Goal: Task Accomplishment & Management: Manage account settings

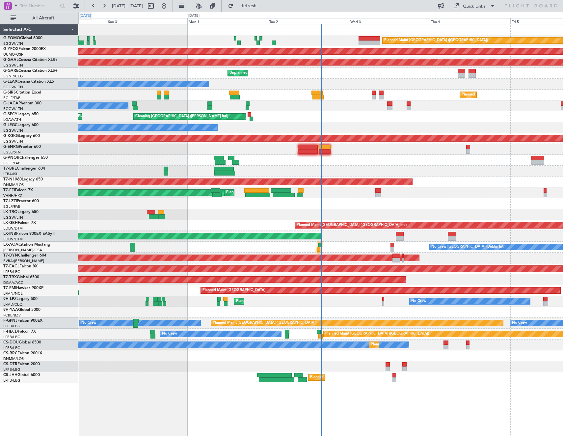
click at [49, 19] on span "All Aircraft" at bounding box center [43, 18] width 52 height 5
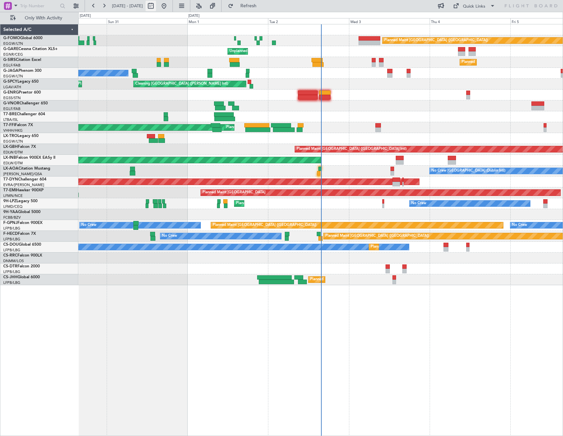
click at [156, 6] on button at bounding box center [150, 6] width 11 height 11
select select "8"
select select "2025"
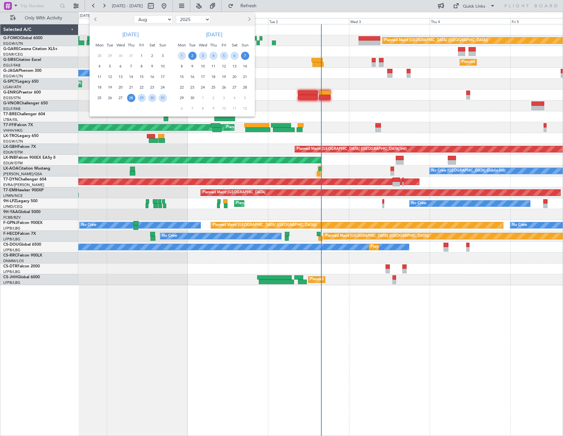
click at [194, 56] on span "2" at bounding box center [192, 56] width 8 height 8
click at [195, 64] on span "9" at bounding box center [192, 66] width 8 height 8
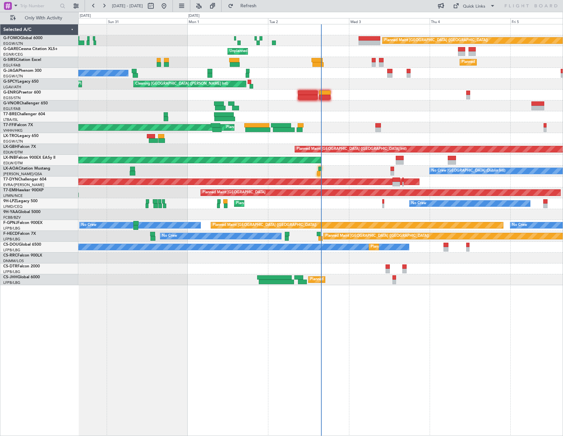
select select "9"
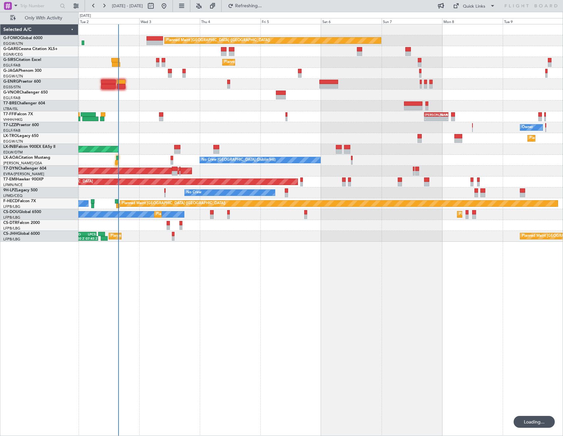
click at [163, 277] on div "Planned Maint London (Luton) Unplanned Maint Chester Planned Maint London (Farn…" at bounding box center [320, 230] width 485 height 412
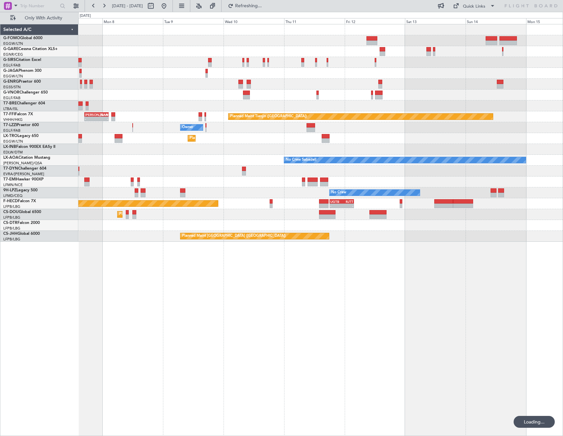
click at [156, 261] on div "Planned Maint London (Luton) - - LIEO 17:00 Z ZBAA 02:35 Z Planned Maint Tianji…" at bounding box center [320, 230] width 485 height 412
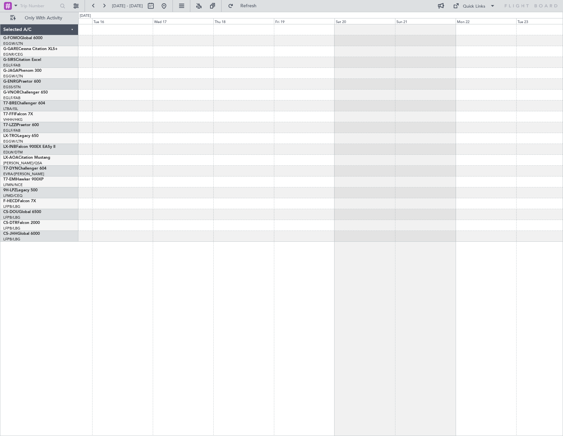
click at [0, 216] on html "02 Sep 2025 - 09 Sep 2025 Refresh Quick Links Only With Activity Planned Maint …" at bounding box center [281, 218] width 563 height 436
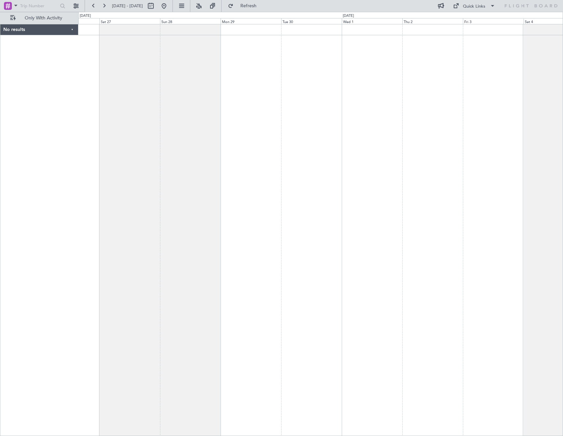
click at [0, 204] on html "24 Sep 2025 - 02 Oct 2025 Refresh Quick Links Only With Activity No results 0 0…" at bounding box center [281, 218] width 563 height 436
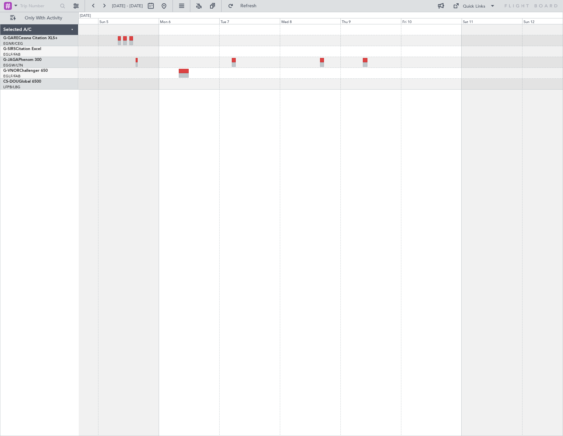
click at [215, 216] on div at bounding box center [320, 230] width 485 height 412
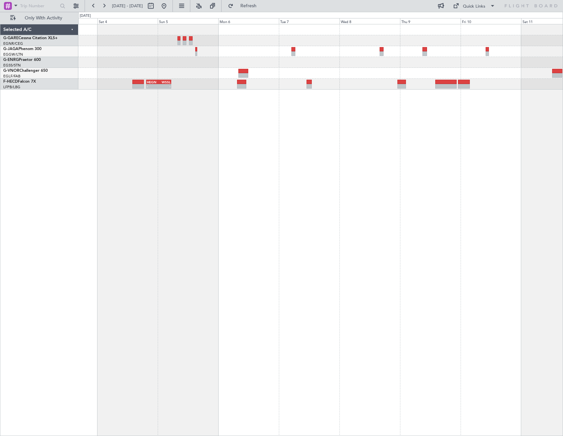
click at [188, 110] on div "- - HEGN 19:30 Z WSSL 05:25 Z" at bounding box center [320, 230] width 485 height 412
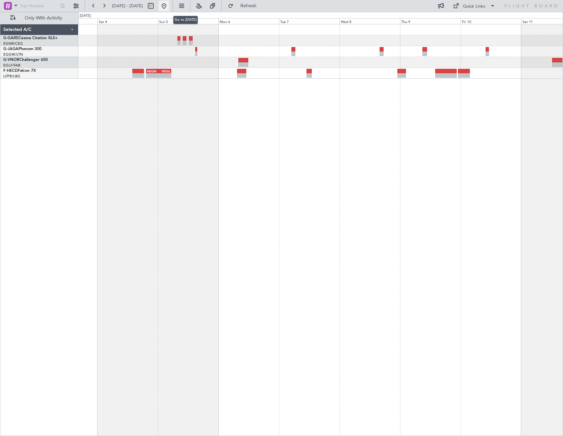
click at [169, 6] on button at bounding box center [164, 6] width 11 height 11
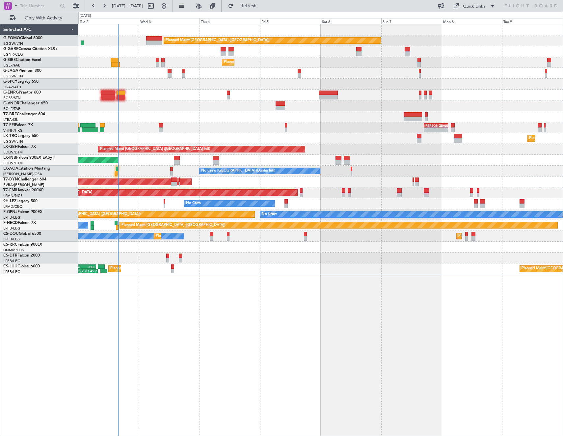
click at [207, 128] on div "Planned Maint London (Luton) Unplanned Maint Chester Planned Maint London (Farn…" at bounding box center [320, 230] width 485 height 412
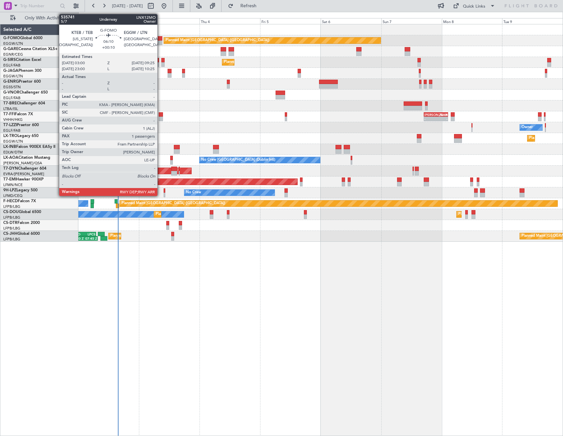
click at [160, 40] on div at bounding box center [154, 38] width 16 height 5
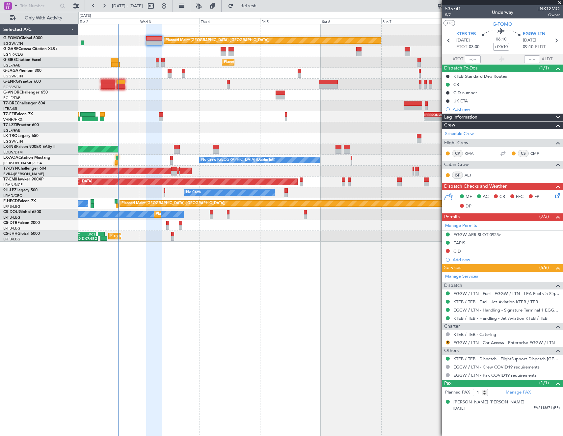
click at [39, 334] on div "Planned Maint London (Luton) Unplanned Maint Chester Planned Maint London (Farn…" at bounding box center [281, 224] width 563 height 424
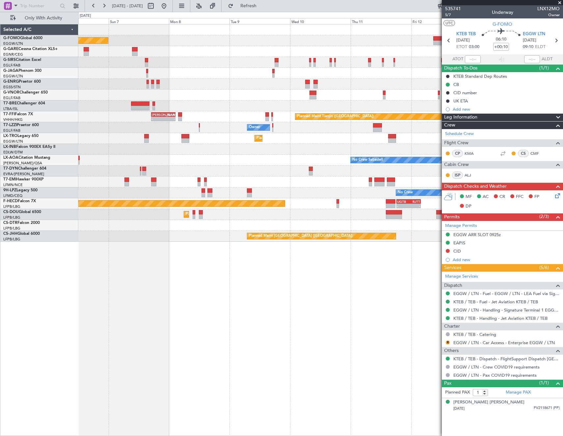
click at [0, 340] on html "02 Sep 2025 - 10 Sep 2025 Refresh Quick Links Only With Activity Planned Maint …" at bounding box center [281, 218] width 563 height 436
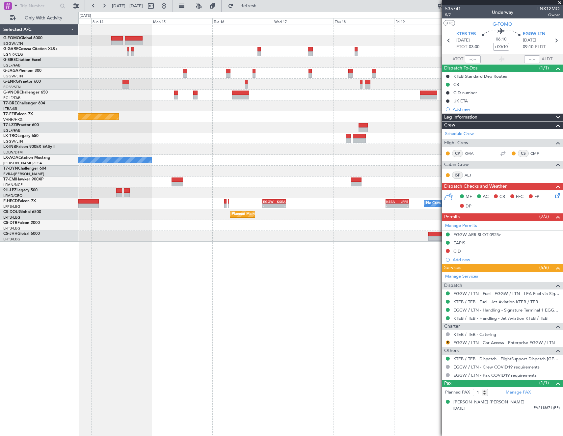
click at [0, 338] on html "02 Sep 2025 - 10 Sep 2025 Refresh Quick Links Only With Activity Planned Maint …" at bounding box center [281, 218] width 563 height 436
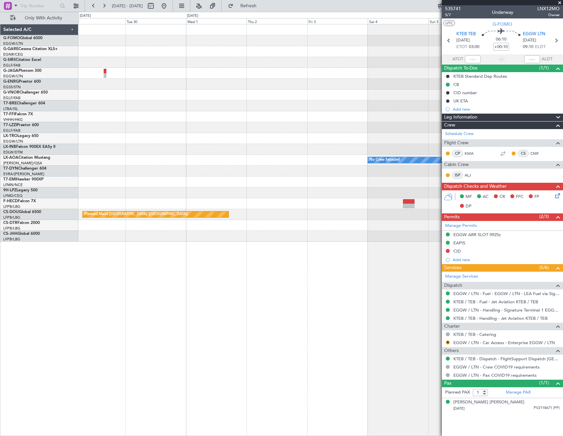
click at [0, 337] on html "02 Sep 2025 - 10 Sep 2025 Refresh Quick Links Only With Activity No Crew Sabade…" at bounding box center [281, 218] width 563 height 436
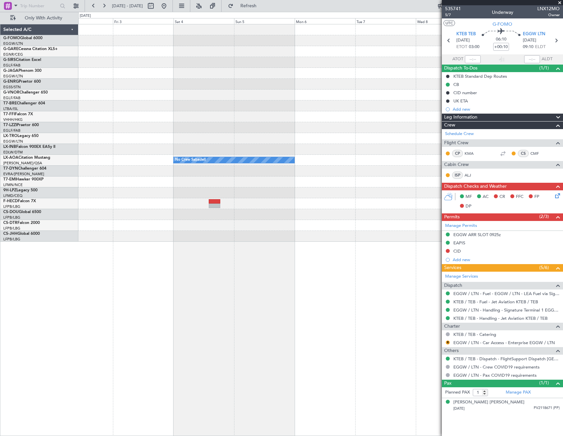
click at [129, 301] on div "Planned Maint Geneva (Cointrin) No Crew Sabadell Planned Maint Paris (Le Bourge…" at bounding box center [320, 230] width 485 height 412
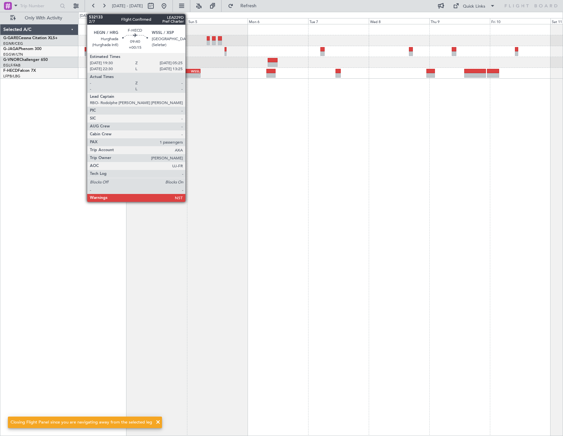
click at [188, 75] on div "-" at bounding box center [194, 75] width 12 height 4
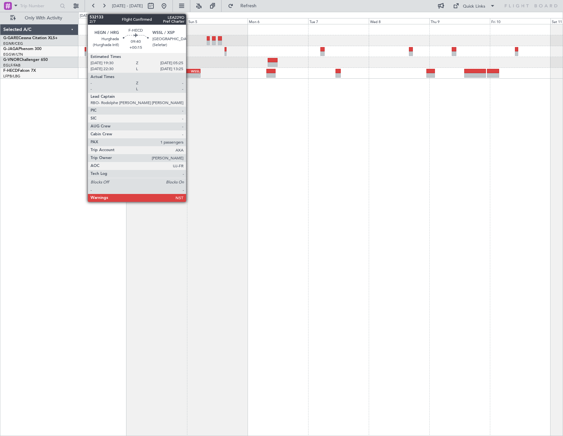
click at [189, 74] on div "-" at bounding box center [194, 75] width 12 height 4
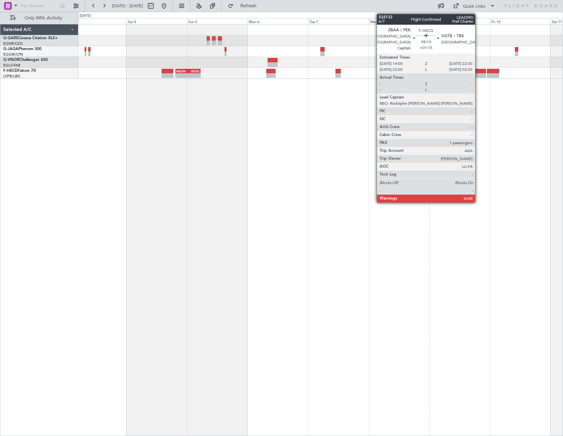
click at [477, 75] on div at bounding box center [475, 75] width 22 height 5
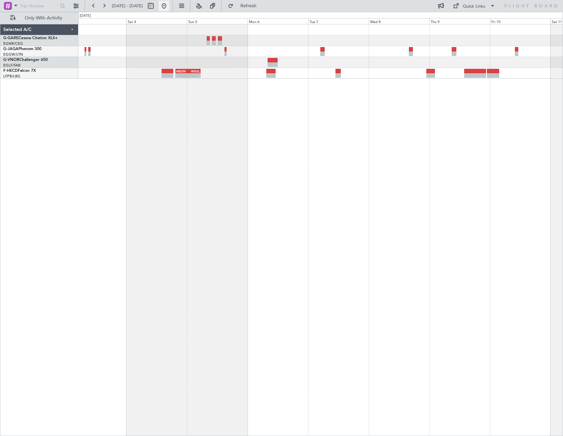
click at [169, 5] on button at bounding box center [164, 6] width 11 height 11
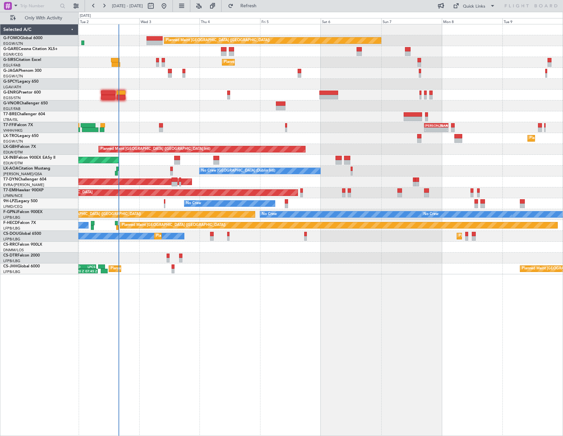
click at [188, 124] on div "Planned Maint London (Luton) Unplanned Maint Chester Planned Maint London (Farn…" at bounding box center [320, 230] width 485 height 412
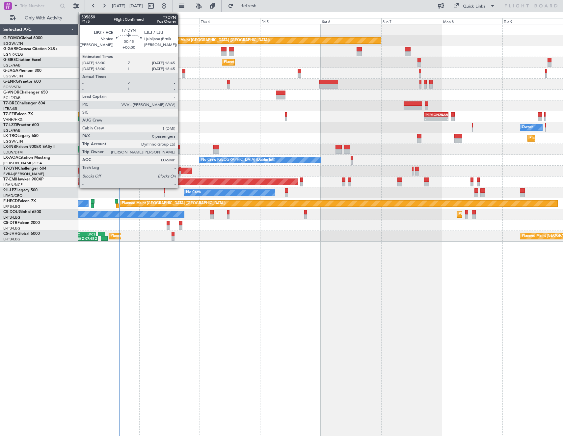
click at [181, 167] on div at bounding box center [180, 169] width 2 height 5
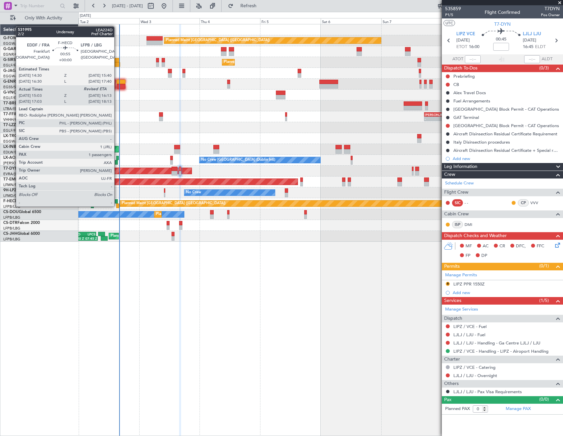
click at [117, 200] on div at bounding box center [116, 201] width 3 height 5
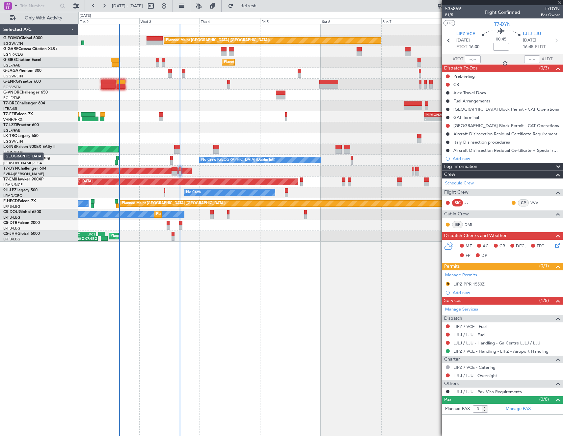
type input "15:13"
type input "1"
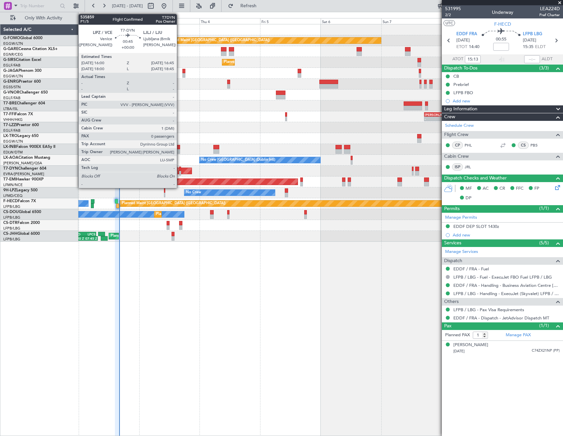
click at [180, 168] on div at bounding box center [180, 169] width 2 height 5
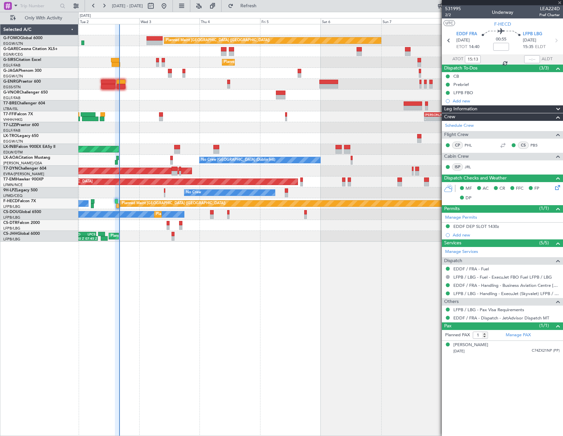
type input "0"
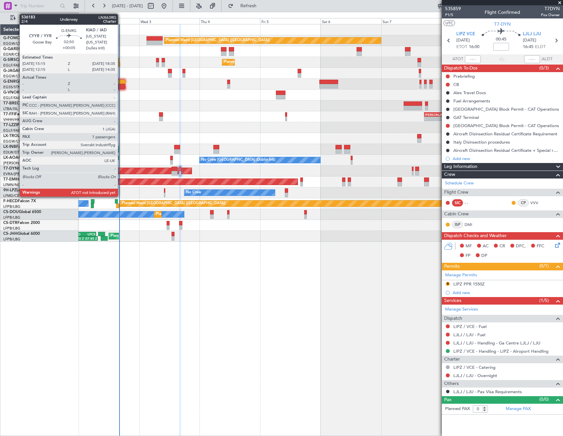
click at [121, 85] on div at bounding box center [121, 86] width 9 height 5
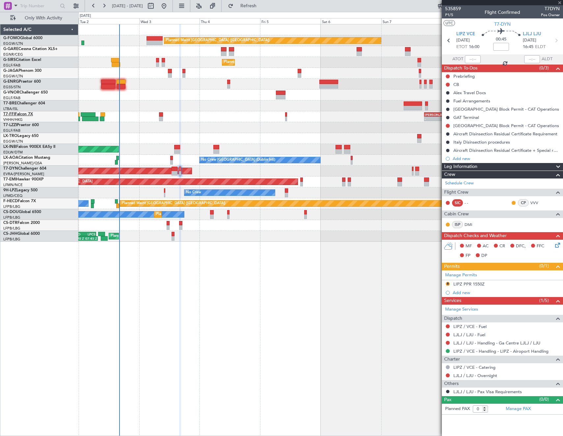
type input "+00:05"
type input "7"
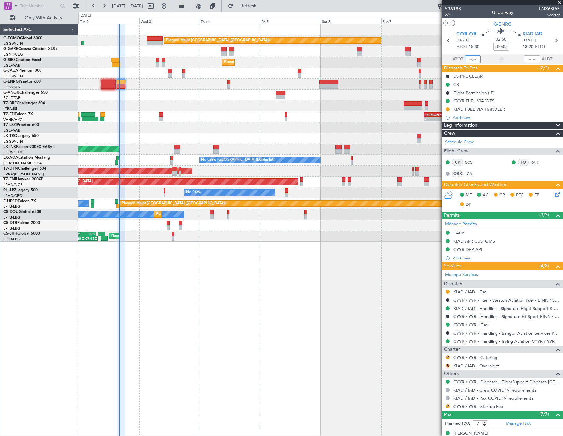
click at [472, 57] on input "text" at bounding box center [473, 59] width 16 height 8
click at [449, 365] on button "R" at bounding box center [448, 365] width 4 height 4
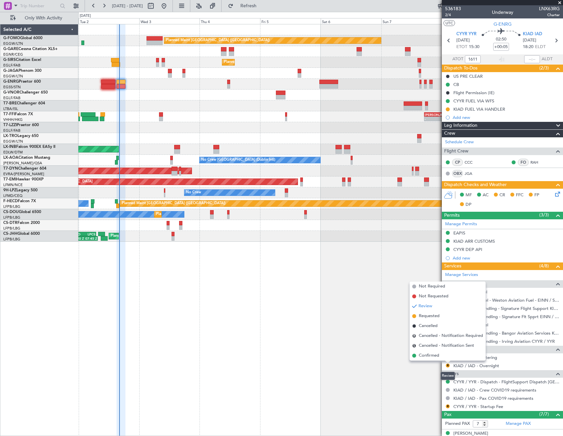
type input "16:11"
click at [438, 354] on span "Confirmed" at bounding box center [429, 355] width 20 height 7
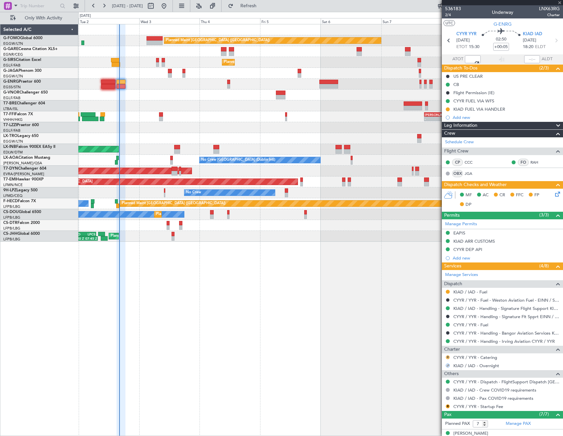
click at [448, 357] on button "R" at bounding box center [448, 357] width 4 height 4
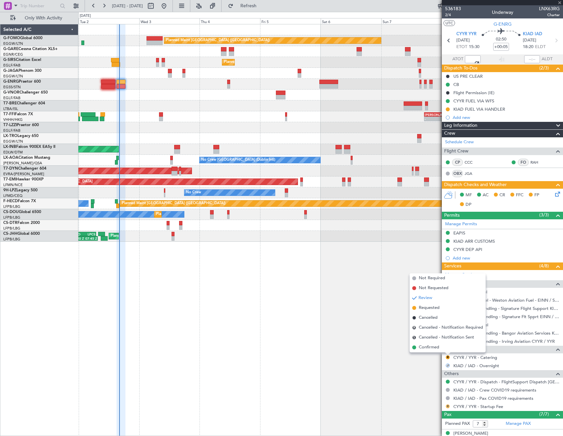
click at [446, 406] on button "R" at bounding box center [448, 406] width 4 height 4
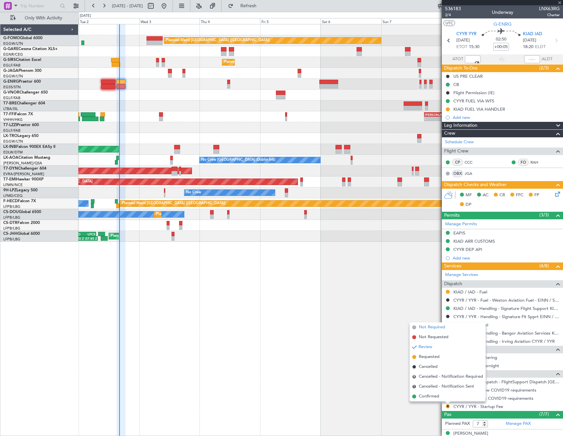
click at [433, 327] on span "Not Required" at bounding box center [432, 327] width 26 height 7
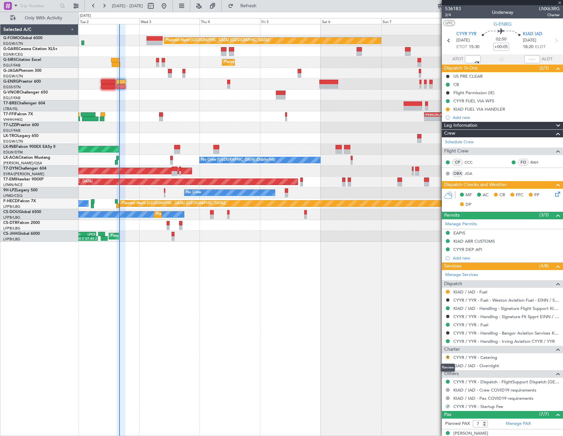
click at [447, 358] on button "R" at bounding box center [448, 357] width 4 height 4
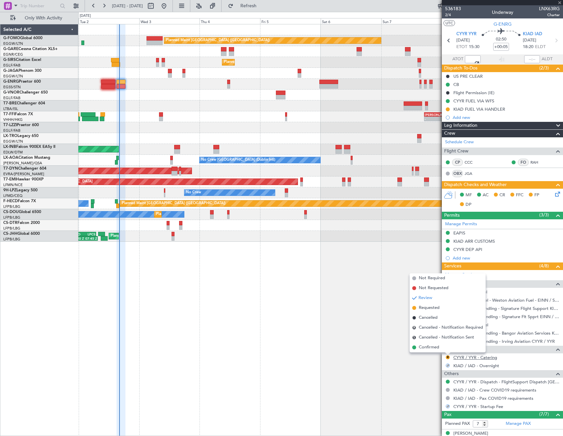
click at [474, 358] on link "CYYR / YYR - Catering" at bounding box center [475, 357] width 44 height 6
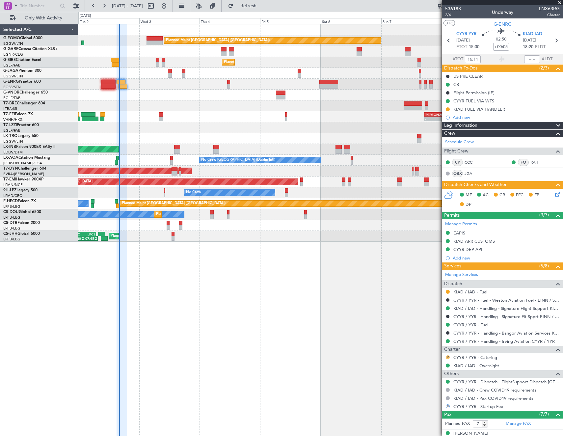
click at [447, 356] on button "R" at bounding box center [448, 357] width 4 height 4
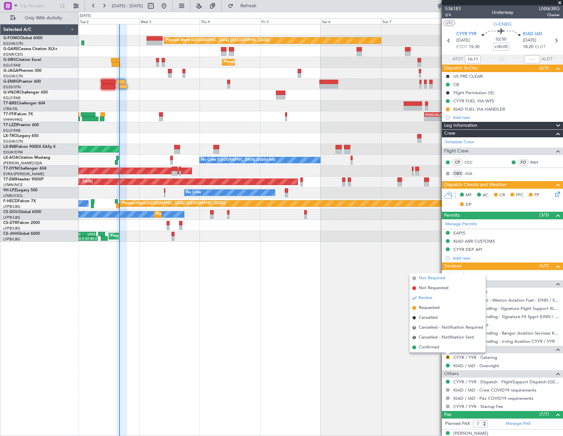
click at [432, 278] on span "Not Required" at bounding box center [432, 278] width 26 height 7
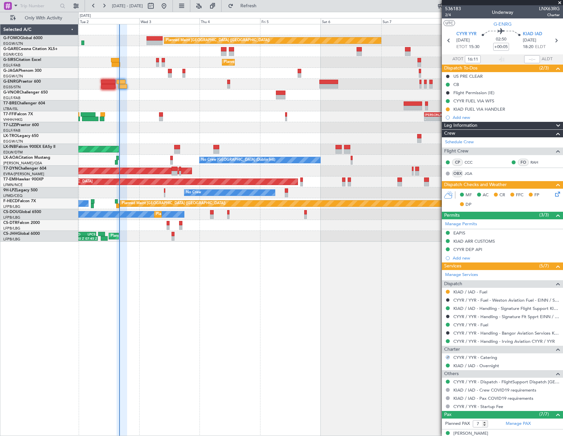
click at [554, 194] on icon at bounding box center [556, 192] width 5 height 5
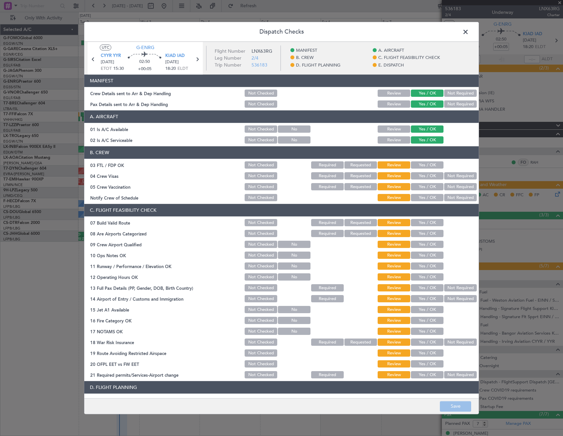
click at [426, 221] on button "Yes / OK" at bounding box center [427, 222] width 33 height 7
click at [429, 255] on button "Yes / OK" at bounding box center [427, 255] width 33 height 7
click at [428, 267] on button "Yes / OK" at bounding box center [427, 266] width 33 height 7
click at [426, 279] on button "Yes / OK" at bounding box center [427, 277] width 33 height 7
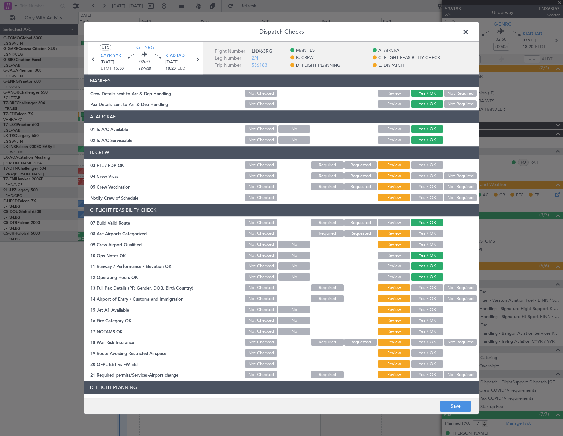
scroll to position [132, 0]
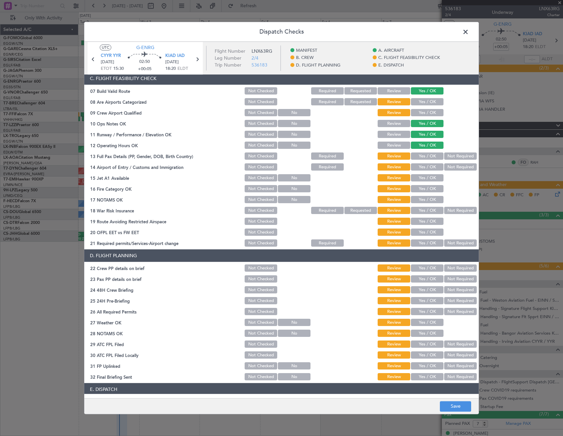
click at [433, 157] on button "Yes / OK" at bounding box center [427, 156] width 33 height 7
click at [430, 168] on button "Yes / OK" at bounding box center [427, 167] width 33 height 7
drag, startPoint x: 430, startPoint y: 177, endPoint x: 430, endPoint y: 189, distance: 11.8
click at [430, 177] on button "Yes / OK" at bounding box center [427, 177] width 33 height 7
click at [429, 191] on button "Yes / OK" at bounding box center [427, 188] width 33 height 7
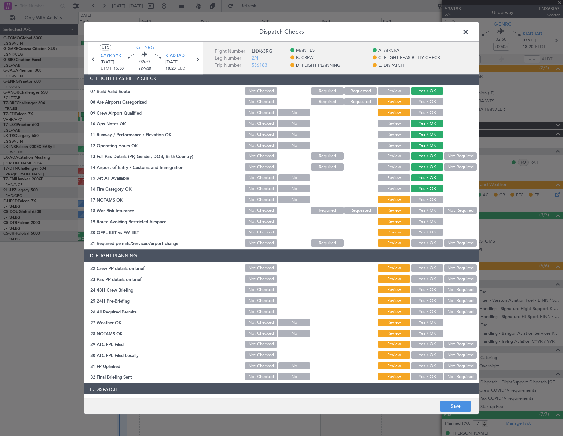
click at [429, 200] on button "Yes / OK" at bounding box center [427, 199] width 33 height 7
drag, startPoint x: 450, startPoint y: 206, endPoint x: 447, endPoint y: 212, distance: 6.6
click at [450, 207] on div "Not Required" at bounding box center [459, 210] width 33 height 9
drag, startPoint x: 445, startPoint y: 213, endPoint x: 425, endPoint y: 225, distance: 24.0
click at [445, 214] on button "Not Required" at bounding box center [460, 210] width 33 height 7
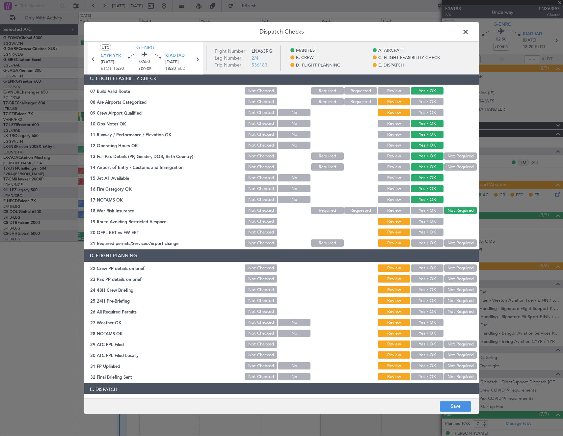
click at [425, 225] on button "Yes / OK" at bounding box center [427, 221] width 33 height 7
click at [421, 235] on button "Yes / OK" at bounding box center [427, 232] width 33 height 7
click at [420, 241] on button "Yes / OK" at bounding box center [427, 243] width 33 height 7
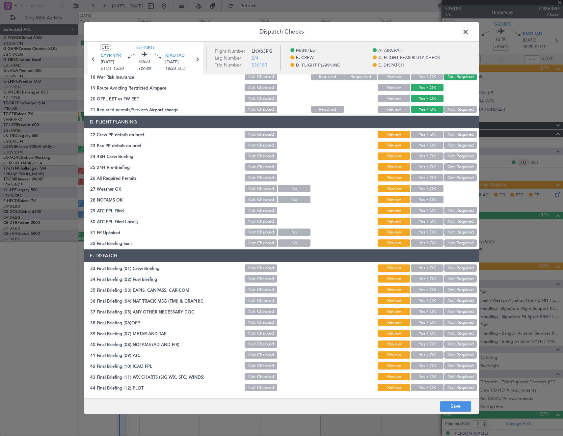
click at [421, 137] on button "Yes / OK" at bounding box center [427, 134] width 33 height 7
click at [423, 144] on button "Yes / OK" at bounding box center [427, 145] width 33 height 7
click at [428, 159] on button "Yes / OK" at bounding box center [427, 156] width 33 height 7
drag, startPoint x: 429, startPoint y: 164, endPoint x: 429, endPoint y: 175, distance: 10.9
click at [429, 165] on button "Yes / OK" at bounding box center [427, 167] width 33 height 7
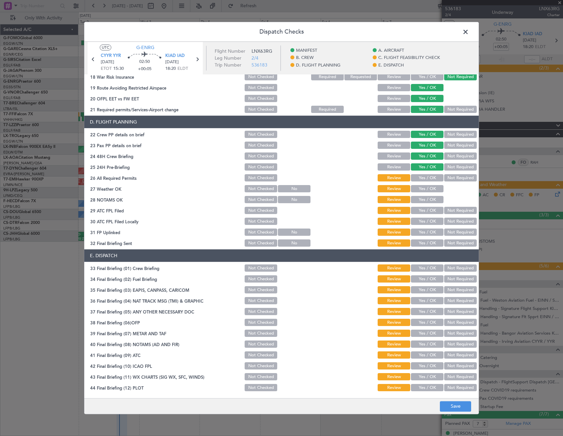
drag, startPoint x: 429, startPoint y: 177, endPoint x: 430, endPoint y: 183, distance: 5.3
click at [429, 178] on button "Yes / OK" at bounding box center [427, 177] width 33 height 7
click at [429, 187] on button "Yes / OK" at bounding box center [427, 188] width 33 height 7
drag, startPoint x: 429, startPoint y: 193, endPoint x: 429, endPoint y: 198, distance: 4.6
click at [429, 194] on section "D. FLIGHT PLANNING 22 Crew PP details on brief Not Checked Review Yes / OK Not …" at bounding box center [281, 182] width 394 height 132
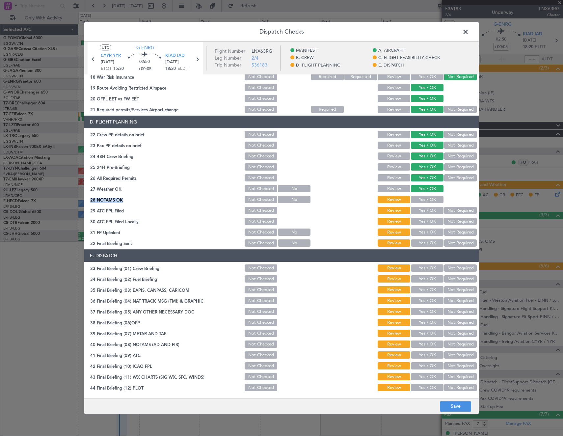
drag, startPoint x: 427, startPoint y: 200, endPoint x: 428, endPoint y: 210, distance: 9.3
click at [427, 201] on button "Yes / OK" at bounding box center [427, 199] width 33 height 7
drag, startPoint x: 428, startPoint y: 210, endPoint x: 443, endPoint y: 221, distance: 18.4
click at [429, 210] on button "Yes / OK" at bounding box center [427, 210] width 33 height 7
click at [444, 221] on button "Not Required" at bounding box center [460, 221] width 33 height 7
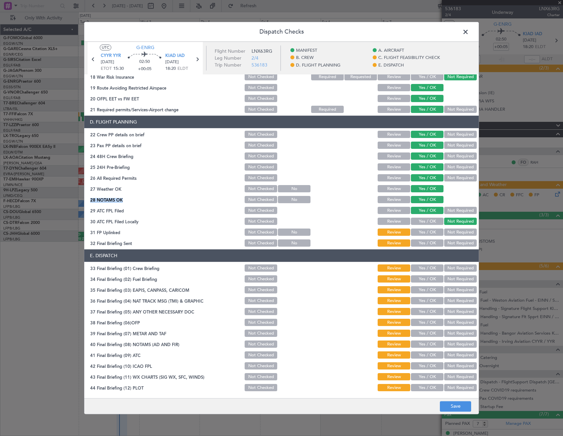
drag, startPoint x: 436, startPoint y: 232, endPoint x: 449, endPoint y: 243, distance: 16.4
click at [437, 232] on button "Yes / OK" at bounding box center [427, 232] width 33 height 7
click at [449, 243] on button "Not Required" at bounding box center [460, 243] width 33 height 7
click at [427, 269] on button "Yes / OK" at bounding box center [427, 268] width 33 height 7
click at [428, 277] on button "Yes / OK" at bounding box center [427, 279] width 33 height 7
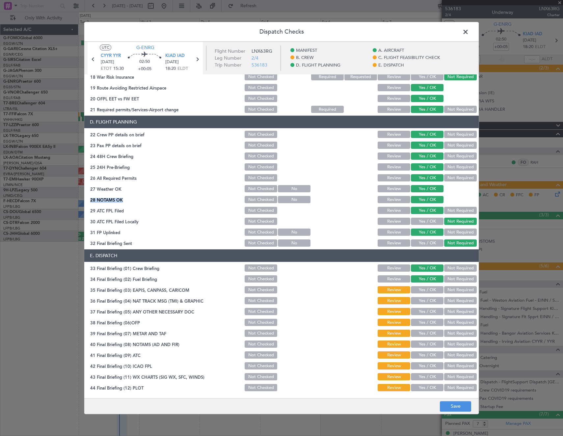
click at [425, 289] on button "Yes / OK" at bounding box center [427, 289] width 33 height 7
click at [426, 301] on button "Yes / OK" at bounding box center [427, 300] width 33 height 7
click at [423, 311] on button "Yes / OK" at bounding box center [427, 311] width 33 height 7
click at [423, 321] on button "Yes / OK" at bounding box center [427, 322] width 33 height 7
click at [420, 334] on button "Yes / OK" at bounding box center [427, 333] width 33 height 7
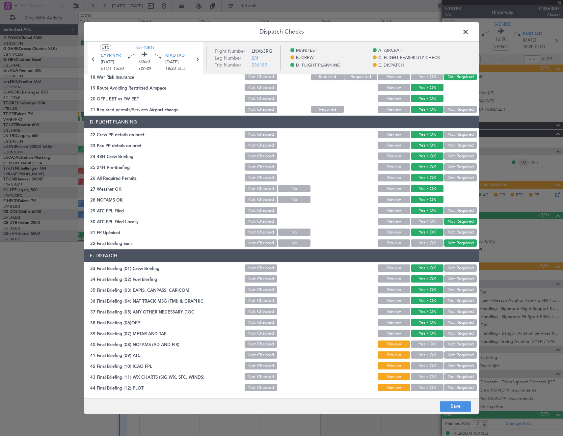
click at [421, 349] on div "Yes / OK" at bounding box center [426, 344] width 33 height 9
click at [419, 347] on button "Yes / OK" at bounding box center [427, 344] width 33 height 7
click at [420, 354] on button "Yes / OK" at bounding box center [427, 355] width 33 height 7
click at [419, 366] on button "Yes / OK" at bounding box center [427, 365] width 33 height 7
click at [419, 380] on button "Yes / OK" at bounding box center [427, 376] width 33 height 7
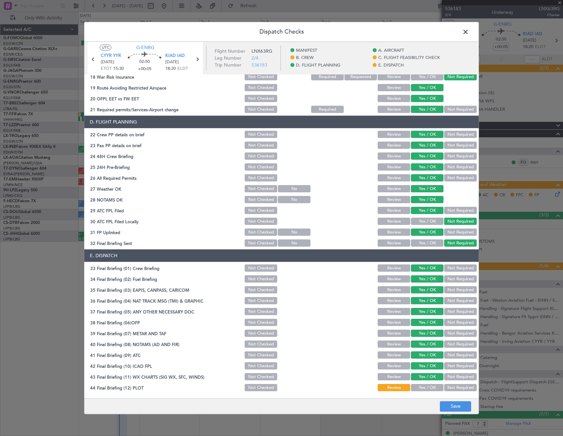
drag, startPoint x: 418, startPoint y: 391, endPoint x: 436, endPoint y: 399, distance: 19.6
click at [419, 391] on div "Yes / OK" at bounding box center [426, 387] width 33 height 9
drag, startPoint x: 428, startPoint y: 386, endPoint x: 448, endPoint y: 404, distance: 26.8
click at [428, 385] on button "Yes / OK" at bounding box center [427, 387] width 33 height 7
click at [455, 408] on button "Save" at bounding box center [455, 406] width 31 height 11
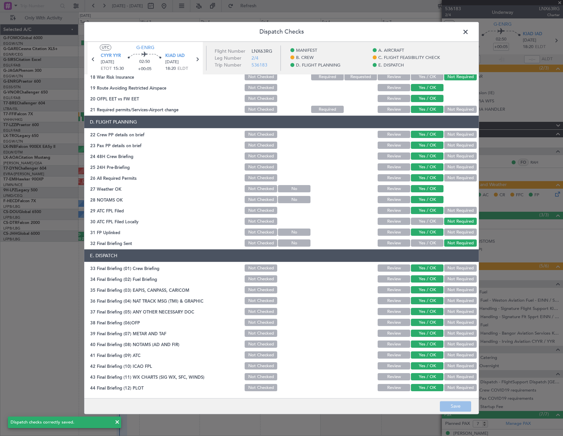
click at [469, 31] on span at bounding box center [469, 33] width 0 height 13
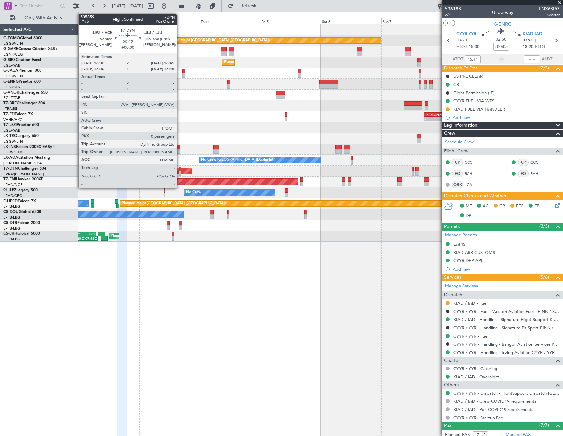
click at [180, 171] on div at bounding box center [180, 173] width 2 height 5
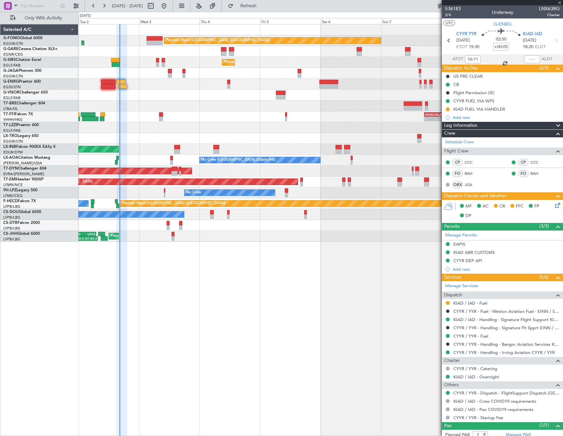
type input "0"
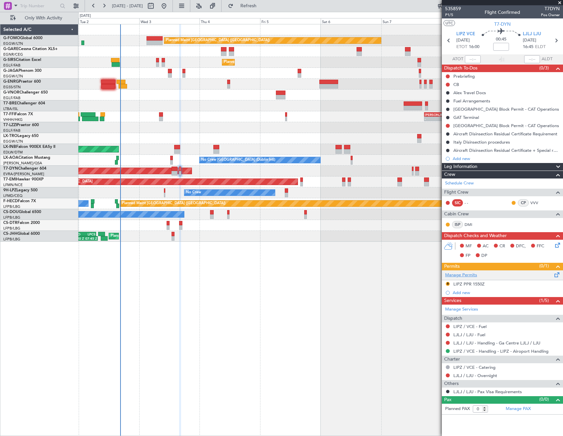
click at [474, 273] on link "Manage Permits" at bounding box center [461, 275] width 32 height 7
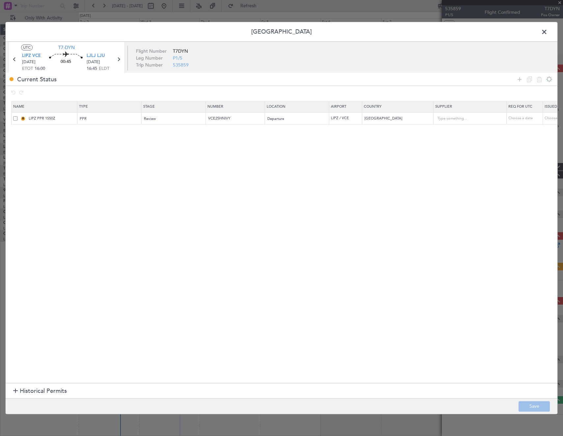
click at [15, 118] on span at bounding box center [15, 118] width 4 height 4
click at [18, 116] on input "checkbox" at bounding box center [18, 116] width 0 height 0
click at [541, 77] on div at bounding box center [533, 79] width 39 height 10
click at [539, 78] on icon at bounding box center [539, 79] width 8 height 8
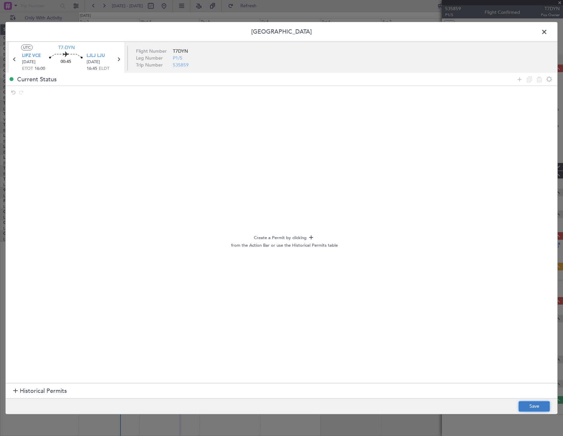
click at [534, 402] on button "Save" at bounding box center [533, 406] width 31 height 11
drag, startPoint x: 546, startPoint y: 32, endPoint x: 311, endPoint y: 158, distance: 267.3
click at [547, 32] on span at bounding box center [547, 33] width 0 height 13
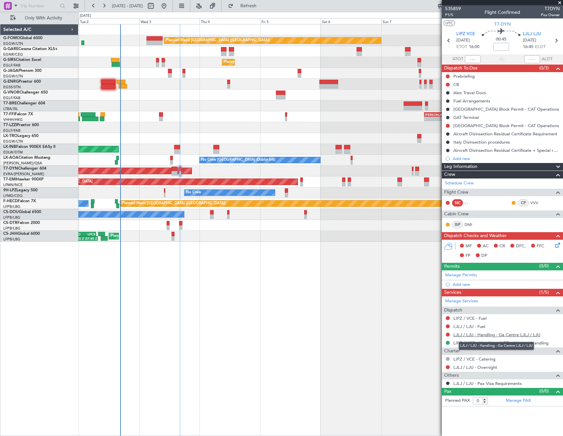
click at [489, 333] on link "LJLJ / LJU - Handling - Ga Centre LJLJ / LJU" at bounding box center [496, 335] width 87 height 6
click at [448, 365] on div "Not Required" at bounding box center [448, 365] width 0 height 0
click at [448, 368] on button at bounding box center [448, 367] width 4 height 4
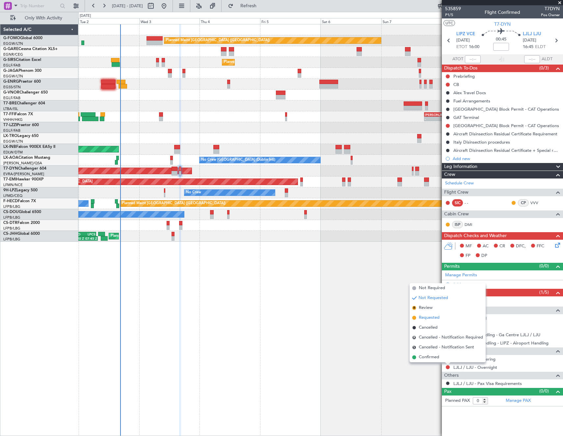
click at [438, 319] on span "Requested" at bounding box center [429, 317] width 21 height 7
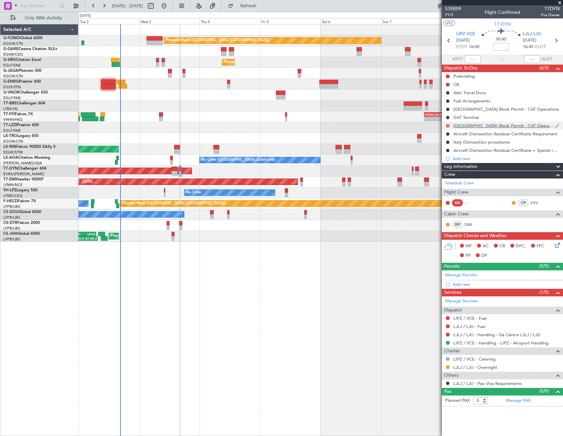
click at [448, 124] on button at bounding box center [448, 126] width 4 height 4
click at [448, 163] on span "Cancelled" at bounding box center [449, 164] width 19 height 7
click at [556, 39] on icon at bounding box center [556, 40] width 9 height 9
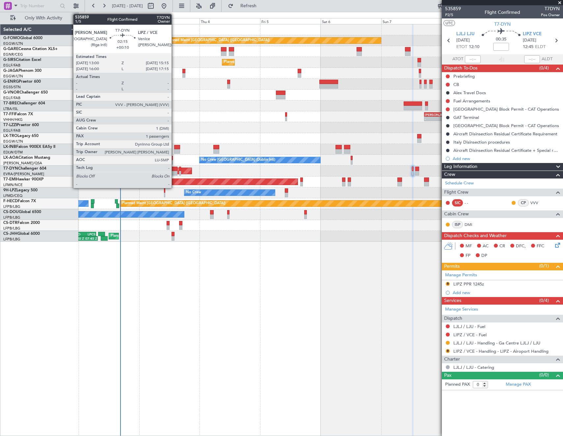
click at [174, 170] on div at bounding box center [174, 169] width 6 height 5
type input "+00:10"
type input "1"
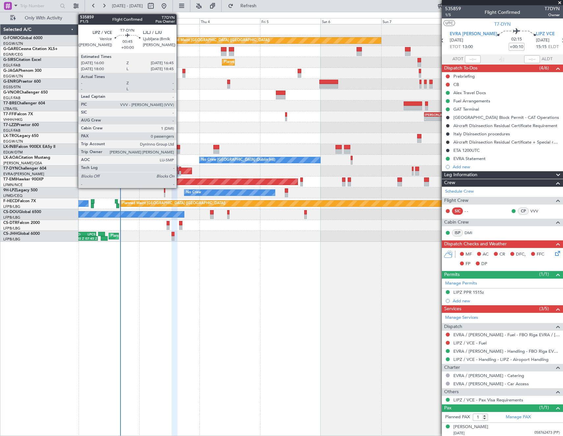
click at [179, 169] on div at bounding box center [180, 169] width 2 height 5
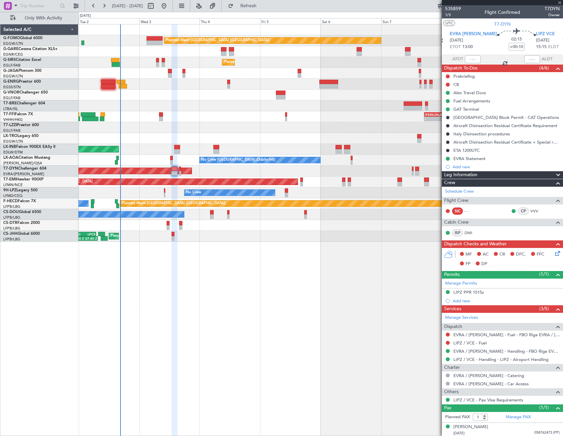
type input "0"
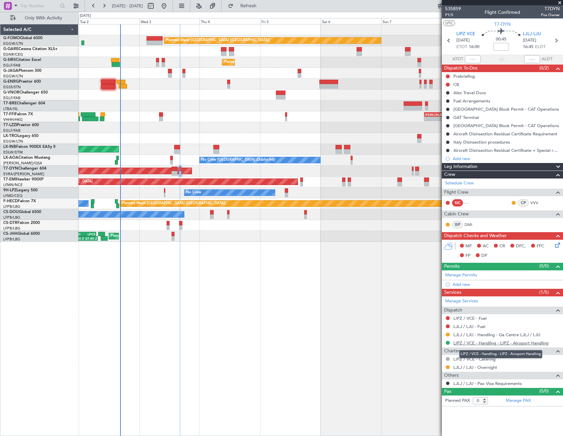
click at [477, 343] on link "LIPZ / VCE - Handling - LIPZ - Airoport Handling" at bounding box center [500, 343] width 95 height 6
click at [500, 44] on input at bounding box center [501, 47] width 16 height 8
click at [503, 47] on input "-00:20" at bounding box center [501, 47] width 16 height 8
click at [503, 45] on span at bounding box center [501, 47] width 8 height 8
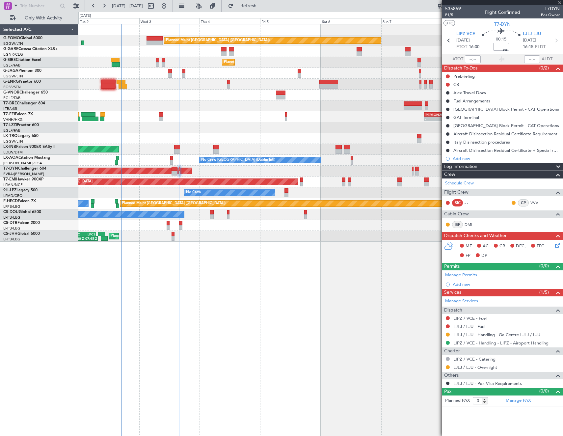
click at [503, 45] on span at bounding box center [501, 47] width 8 height 8
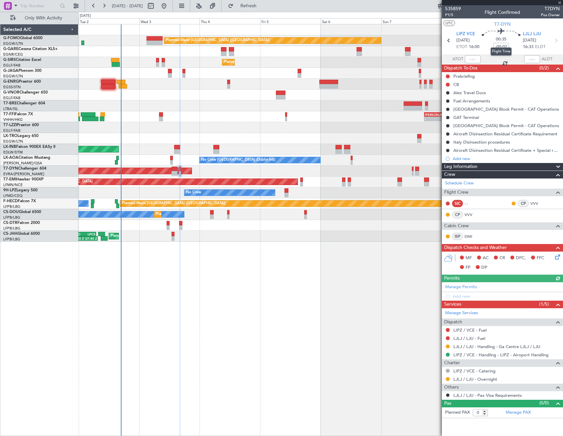
drag, startPoint x: 502, startPoint y: 44, endPoint x: 503, endPoint y: 47, distance: 3.4
click at [502, 44] on mat-tooltip-component "Flight Time" at bounding box center [501, 51] width 30 height 17
click at [503, 45] on mat-tooltip-component "Flight Time" at bounding box center [501, 51] width 30 height 17
click at [500, 43] on mat-tooltip-component "Flight Time" at bounding box center [501, 51] width 30 height 17
click at [503, 45] on input "-00:02" at bounding box center [501, 47] width 16 height 8
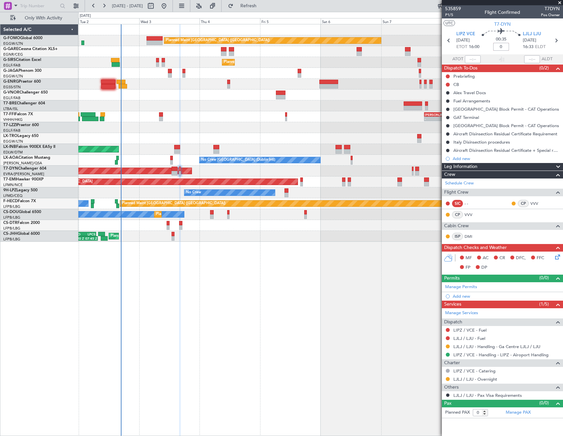
click at [532, 22] on section "UTC T7-DYN" at bounding box center [502, 23] width 121 height 10
type input "+00:00"
click at [502, 47] on input at bounding box center [501, 47] width 16 height 8
click at [533, 25] on section "UTC T7-DYN" at bounding box center [502, 23] width 121 height 10
click at [257, 12] on fb-refresh-button "Refresh" at bounding box center [245, 6] width 46 height 12
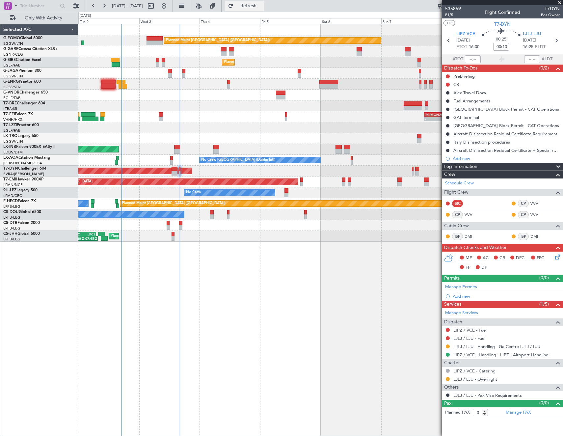
click at [262, 4] on span "Refresh" at bounding box center [249, 6] width 28 height 5
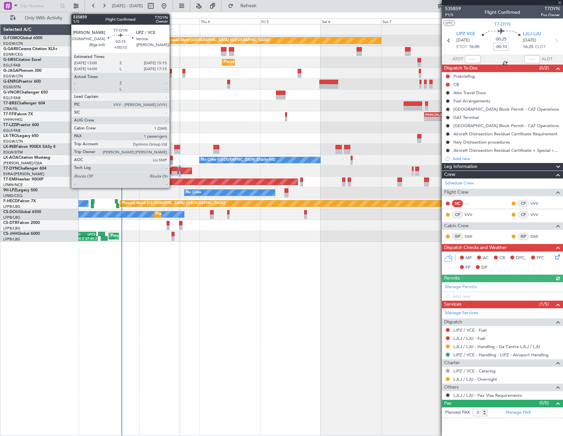
click at [172, 171] on div at bounding box center [174, 169] width 6 height 5
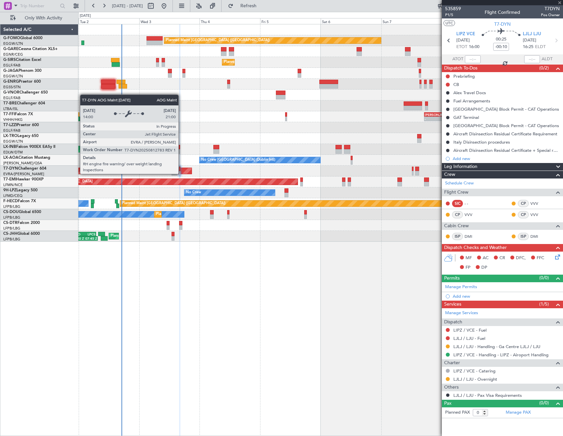
type input "+00:10"
type input "1"
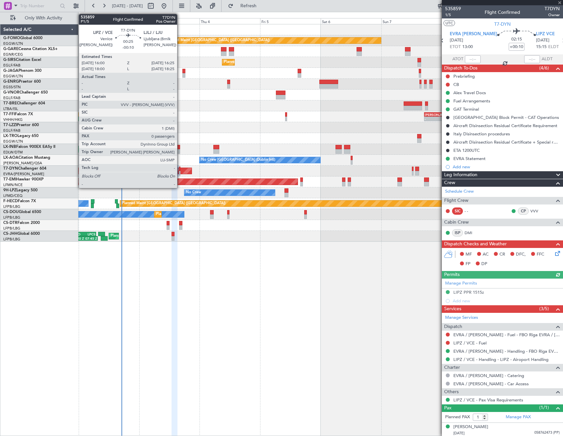
click at [180, 171] on div at bounding box center [179, 173] width 1 height 5
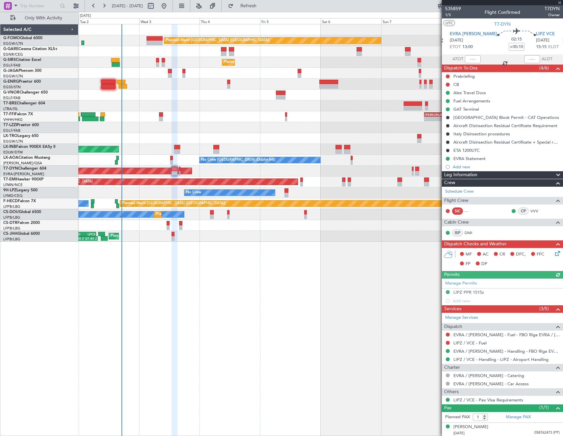
type input "-00:10"
type input "0"
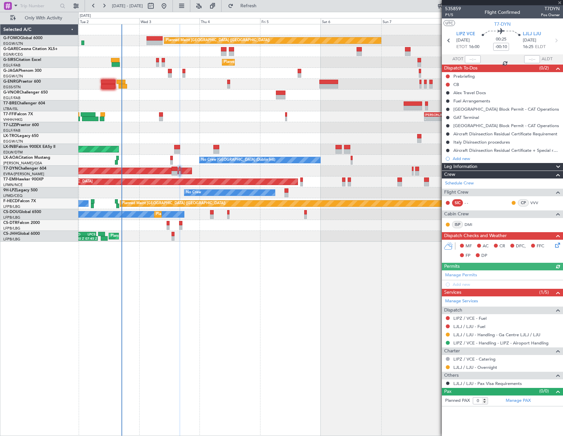
click at [476, 19] on section "UTC T7-DYN" at bounding box center [502, 23] width 121 height 10
click at [504, 48] on input "-00:10" at bounding box center [501, 47] width 16 height 8
click at [530, 24] on section "UTC T7-DYN" at bounding box center [502, 23] width 121 height 10
type input "+00:00"
drag, startPoint x: 502, startPoint y: 47, endPoint x: 507, endPoint y: 46, distance: 5.8
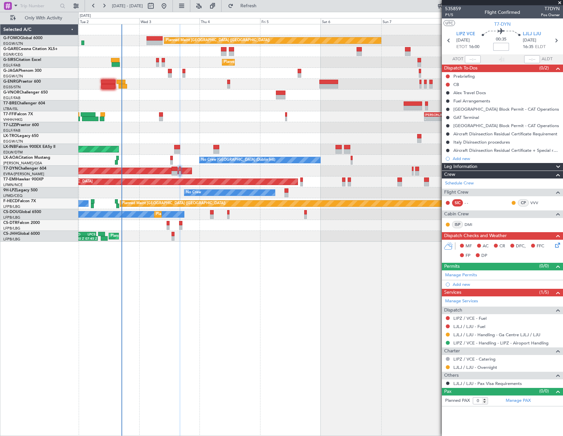
click at [502, 47] on input at bounding box center [501, 47] width 16 height 8
type input "-00:10"
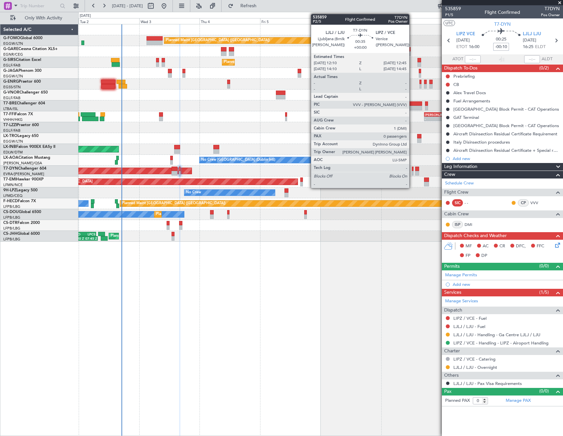
click at [412, 172] on div at bounding box center [413, 173] width 2 height 5
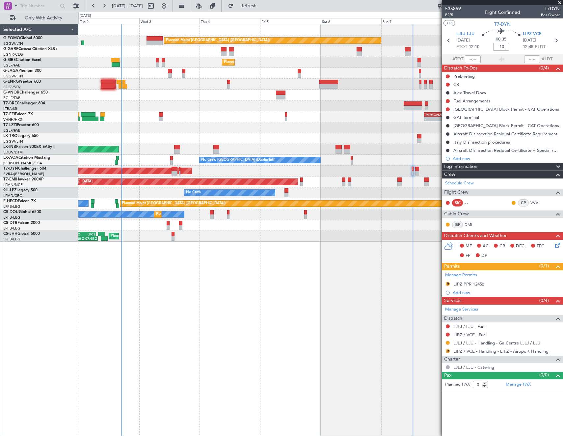
type input "-00:10"
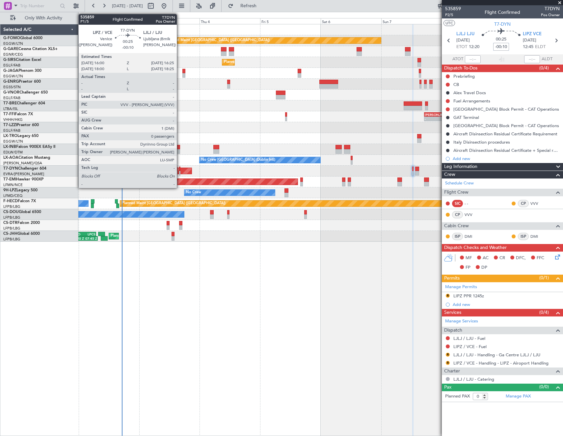
click at [179, 171] on div at bounding box center [179, 173] width 1 height 5
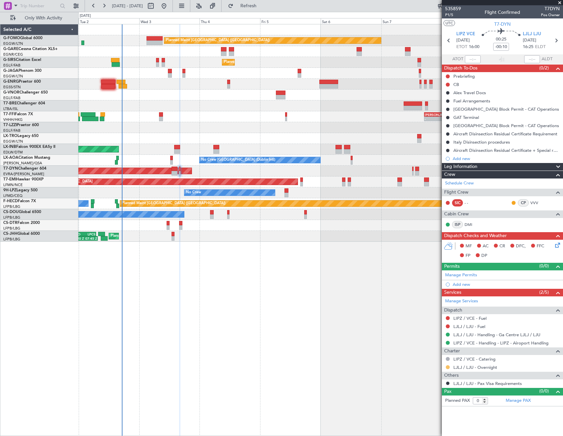
click at [447, 366] on button at bounding box center [448, 367] width 4 height 4
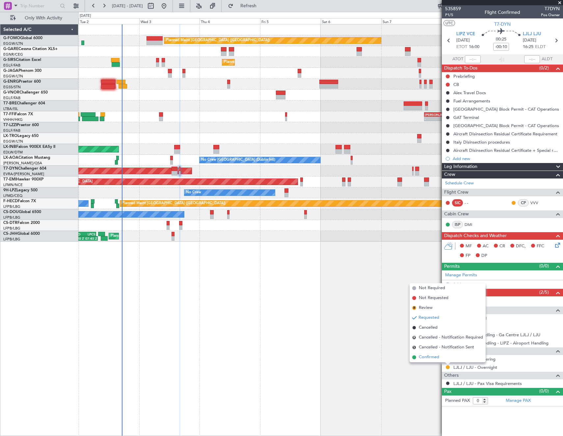
click at [428, 357] on span "Confirmed" at bounding box center [429, 357] width 20 height 7
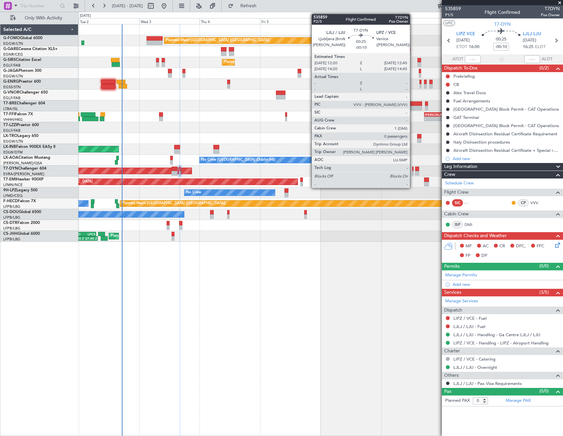
click at [413, 169] on div at bounding box center [412, 169] width 1 height 5
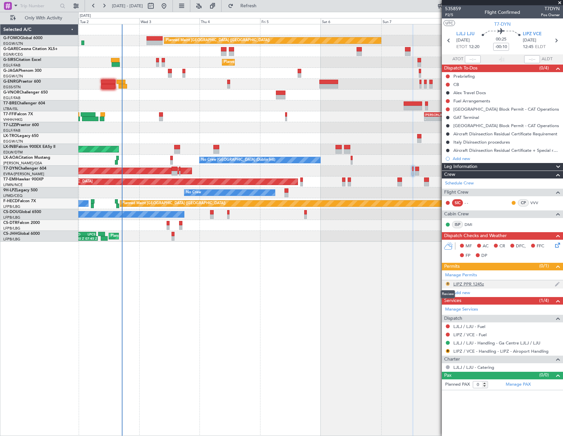
click at [448, 282] on button "R" at bounding box center [448, 284] width 4 height 4
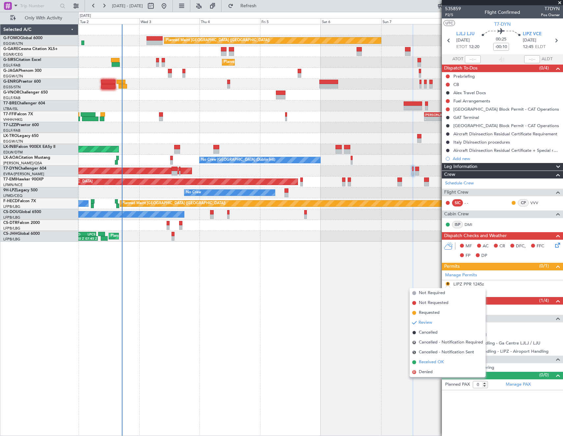
click at [432, 360] on span "Received OK" at bounding box center [431, 362] width 25 height 7
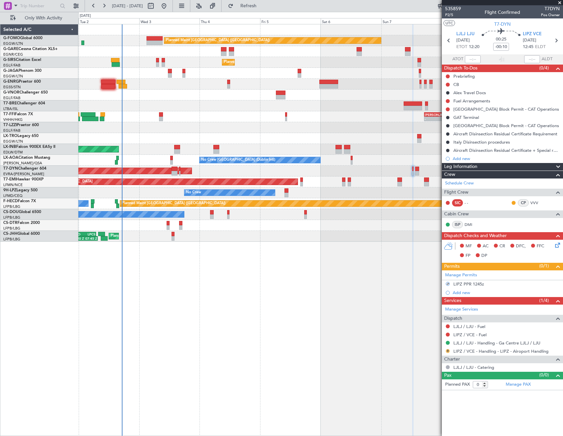
click at [447, 350] on button "R" at bounding box center [448, 351] width 4 height 4
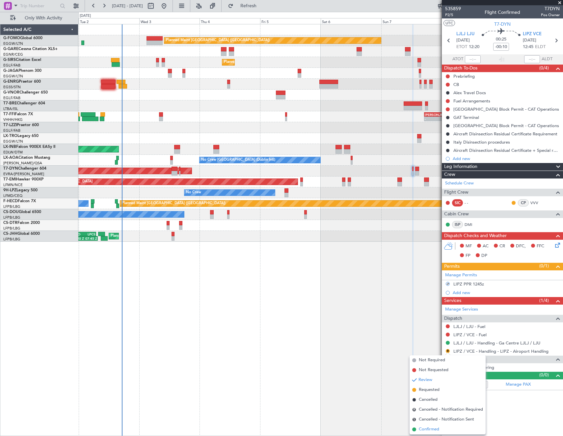
click at [430, 427] on span "Confirmed" at bounding box center [429, 429] width 20 height 7
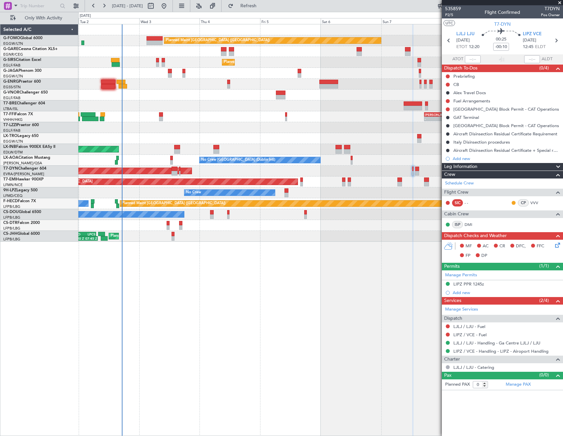
click at [421, 172] on div "AOG Maint Riga (Riga Intl)" at bounding box center [320, 171] width 484 height 11
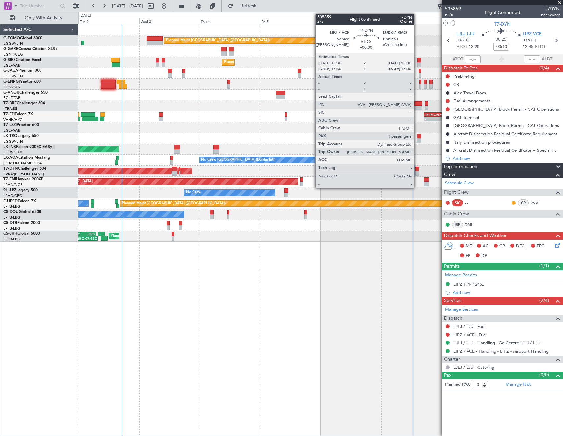
click at [417, 170] on div at bounding box center [417, 169] width 4 height 5
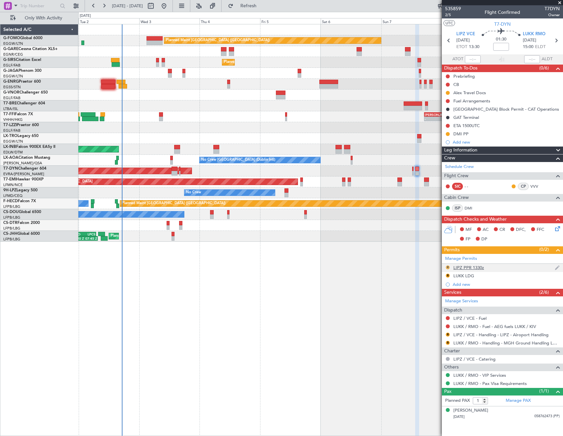
click at [447, 266] on button "R" at bounding box center [448, 267] width 4 height 4
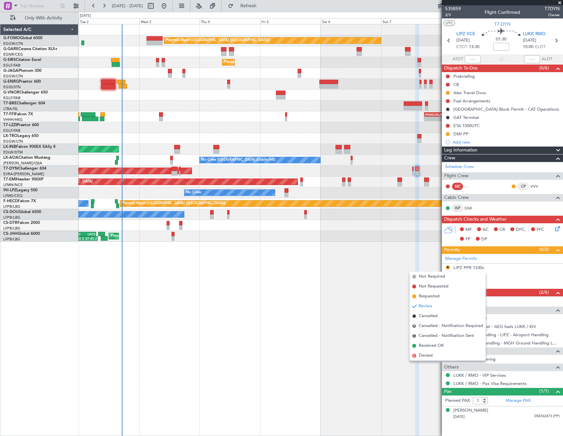
drag, startPoint x: 446, startPoint y: 346, endPoint x: 446, endPoint y: 327, distance: 19.8
click at [446, 345] on li "Received OK" at bounding box center [447, 346] width 76 height 10
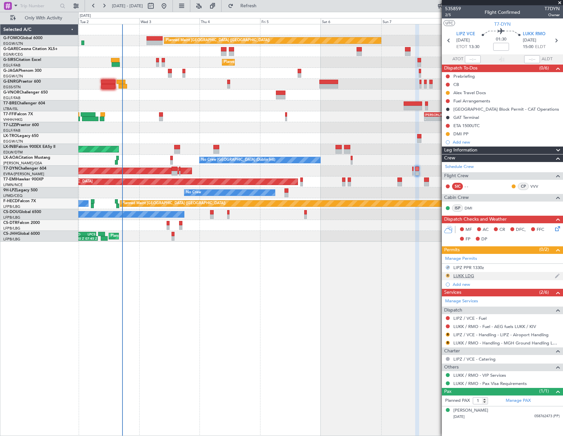
click at [448, 275] on button "R" at bounding box center [448, 276] width 4 height 4
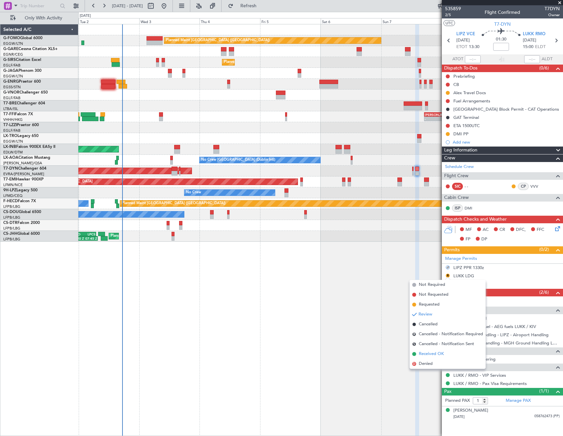
click at [449, 353] on li "Received OK" at bounding box center [447, 354] width 76 height 10
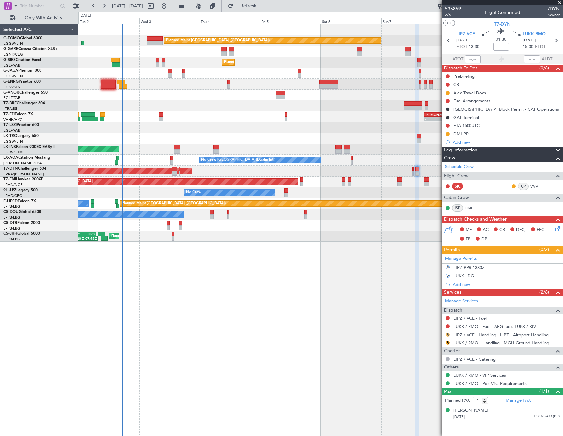
click at [447, 332] on button "R" at bounding box center [448, 334] width 4 height 4
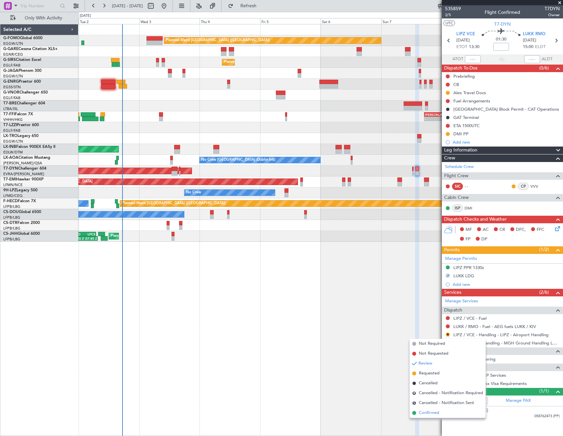
click at [442, 410] on li "Confirmed" at bounding box center [447, 413] width 76 height 10
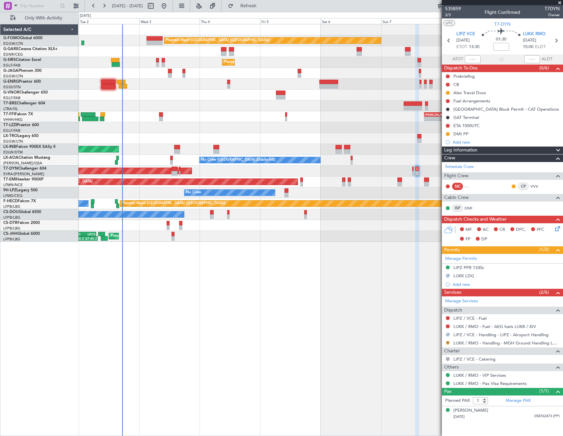
click at [449, 343] on button "R" at bounding box center [448, 343] width 4 height 4
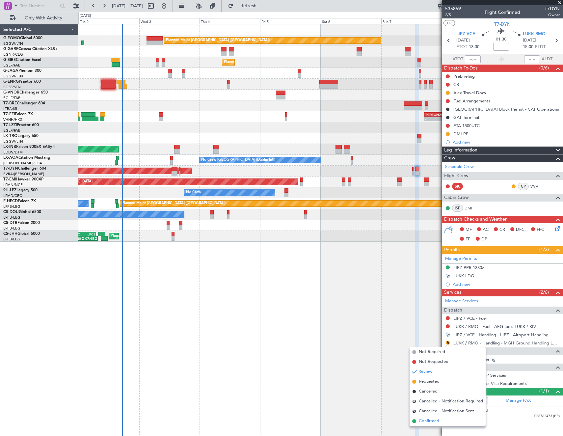
click at [430, 422] on span "Confirmed" at bounding box center [429, 421] width 20 height 7
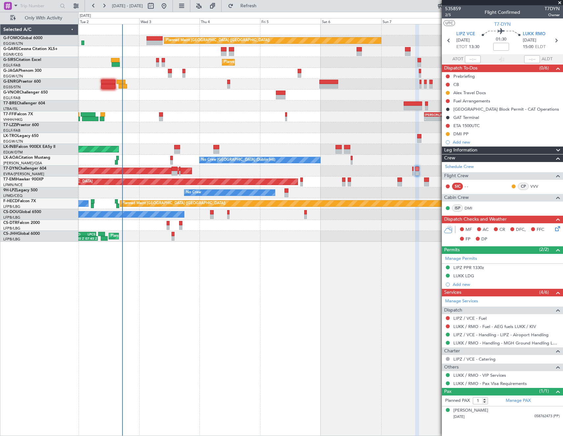
click at [385, 435] on html "02 Sep 2025 - 10 Sep 2025 Refresh Quick Links Only With Activity Planned Maint …" at bounding box center [281, 218] width 563 height 436
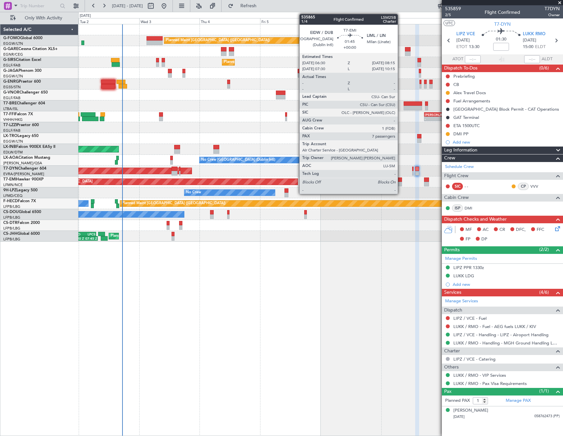
click at [400, 184] on div at bounding box center [399, 184] width 5 height 5
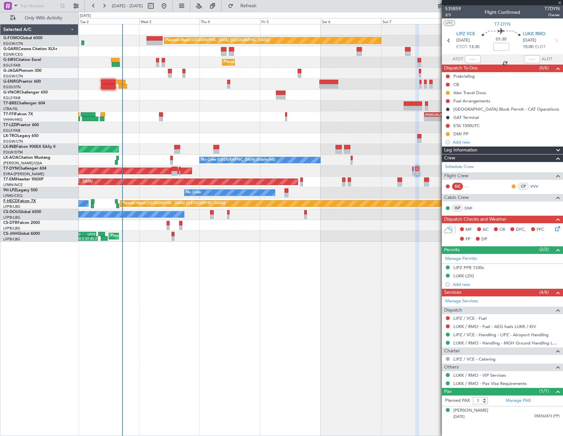
type input "7"
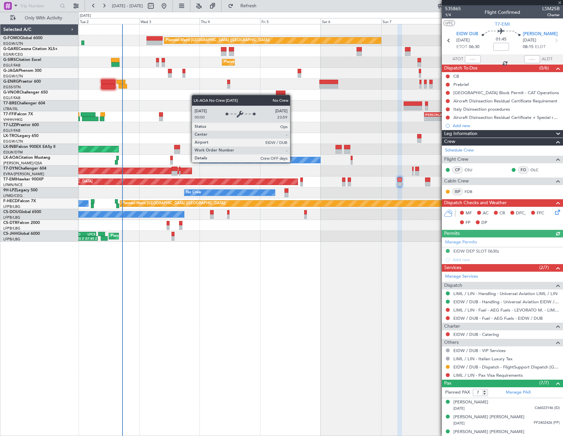
click at [448, 365] on div "Not Required" at bounding box center [448, 365] width 0 height 0
click at [447, 366] on button at bounding box center [448, 367] width 4 height 4
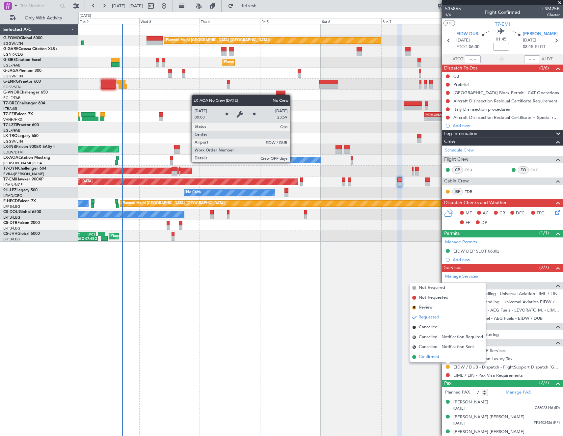
click at [421, 357] on span "Confirmed" at bounding box center [429, 357] width 20 height 7
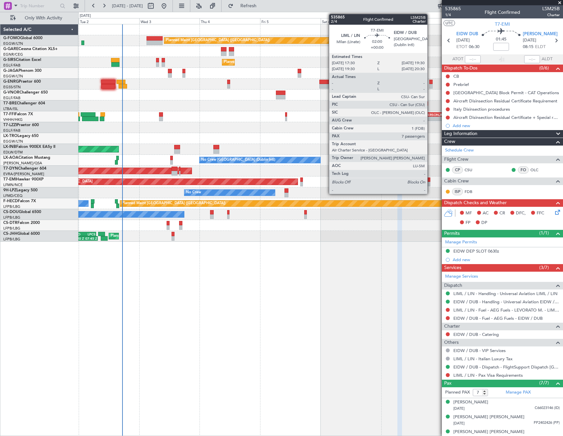
click at [430, 182] on div at bounding box center [427, 184] width 5 height 5
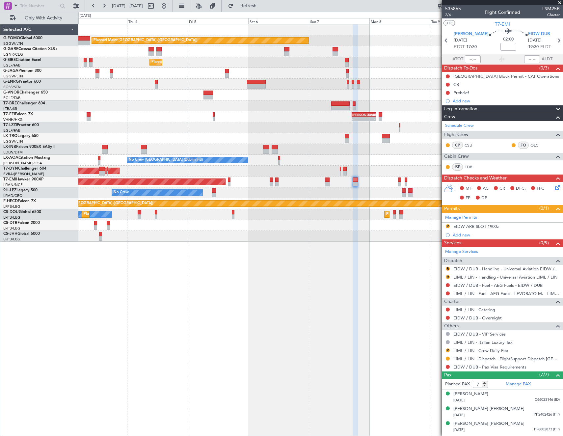
click at [271, 318] on div "Planned Maint London (Luton) Unplanned Maint Chester Planned Maint London (Farn…" at bounding box center [320, 230] width 485 height 412
click at [481, 271] on link "EIDW / DUB - Handling - Universal Aviation EIDW / DUB" at bounding box center [506, 269] width 106 height 6
click at [465, 277] on link "LIML / LIN - Handling - Universal Aviation LIML / LIN" at bounding box center [505, 277] width 104 height 6
click at [262, 6] on span "Refresh" at bounding box center [249, 6] width 28 height 5
click at [484, 224] on div "EIDW ARR SLOT 1900z" at bounding box center [475, 226] width 45 height 6
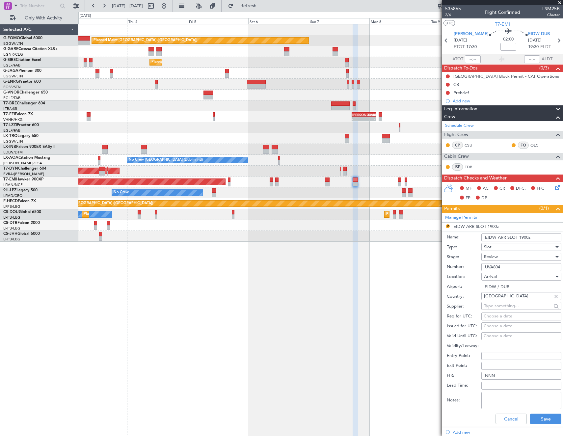
click at [524, 234] on input "EIDW ARR SLOT 1900z" at bounding box center [521, 237] width 80 height 8
type input "EIDW ARR SLOT 1930z"
click at [519, 257] on div "Review" at bounding box center [519, 257] width 70 height 10
click at [512, 296] on span "Requested" at bounding box center [518, 300] width 69 height 10
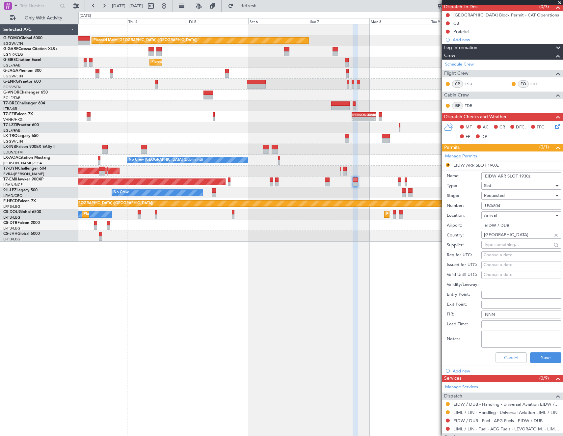
scroll to position [99, 0]
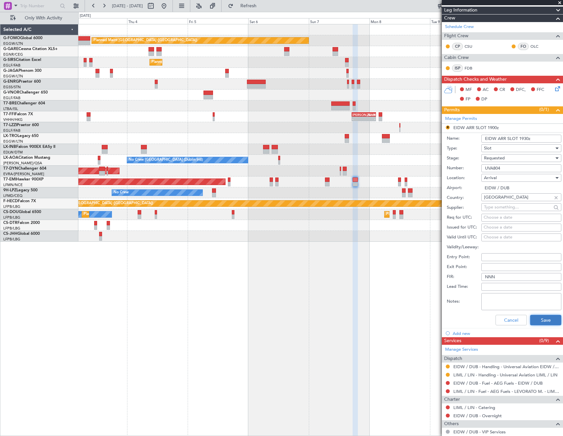
click at [541, 316] on button "Save" at bounding box center [545, 320] width 31 height 11
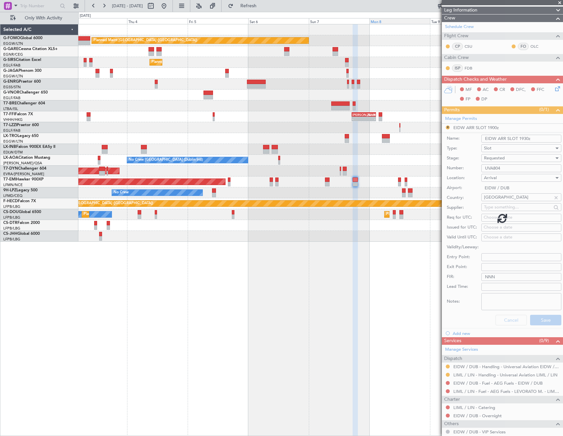
scroll to position [57, 0]
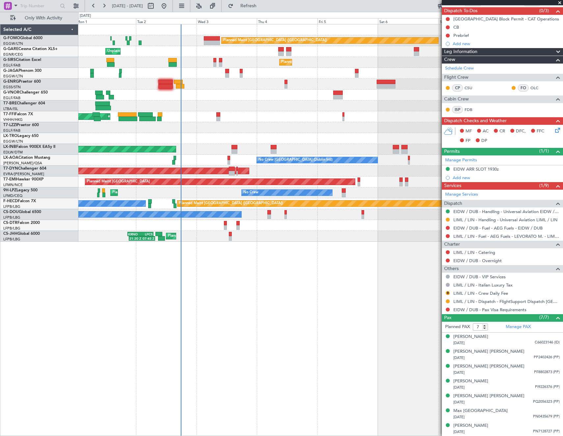
click at [301, 118] on div "Planned Maint London (Luton) Unplanned Maint Chester Planned Maint London (Farn…" at bounding box center [320, 132] width 484 height 217
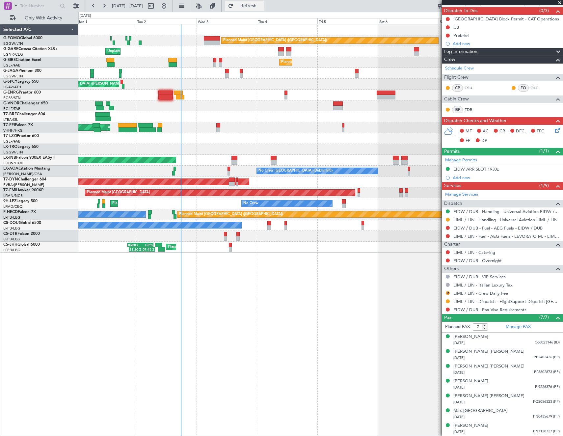
click at [262, 6] on span "Refresh" at bounding box center [249, 6] width 28 height 5
click at [156, 7] on button at bounding box center [150, 6] width 11 height 11
select select "9"
select select "2025"
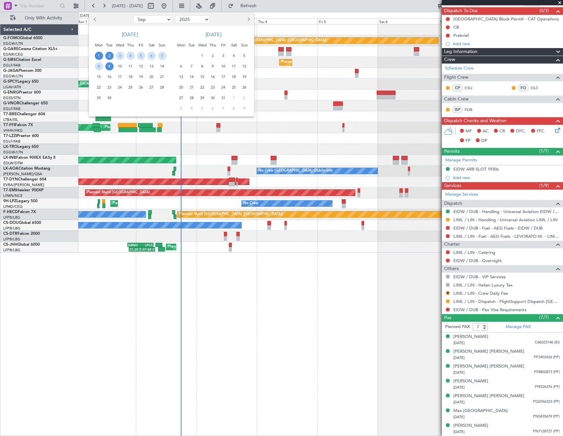
click at [109, 55] on span "2" at bounding box center [109, 56] width 8 height 8
click at [110, 66] on span "9" at bounding box center [109, 66] width 8 height 8
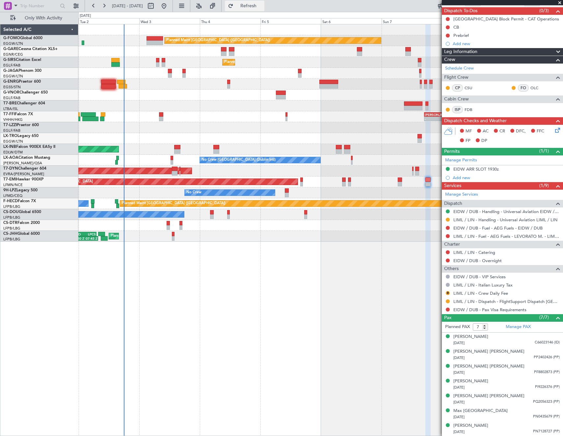
click at [262, 8] on span "Refresh" at bounding box center [249, 6] width 28 height 5
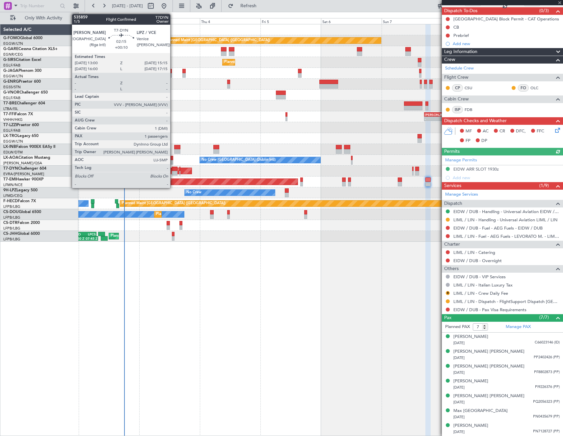
click at [173, 170] on div at bounding box center [175, 169] width 6 height 5
type input "+00:10"
type input "1"
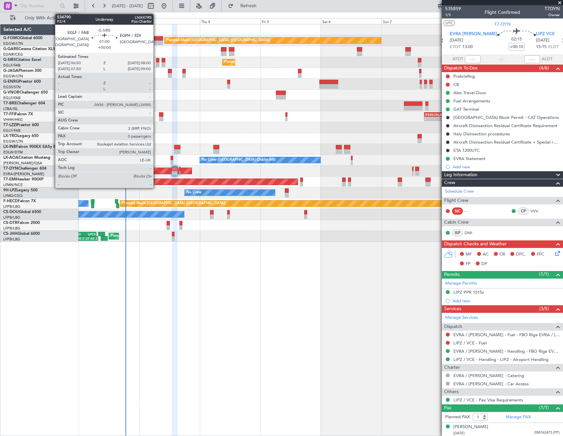
click at [156, 61] on div at bounding box center [157, 60] width 3 height 5
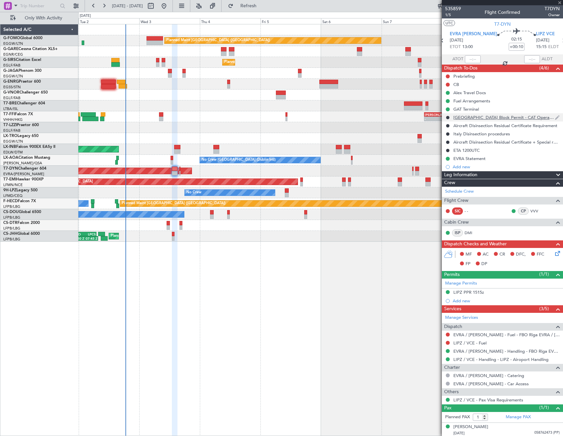
type input "0"
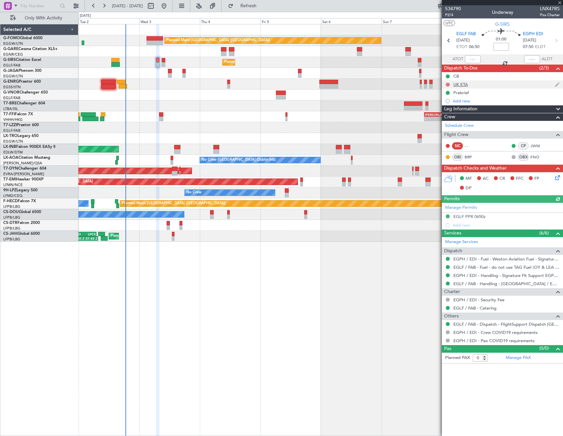
click at [448, 83] on button at bounding box center [448, 85] width 4 height 4
click at [451, 121] on span "Cancelled" at bounding box center [449, 123] width 19 height 7
click at [557, 178] on icon at bounding box center [556, 176] width 5 height 5
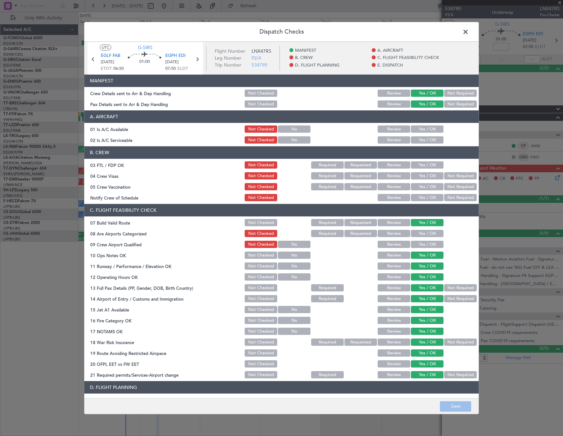
click at [414, 130] on button "Yes / OK" at bounding box center [427, 129] width 33 height 7
click at [415, 145] on article "MANIFEST Crew Details sent to Arr & Dep Handling Not Checked Review Yes / OK No…" at bounding box center [281, 234] width 394 height 319
click at [415, 140] on button "Yes / OK" at bounding box center [427, 140] width 33 height 7
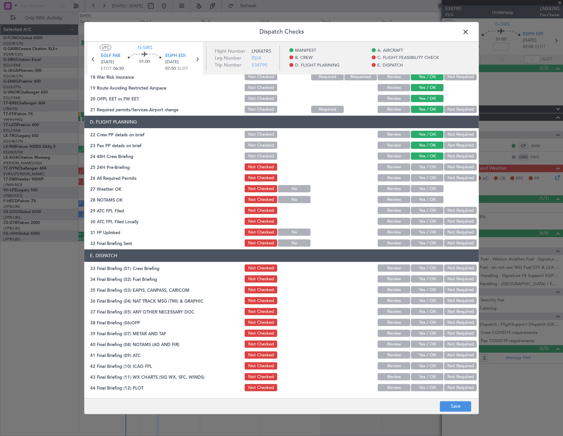
click at [425, 168] on button "Yes / OK" at bounding box center [427, 167] width 33 height 7
click at [422, 176] on button "Yes / OK" at bounding box center [427, 177] width 33 height 7
click at [452, 407] on button "Save" at bounding box center [455, 406] width 31 height 11
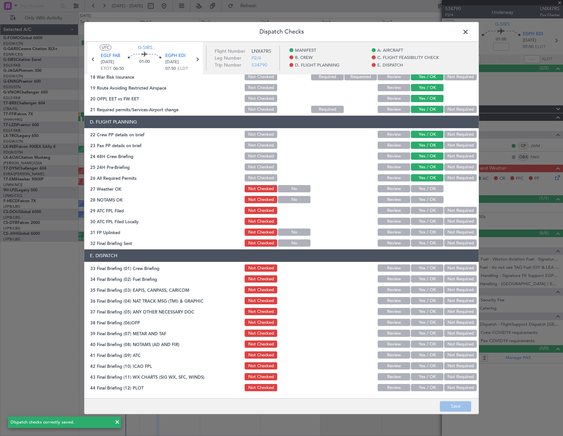
drag, startPoint x: 466, startPoint y: 29, endPoint x: 464, endPoint y: 31, distance: 3.5
click at [469, 29] on span at bounding box center [469, 33] width 0 height 13
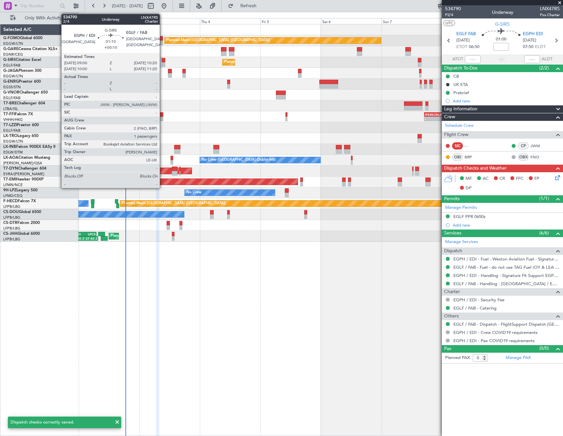
click at [163, 60] on div at bounding box center [164, 60] width 4 height 5
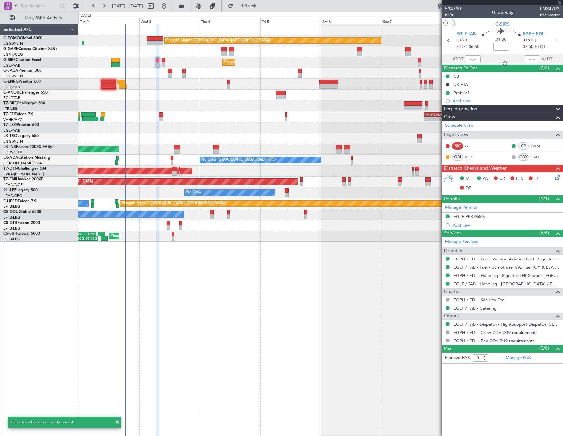
type input "+00:10"
type input "1"
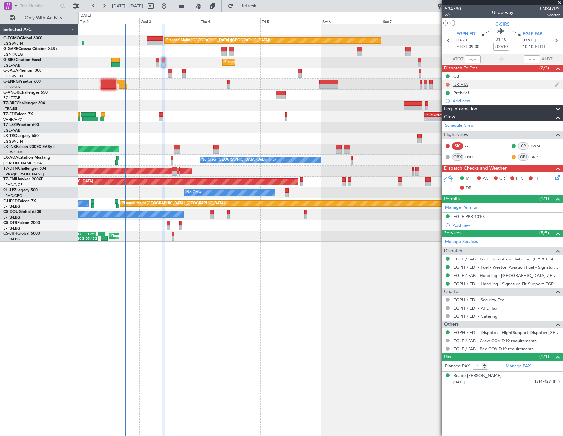
click at [447, 83] on button at bounding box center [448, 85] width 4 height 4
click at [447, 123] on span "Cancelled" at bounding box center [449, 123] width 19 height 7
click at [556, 177] on icon at bounding box center [556, 176] width 5 height 5
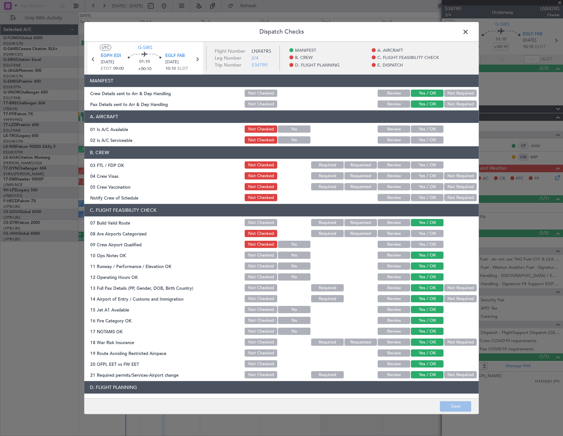
click at [422, 133] on button "Yes / OK" at bounding box center [427, 129] width 33 height 7
drag, startPoint x: 422, startPoint y: 141, endPoint x: 421, endPoint y: 151, distance: 10.6
click at [422, 141] on button "Yes / OK" at bounding box center [427, 140] width 33 height 7
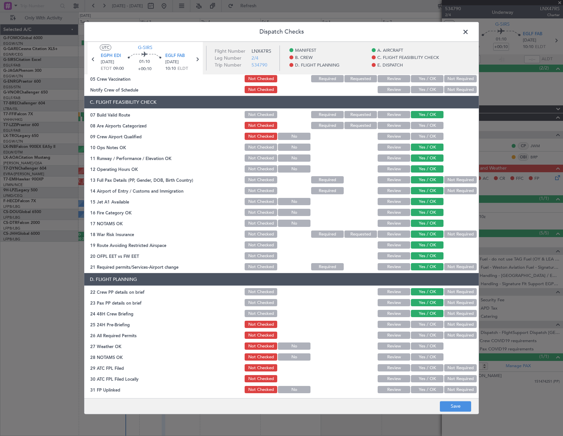
scroll to position [165, 0]
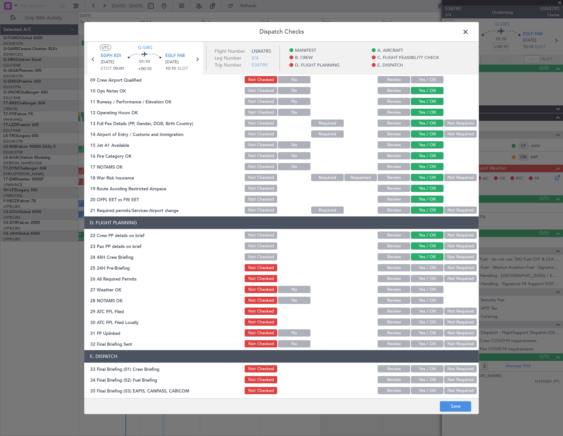
click at [426, 267] on button "Yes / OK" at bounding box center [427, 267] width 33 height 7
click at [427, 283] on div "Yes / OK" at bounding box center [426, 278] width 33 height 9
click at [427, 277] on button "Yes / OK" at bounding box center [427, 278] width 33 height 7
click at [456, 404] on button "Save" at bounding box center [455, 406] width 31 height 11
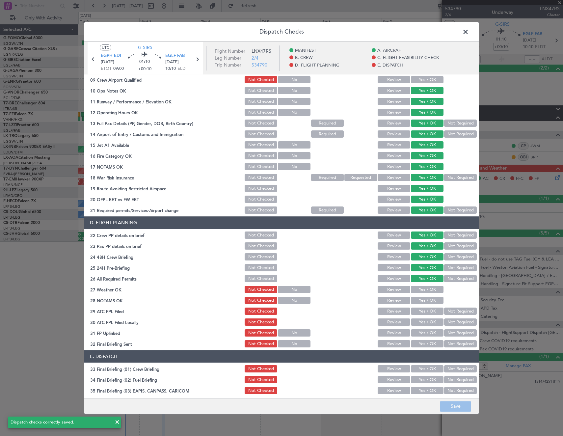
click at [469, 31] on span at bounding box center [469, 33] width 0 height 13
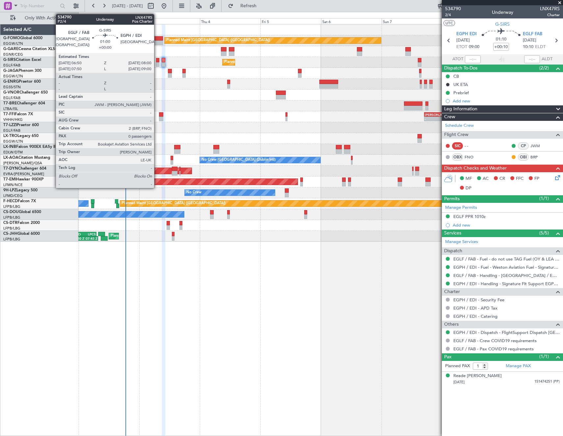
click at [157, 60] on div at bounding box center [157, 60] width 3 height 5
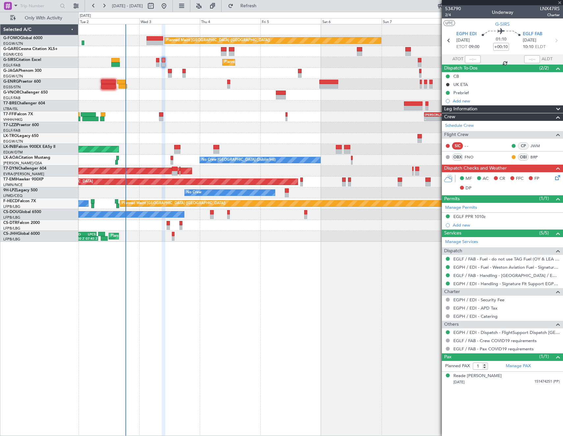
type input "0"
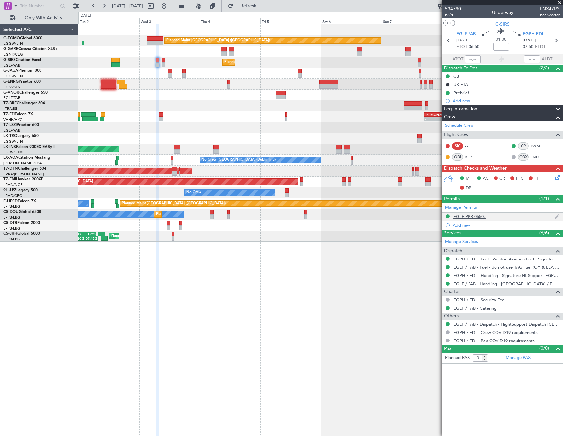
click at [474, 214] on div "EGLF PPR 0650z" at bounding box center [469, 217] width 32 height 6
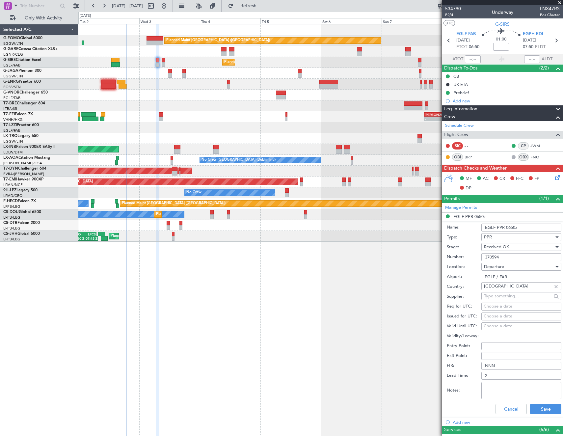
click at [513, 253] on input "370594" at bounding box center [521, 257] width 80 height 8
drag, startPoint x: 500, startPoint y: 409, endPoint x: 488, endPoint y: 226, distance: 183.7
click at [500, 408] on button "Cancel" at bounding box center [510, 409] width 31 height 11
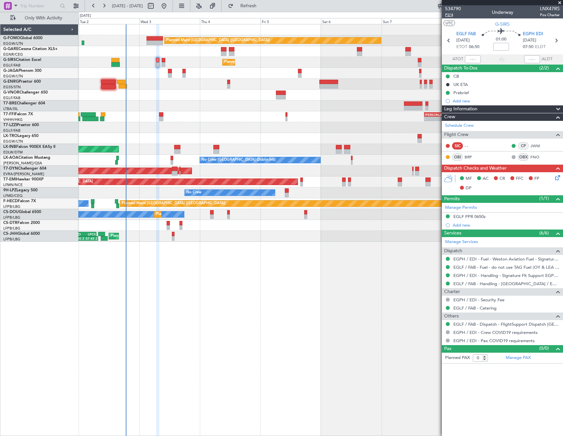
click at [449, 15] on span "P2/4" at bounding box center [453, 15] width 16 height 6
click at [558, 177] on icon at bounding box center [556, 176] width 5 height 5
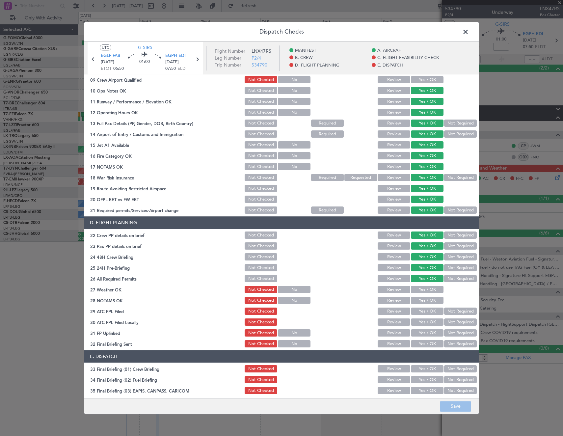
click at [428, 288] on button "Yes / OK" at bounding box center [427, 289] width 33 height 7
drag, startPoint x: 428, startPoint y: 298, endPoint x: 427, endPoint y: 309, distance: 10.9
click at [428, 298] on button "Yes / OK" at bounding box center [427, 300] width 33 height 7
click at [427, 312] on button "Yes / OK" at bounding box center [427, 311] width 33 height 7
click at [456, 325] on button "Not Required" at bounding box center [460, 322] width 33 height 7
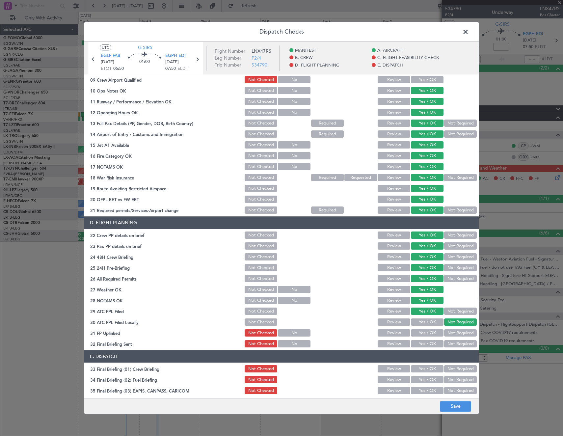
drag, startPoint x: 429, startPoint y: 333, endPoint x: 460, endPoint y: 340, distance: 31.6
click at [437, 334] on button "Yes / OK" at bounding box center [427, 332] width 33 height 7
click at [460, 340] on div "Not Required" at bounding box center [459, 343] width 33 height 9
click at [458, 344] on button "Not Required" at bounding box center [460, 343] width 33 height 7
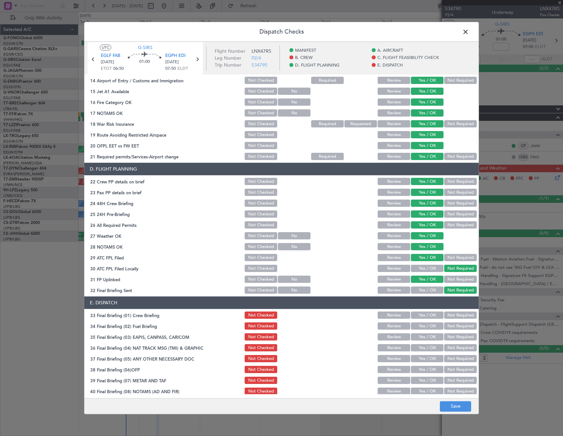
scroll to position [265, 0]
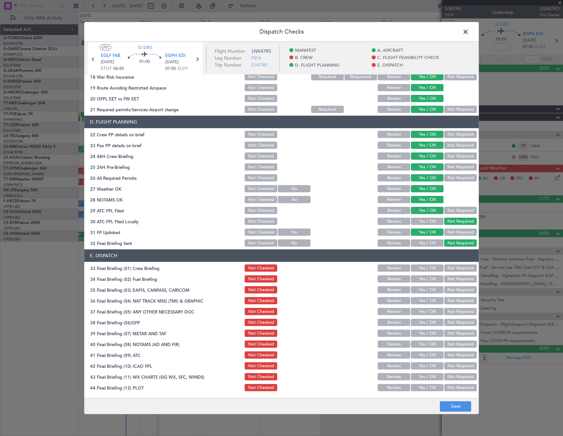
click at [425, 266] on button "Yes / OK" at bounding box center [427, 268] width 33 height 7
drag, startPoint x: 453, startPoint y: 279, endPoint x: 453, endPoint y: 291, distance: 11.5
click at [453, 282] on button "Not Required" at bounding box center [460, 279] width 33 height 7
drag, startPoint x: 452, startPoint y: 291, endPoint x: 451, endPoint y: 295, distance: 4.3
click at [452, 292] on button "Not Required" at bounding box center [460, 289] width 33 height 7
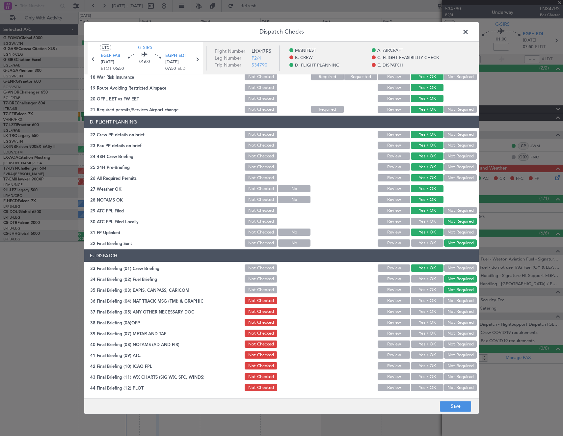
click at [450, 302] on button "Not Required" at bounding box center [460, 300] width 33 height 7
drag, startPoint x: 434, startPoint y: 309, endPoint x: 425, endPoint y: 316, distance: 11.3
click at [434, 309] on button "Yes / OK" at bounding box center [427, 311] width 33 height 7
click at [425, 322] on button "Yes / OK" at bounding box center [427, 322] width 33 height 7
drag, startPoint x: 424, startPoint y: 334, endPoint x: 423, endPoint y: 339, distance: 4.8
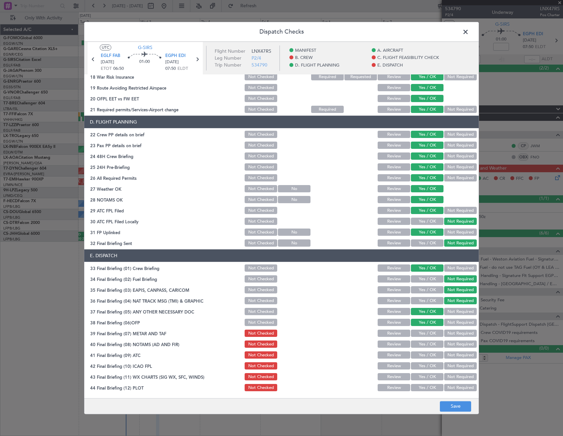
click at [424, 334] on button "Yes / OK" at bounding box center [427, 333] width 33 height 7
click at [423, 344] on button "Yes / OK" at bounding box center [427, 344] width 33 height 7
click at [423, 353] on button "Yes / OK" at bounding box center [427, 355] width 33 height 7
drag, startPoint x: 423, startPoint y: 362, endPoint x: 422, endPoint y: 373, distance: 10.3
click at [423, 363] on button "Yes / OK" at bounding box center [427, 365] width 33 height 7
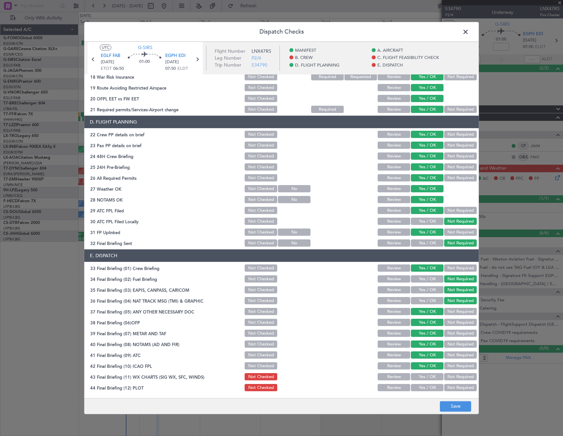
drag, startPoint x: 422, startPoint y: 373, endPoint x: 421, endPoint y: 380, distance: 7.3
click at [422, 375] on button "Yes / OK" at bounding box center [427, 376] width 33 height 7
click at [421, 385] on button "Yes / OK" at bounding box center [427, 387] width 33 height 7
click at [453, 407] on button "Save" at bounding box center [455, 406] width 31 height 11
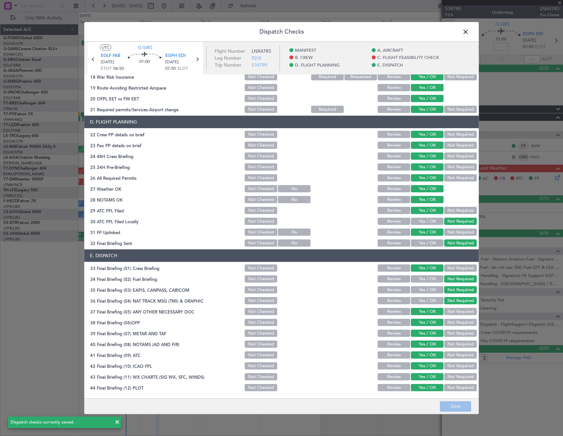
drag, startPoint x: 467, startPoint y: 28, endPoint x: 463, endPoint y: 32, distance: 6.1
click at [469, 28] on span at bounding box center [469, 33] width 0 height 13
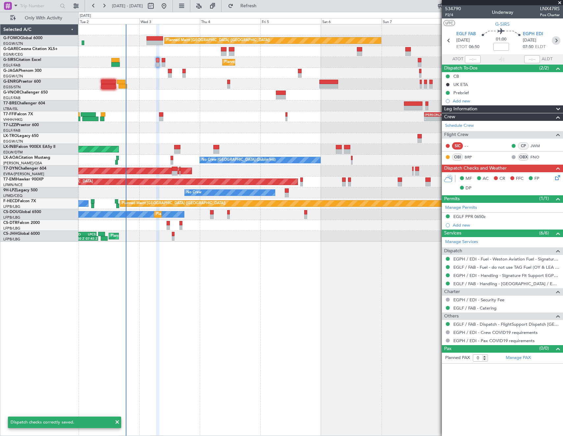
click at [559, 39] on icon at bounding box center [556, 40] width 9 height 9
type input "+00:10"
type input "1"
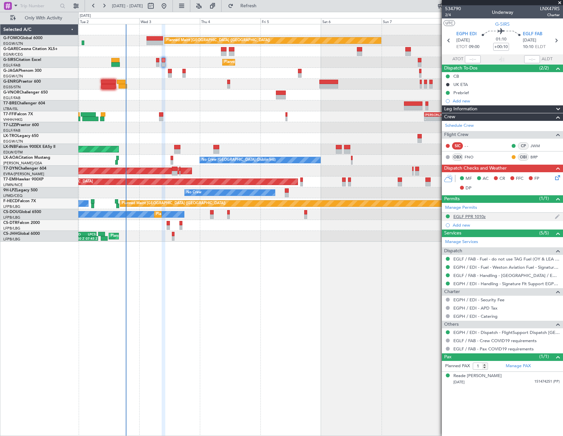
click at [471, 218] on div "EGLF PPR 1010z" at bounding box center [469, 217] width 32 height 6
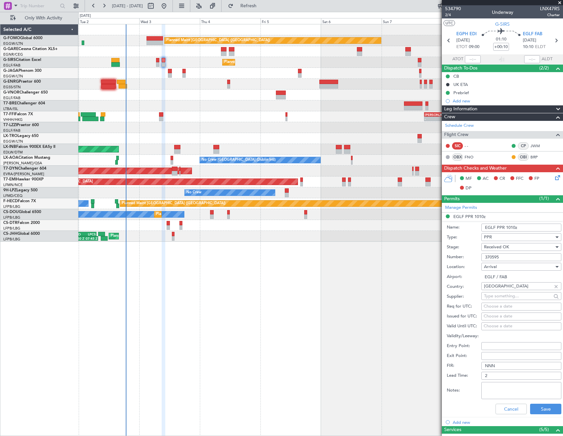
click at [519, 255] on input "370595" at bounding box center [521, 257] width 80 height 8
click at [508, 407] on button "Cancel" at bounding box center [510, 409] width 31 height 11
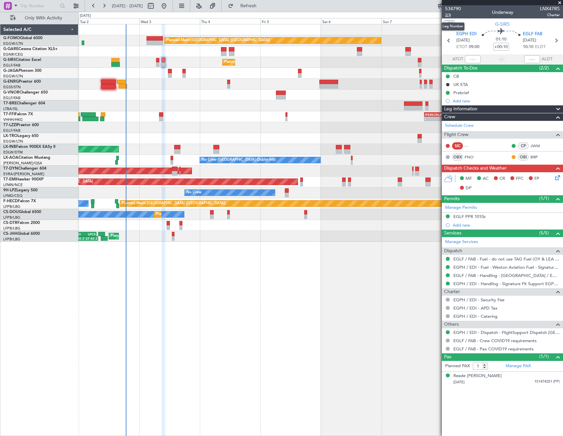
click at [446, 13] on span "2/4" at bounding box center [453, 15] width 16 height 6
click at [558, 179] on icon at bounding box center [556, 176] width 5 height 5
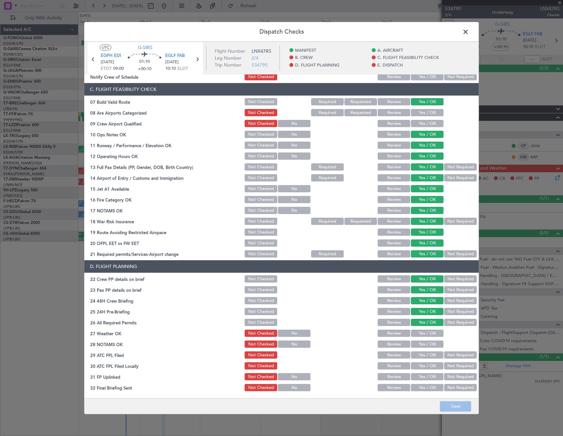
scroll to position [263, 0]
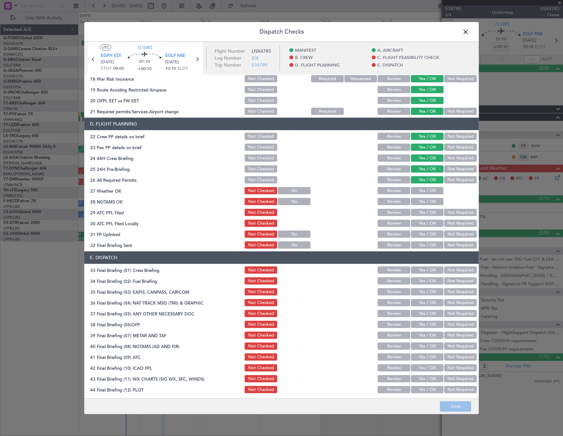
click at [429, 192] on button "Yes / OK" at bounding box center [427, 190] width 33 height 7
drag, startPoint x: 428, startPoint y: 199, endPoint x: 428, endPoint y: 209, distance: 10.2
click at [428, 200] on button "Yes / OK" at bounding box center [427, 201] width 33 height 7
drag, startPoint x: 428, startPoint y: 210, endPoint x: 450, endPoint y: 221, distance: 25.2
click at [428, 210] on button "Yes / OK" at bounding box center [427, 212] width 33 height 7
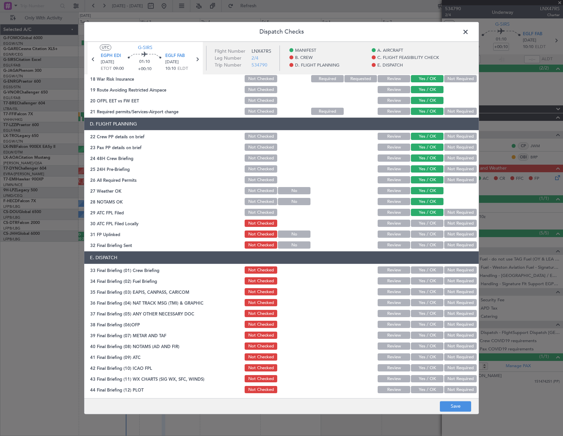
drag, startPoint x: 450, startPoint y: 221, endPoint x: 431, endPoint y: 229, distance: 21.5
click at [450, 221] on button "Not Required" at bounding box center [460, 223] width 33 height 7
drag, startPoint x: 430, startPoint y: 230, endPoint x: 442, endPoint y: 236, distance: 12.8
click at [432, 232] on button "Yes / OK" at bounding box center [427, 234] width 33 height 7
click at [452, 243] on button "Not Required" at bounding box center [460, 245] width 33 height 7
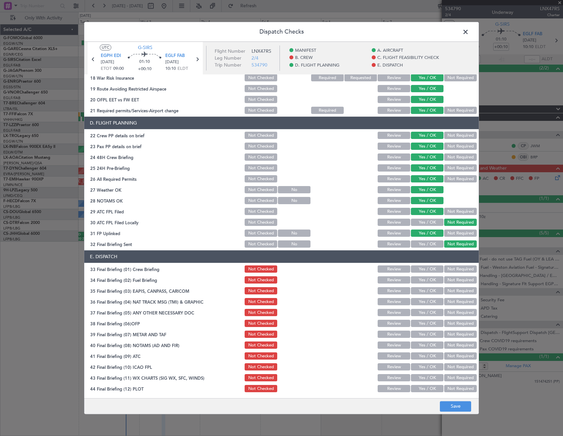
scroll to position [265, 0]
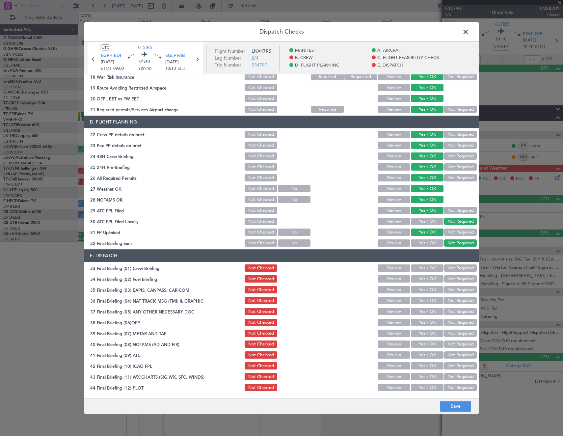
click at [422, 269] on button "Yes / OK" at bounding box center [427, 268] width 33 height 7
click at [448, 278] on button "Not Required" at bounding box center [460, 279] width 33 height 7
click at [452, 296] on section "E. DISPATCH 33 Final Briefing (01) Crew Briefing Not Checked Review Yes / OK No…" at bounding box center [281, 320] width 394 height 143
click at [451, 291] on button "Not Required" at bounding box center [460, 289] width 33 height 7
click at [451, 299] on button "Not Required" at bounding box center [460, 300] width 33 height 7
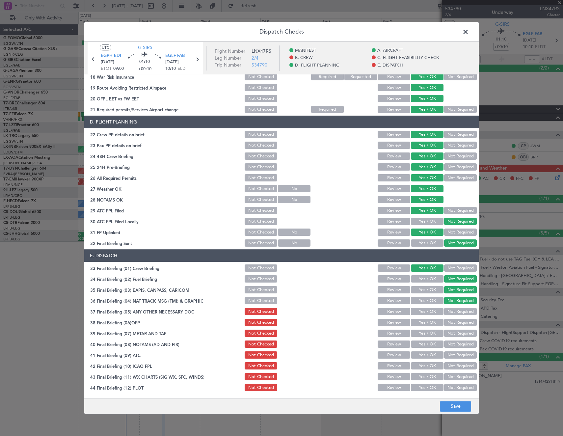
click at [425, 311] on button "Yes / OK" at bounding box center [427, 311] width 33 height 7
drag, startPoint x: 424, startPoint y: 321, endPoint x: 423, endPoint y: 332, distance: 11.2
click at [424, 322] on button "Yes / OK" at bounding box center [427, 322] width 33 height 7
click at [423, 335] on button "Yes / OK" at bounding box center [427, 333] width 33 height 7
drag, startPoint x: 422, startPoint y: 342, endPoint x: 421, endPoint y: 350, distance: 7.6
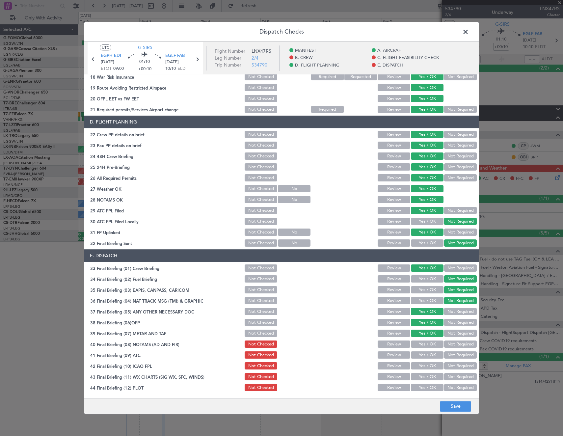
click at [422, 343] on button "Yes / OK" at bounding box center [427, 344] width 33 height 7
click at [421, 356] on button "Yes / OK" at bounding box center [427, 355] width 33 height 7
click at [421, 363] on button "Yes / OK" at bounding box center [427, 365] width 33 height 7
click at [419, 377] on button "Yes / OK" at bounding box center [427, 376] width 33 height 7
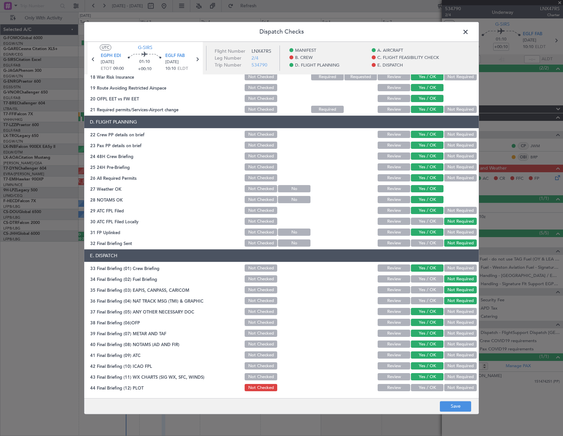
drag, startPoint x: 421, startPoint y: 385, endPoint x: 428, endPoint y: 392, distance: 9.5
click at [422, 387] on button "Yes / OK" at bounding box center [427, 387] width 33 height 7
click at [452, 404] on button "Save" at bounding box center [455, 406] width 31 height 11
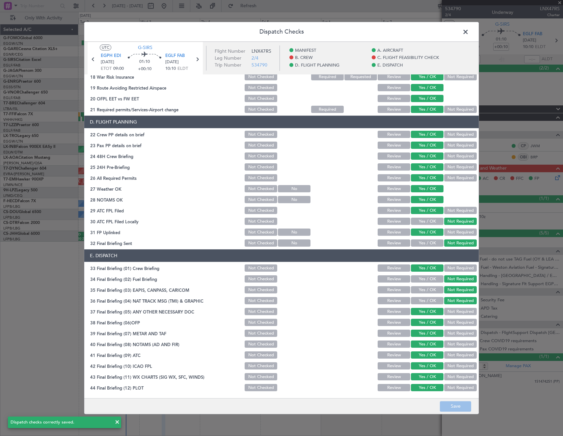
click at [469, 33] on span at bounding box center [469, 33] width 0 height 13
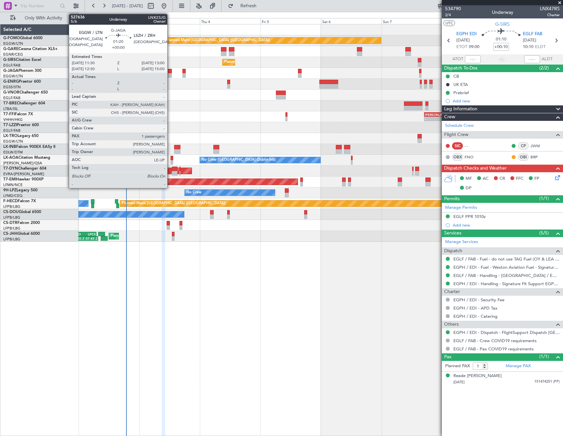
click at [170, 72] on div at bounding box center [170, 71] width 4 height 5
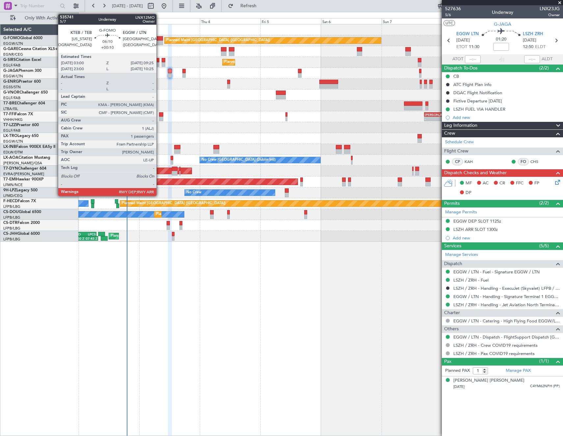
click at [159, 41] on div at bounding box center [154, 42] width 16 height 5
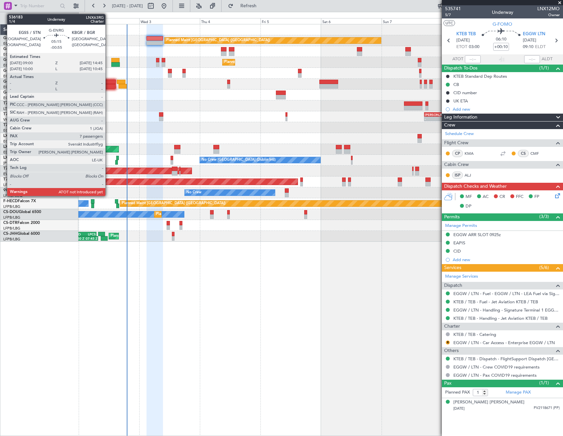
click at [108, 82] on div at bounding box center [108, 82] width 15 height 5
type input "-00:55"
type input "7"
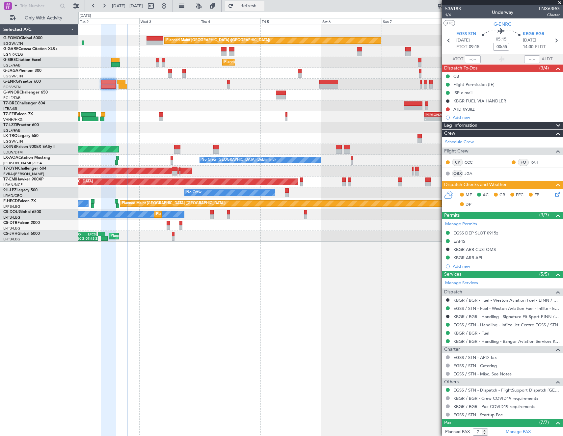
click at [262, 6] on span "Refresh" at bounding box center [249, 6] width 28 height 5
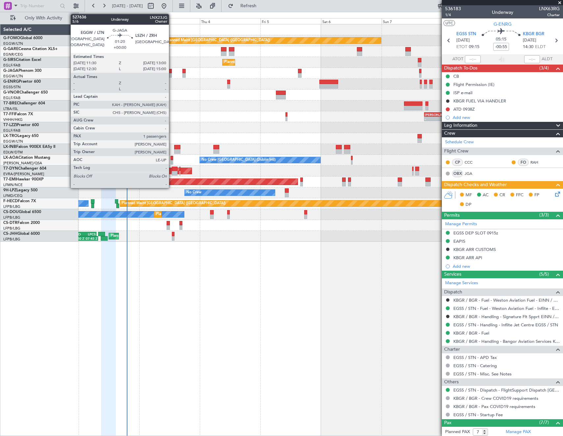
click at [172, 73] on div at bounding box center [170, 75] width 4 height 5
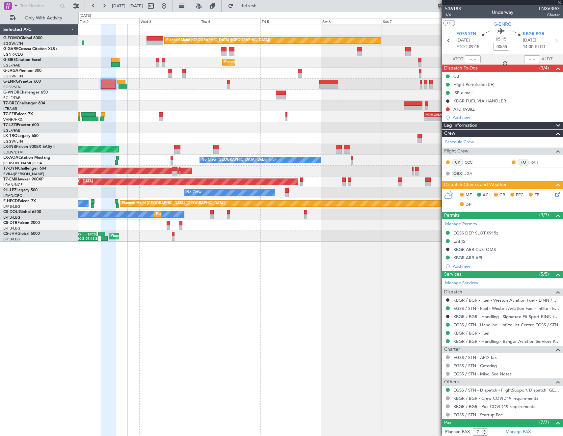
type input "1"
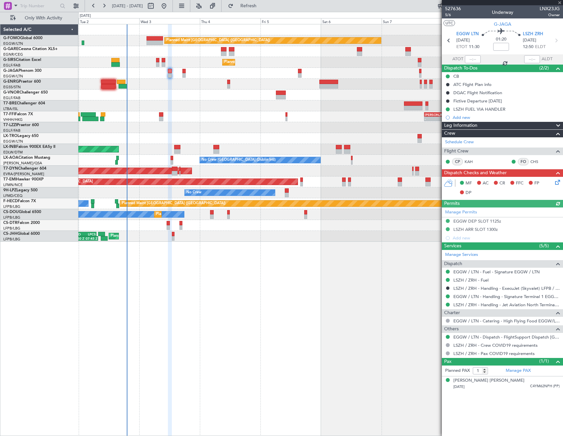
click at [557, 184] on icon at bounding box center [556, 180] width 5 height 5
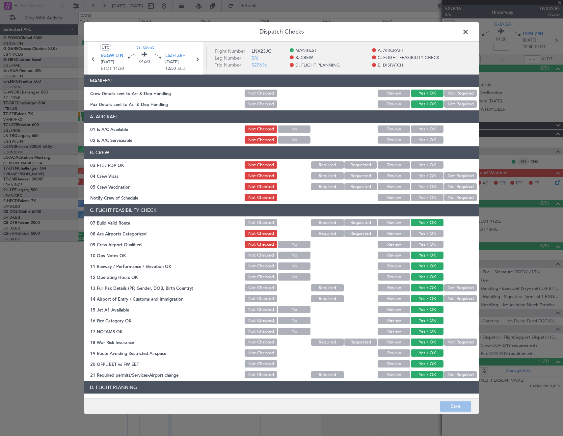
click at [416, 130] on button "Yes / OK" at bounding box center [427, 129] width 33 height 7
click at [417, 140] on button "Yes / OK" at bounding box center [427, 140] width 33 height 7
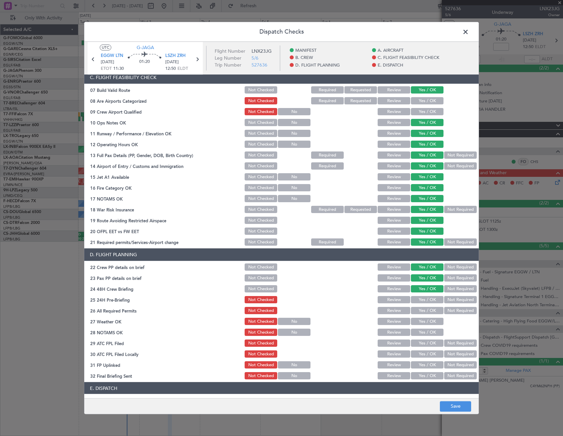
scroll to position [165, 0]
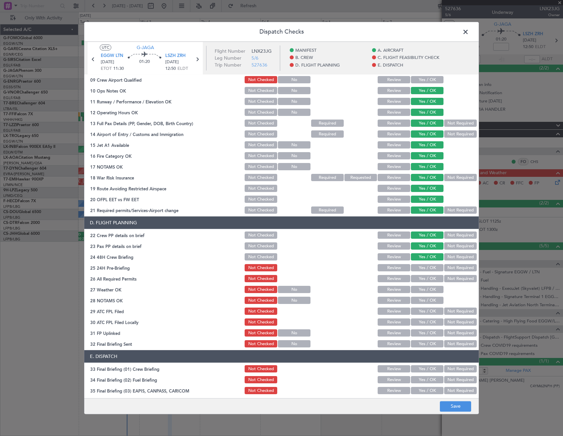
click at [426, 266] on button "Yes / OK" at bounding box center [427, 267] width 33 height 7
click at [426, 278] on button "Yes / OK" at bounding box center [427, 278] width 33 height 7
click at [426, 294] on div "Yes / OK" at bounding box center [426, 289] width 33 height 9
click at [454, 403] on button "Save" at bounding box center [455, 406] width 31 height 11
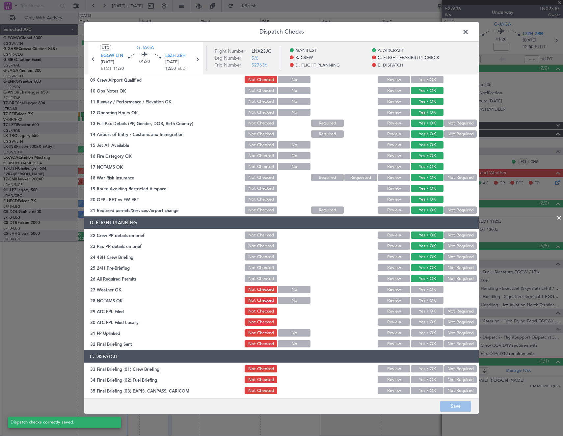
click at [469, 31] on span at bounding box center [469, 33] width 0 height 13
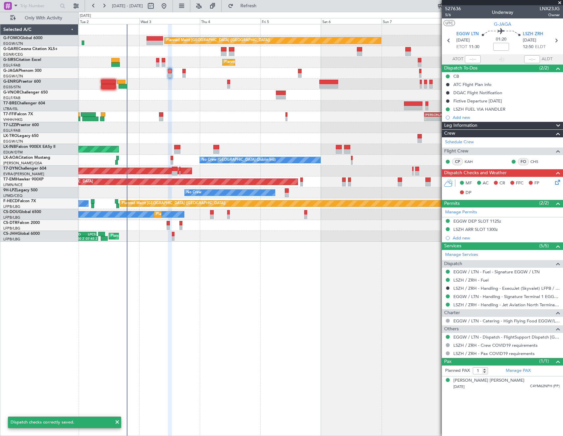
click at [182, 72] on div "Owner Ibiza" at bounding box center [320, 73] width 484 height 11
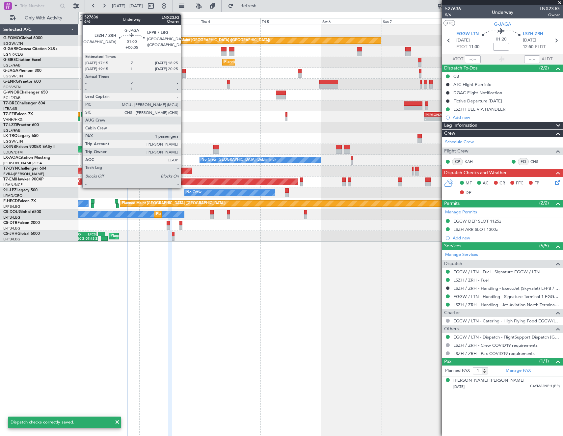
click at [184, 73] on div at bounding box center [183, 75] width 3 height 5
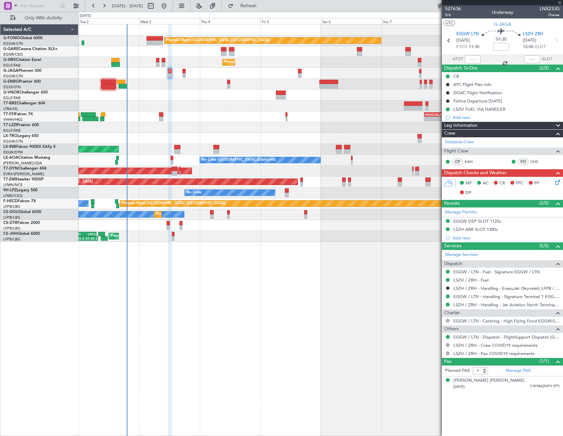
type input "+00:05"
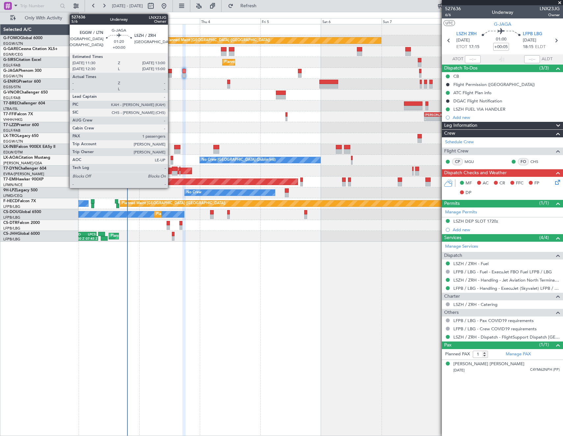
click at [171, 74] on div at bounding box center [170, 75] width 4 height 5
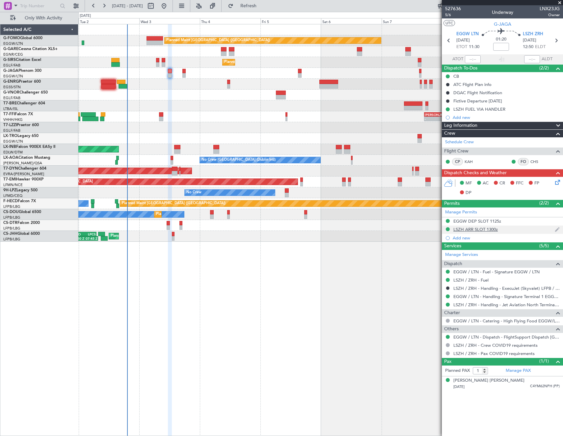
click at [479, 230] on div "LSZH ARR SLOT 1300z" at bounding box center [475, 229] width 44 height 6
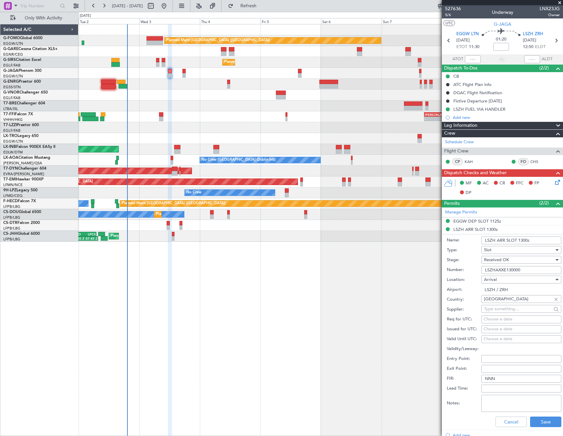
click at [518, 269] on input "LSZHAXXE130000" at bounding box center [521, 270] width 80 height 8
click at [449, 13] on span "5/6" at bounding box center [453, 15] width 16 height 6
click at [510, 424] on button "Cancel" at bounding box center [510, 421] width 31 height 11
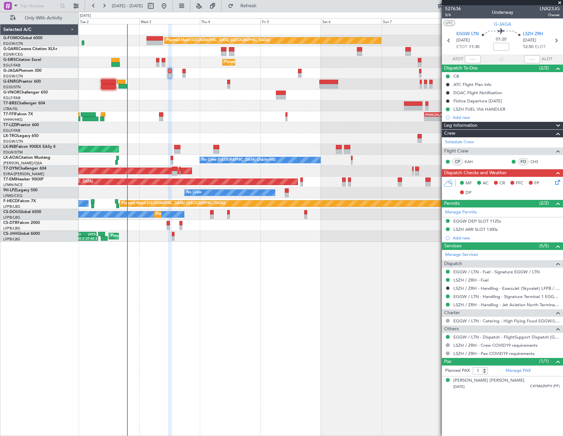
click at [556, 183] on icon at bounding box center [556, 180] width 5 height 5
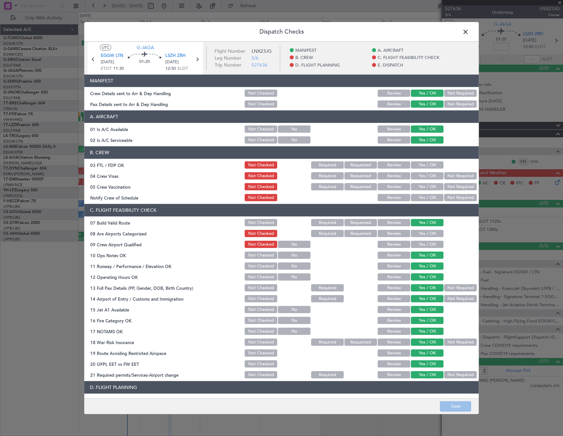
click at [469, 31] on span at bounding box center [469, 33] width 0 height 13
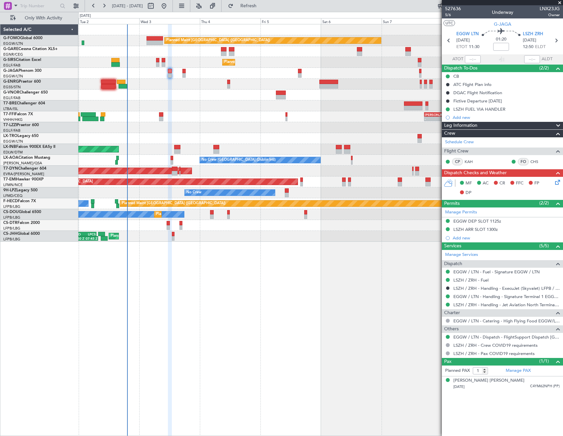
click at [558, 181] on icon at bounding box center [556, 180] width 5 height 5
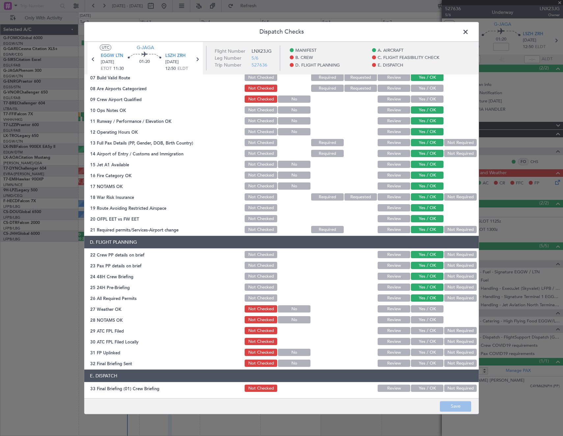
scroll to position [230, 0]
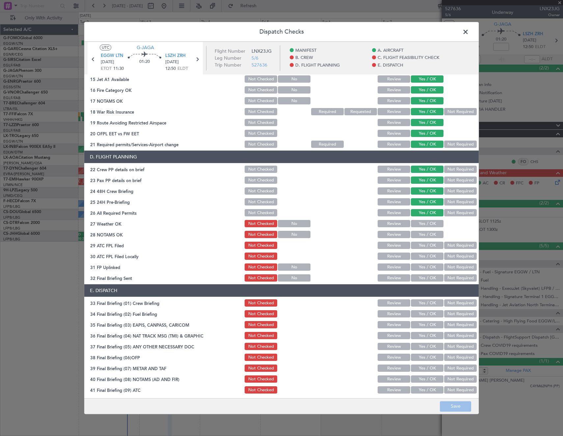
click at [422, 222] on button "Yes / OK" at bounding box center [427, 223] width 33 height 7
click at [426, 235] on button "Yes / OK" at bounding box center [427, 234] width 33 height 7
drag, startPoint x: 430, startPoint y: 246, endPoint x: 448, endPoint y: 250, distance: 19.2
click at [430, 246] on button "Yes / OK" at bounding box center [427, 245] width 33 height 7
click at [454, 255] on button "Not Required" at bounding box center [460, 256] width 33 height 7
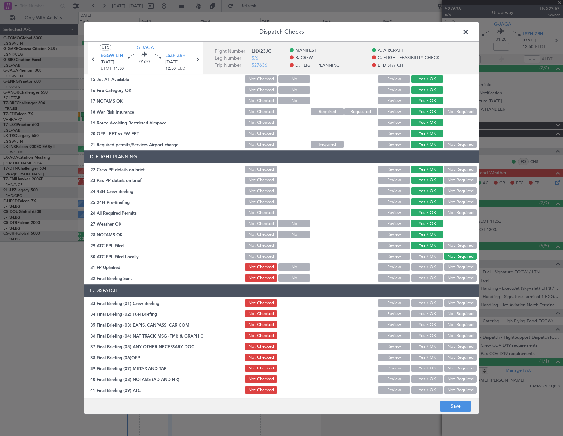
drag, startPoint x: 421, startPoint y: 266, endPoint x: 444, endPoint y: 272, distance: 23.7
click at [423, 267] on button "Yes / OK" at bounding box center [427, 267] width 33 height 7
click at [453, 275] on button "Not Required" at bounding box center [460, 278] width 33 height 7
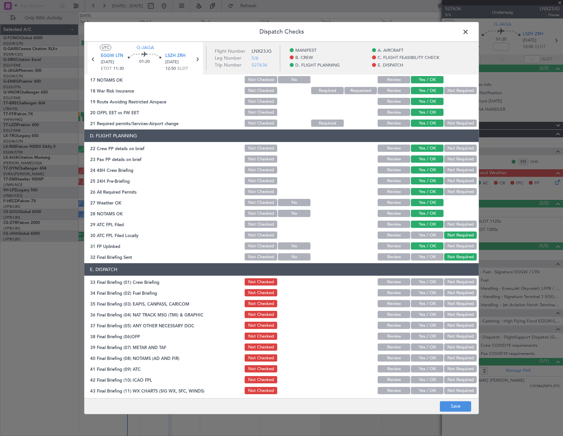
scroll to position [265, 0]
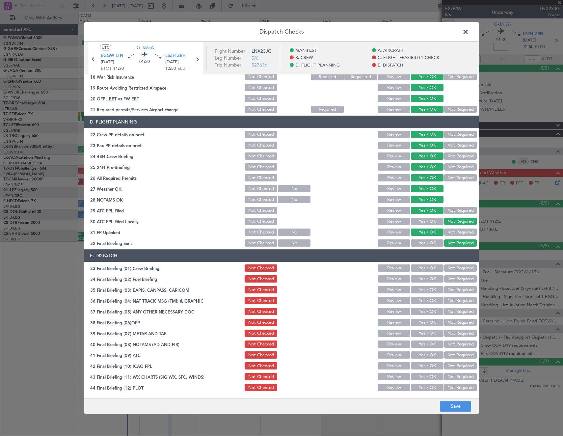
click at [425, 270] on button "Yes / OK" at bounding box center [427, 268] width 33 height 7
drag, startPoint x: 452, startPoint y: 278, endPoint x: 453, endPoint y: 291, distance: 12.6
click at [452, 279] on button "Not Required" at bounding box center [460, 279] width 33 height 7
click at [453, 291] on button "Not Required" at bounding box center [460, 289] width 33 height 7
click at [454, 300] on button "Not Required" at bounding box center [460, 300] width 33 height 7
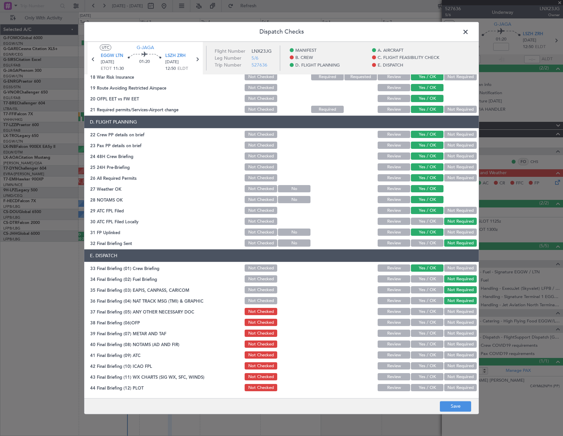
drag, startPoint x: 435, startPoint y: 310, endPoint x: 432, endPoint y: 313, distance: 4.5
click at [435, 310] on button "Yes / OK" at bounding box center [427, 311] width 33 height 7
drag, startPoint x: 423, startPoint y: 321, endPoint x: 423, endPoint y: 328, distance: 6.3
click at [423, 322] on button "Yes / OK" at bounding box center [427, 322] width 33 height 7
click at [424, 334] on button "Yes / OK" at bounding box center [427, 333] width 33 height 7
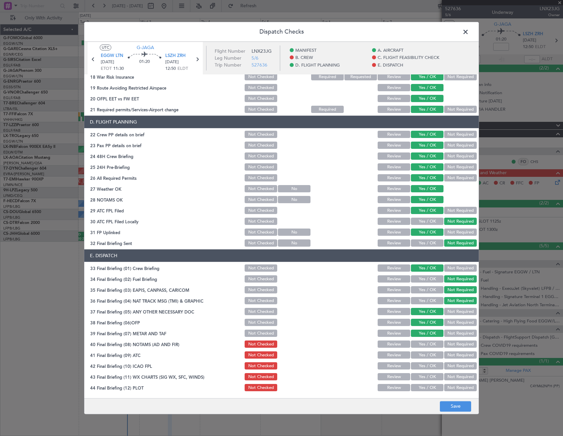
drag, startPoint x: 425, startPoint y: 345, endPoint x: 425, endPoint y: 350, distance: 5.3
click at [425, 346] on button "Yes / OK" at bounding box center [427, 344] width 33 height 7
click at [425, 356] on button "Yes / OK" at bounding box center [427, 355] width 33 height 7
drag, startPoint x: 424, startPoint y: 365, endPoint x: 424, endPoint y: 371, distance: 6.6
click at [424, 366] on button "Yes / OK" at bounding box center [427, 365] width 33 height 7
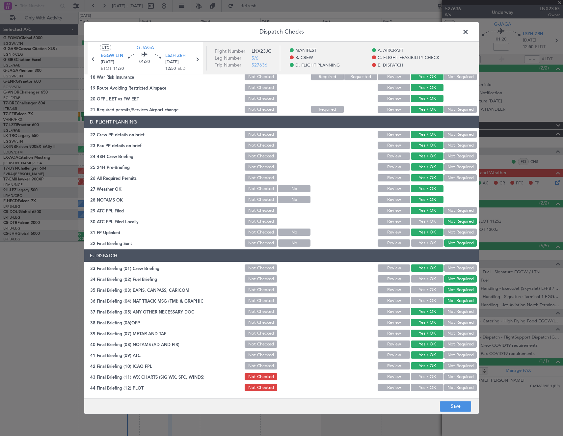
click at [424, 377] on button "Yes / OK" at bounding box center [427, 376] width 33 height 7
drag, startPoint x: 425, startPoint y: 389, endPoint x: 431, endPoint y: 393, distance: 7.4
click at [426, 389] on button "Yes / OK" at bounding box center [427, 387] width 33 height 7
click at [457, 411] on button "Save" at bounding box center [455, 406] width 31 height 11
click at [469, 30] on span at bounding box center [469, 33] width 0 height 13
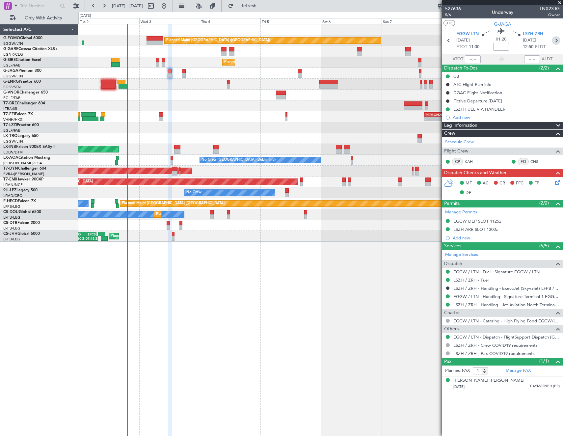
click at [558, 40] on icon at bounding box center [556, 40] width 9 height 9
type input "+00:05"
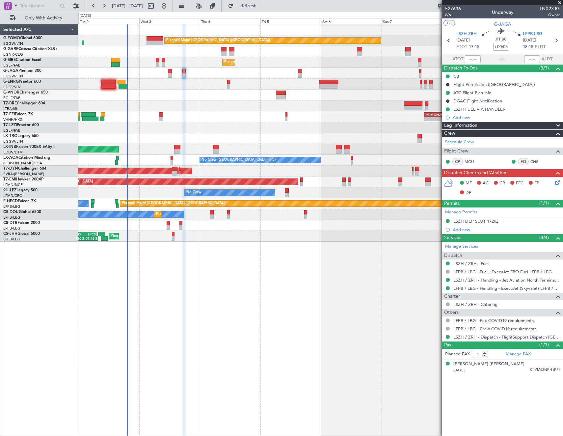
drag, startPoint x: 469, startPoint y: 221, endPoint x: 473, endPoint y: 223, distance: 4.0
click at [469, 221] on div "LSZH DEP SLOT 1720z" at bounding box center [475, 221] width 45 height 6
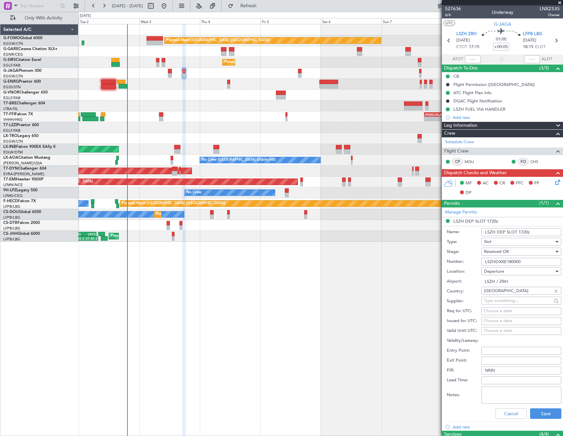
click at [529, 263] on input "LSZHDXXE180000" at bounding box center [521, 262] width 80 height 8
click at [507, 417] on mat-tooltip-component "Complete" at bounding box center [500, 421] width 28 height 17
click at [506, 413] on mat-tooltip-component "Complete" at bounding box center [500, 421] width 28 height 17
click at [498, 409] on button "Cancel" at bounding box center [510, 413] width 31 height 11
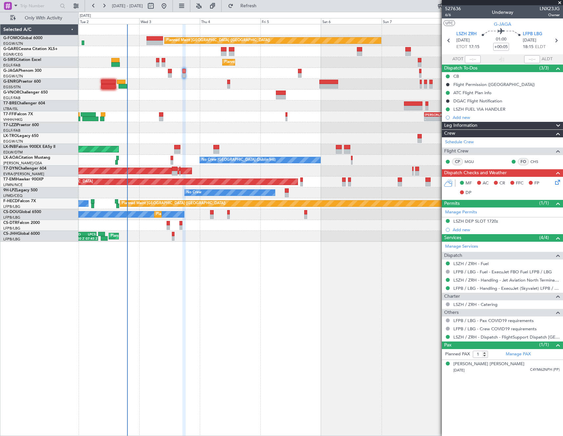
click at [559, 184] on icon at bounding box center [556, 180] width 5 height 5
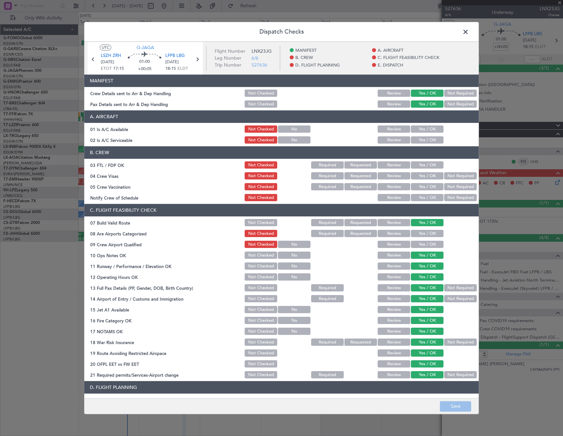
click at [425, 126] on button "Yes / OK" at bounding box center [427, 129] width 33 height 7
click at [425, 139] on button "Yes / OK" at bounding box center [427, 140] width 33 height 7
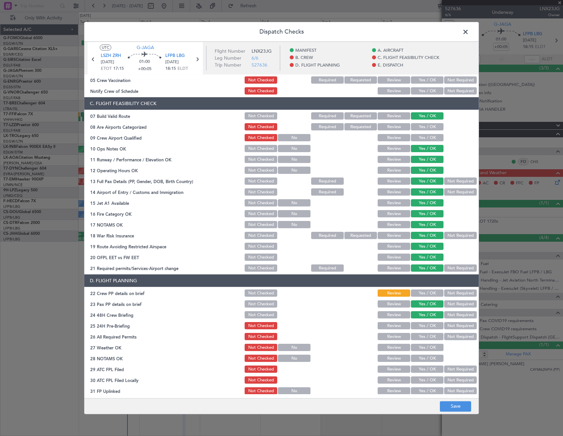
scroll to position [165, 0]
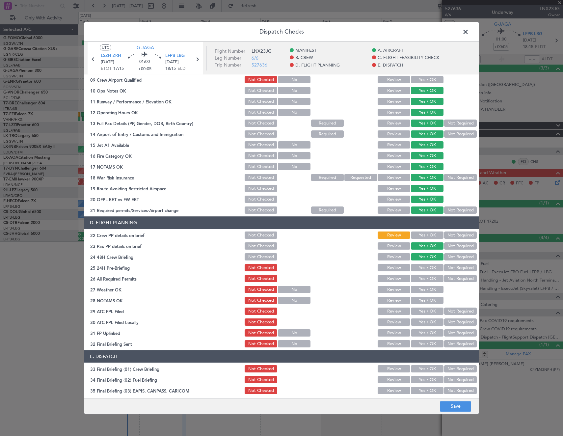
click at [423, 234] on button "Yes / OK" at bounding box center [427, 235] width 33 height 7
click at [419, 268] on button "Yes / OK" at bounding box center [427, 267] width 33 height 7
click at [419, 277] on button "Yes / OK" at bounding box center [427, 278] width 33 height 7
click at [422, 291] on button "Yes / OK" at bounding box center [427, 289] width 33 height 7
click at [422, 301] on button "Yes / OK" at bounding box center [427, 300] width 33 height 7
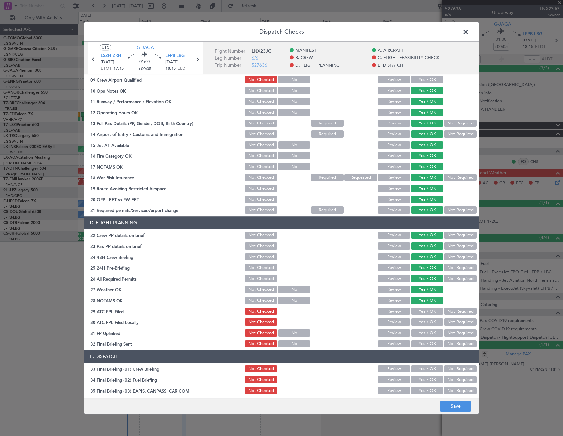
drag, startPoint x: 423, startPoint y: 312, endPoint x: 445, endPoint y: 319, distance: 22.9
click at [423, 312] on button "Yes / OK" at bounding box center [427, 311] width 33 height 7
drag, startPoint x: 445, startPoint y: 319, endPoint x: 440, endPoint y: 327, distance: 8.7
click at [445, 319] on button "Not Required" at bounding box center [460, 322] width 33 height 7
drag, startPoint x: 432, startPoint y: 334, endPoint x: 436, endPoint y: 335, distance: 5.2
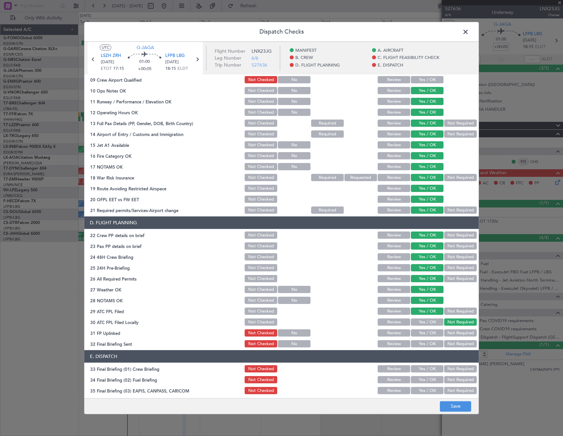
click at [432, 334] on button "Yes / OK" at bounding box center [427, 332] width 33 height 7
click at [449, 340] on div "Not Required" at bounding box center [459, 343] width 33 height 9
click at [451, 344] on button "Not Required" at bounding box center [460, 343] width 33 height 7
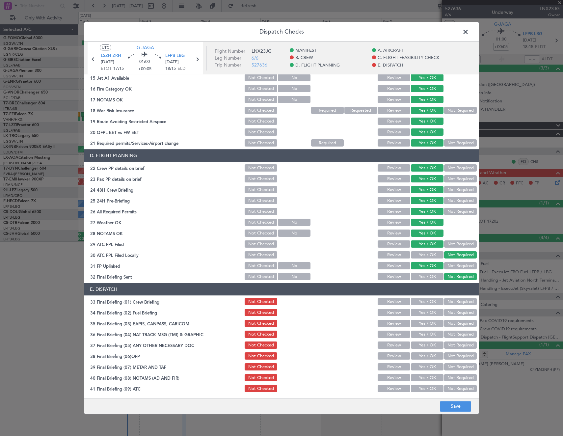
scroll to position [265, 0]
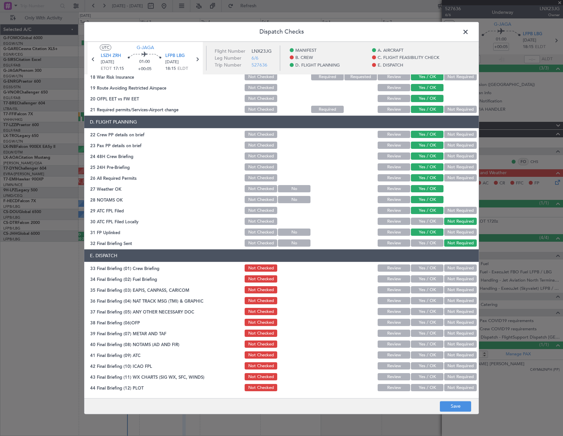
drag, startPoint x: 420, startPoint y: 266, endPoint x: 425, endPoint y: 277, distance: 11.5
click at [420, 266] on button "Yes / OK" at bounding box center [427, 268] width 33 height 7
drag, startPoint x: 426, startPoint y: 280, endPoint x: 430, endPoint y: 283, distance: 5.2
click at [428, 282] on button "Yes / OK" at bounding box center [427, 279] width 33 height 7
drag, startPoint x: 445, startPoint y: 289, endPoint x: 447, endPoint y: 299, distance: 10.8
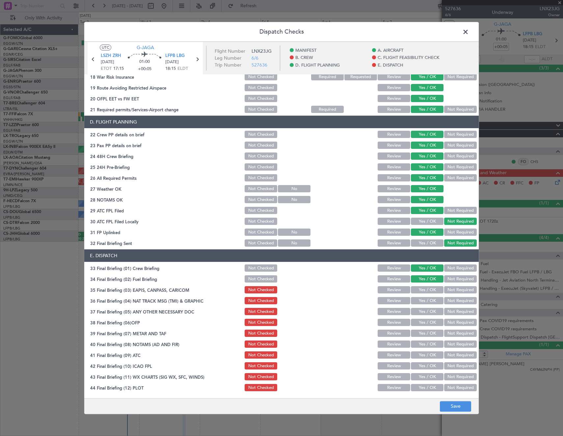
click at [445, 289] on button "Not Required" at bounding box center [460, 289] width 33 height 7
click at [447, 300] on button "Not Required" at bounding box center [460, 300] width 33 height 7
click at [428, 316] on div "Yes / OK" at bounding box center [426, 311] width 33 height 9
click at [424, 313] on button "Yes / OK" at bounding box center [427, 311] width 33 height 7
click at [423, 323] on button "Yes / OK" at bounding box center [427, 322] width 33 height 7
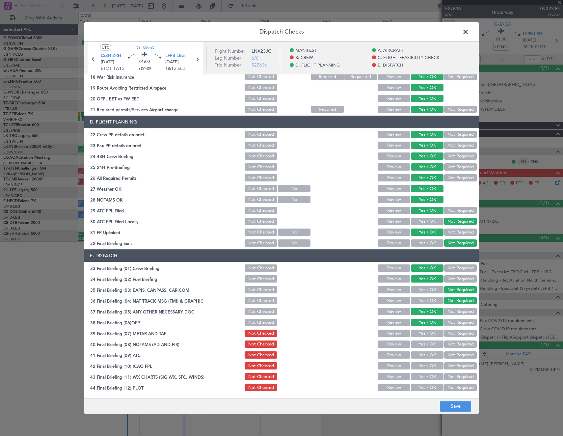
drag, startPoint x: 423, startPoint y: 332, endPoint x: 423, endPoint y: 346, distance: 13.2
click at [423, 336] on button "Yes / OK" at bounding box center [427, 333] width 33 height 7
click at [423, 346] on button "Yes / OK" at bounding box center [427, 344] width 33 height 7
drag, startPoint x: 423, startPoint y: 353, endPoint x: 426, endPoint y: 365, distance: 12.5
click at [423, 355] on button "Yes / OK" at bounding box center [427, 355] width 33 height 7
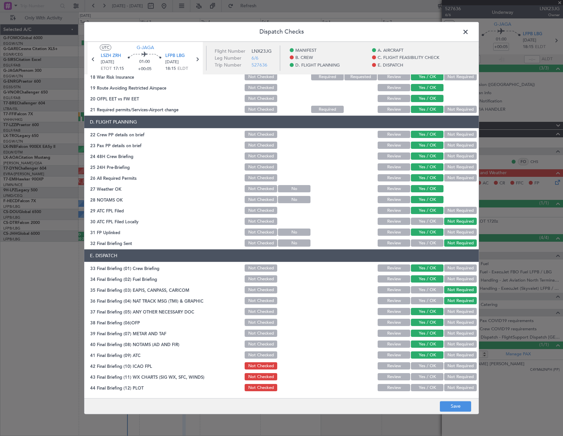
click at [426, 367] on button "Yes / OK" at bounding box center [427, 365] width 33 height 7
drag, startPoint x: 427, startPoint y: 376, endPoint x: 428, endPoint y: 383, distance: 7.7
click at [427, 377] on button "Yes / OK" at bounding box center [427, 376] width 33 height 7
drag, startPoint x: 433, startPoint y: 391, endPoint x: 441, endPoint y: 395, distance: 9.0
click at [434, 391] on div "Yes / OK" at bounding box center [426, 387] width 33 height 9
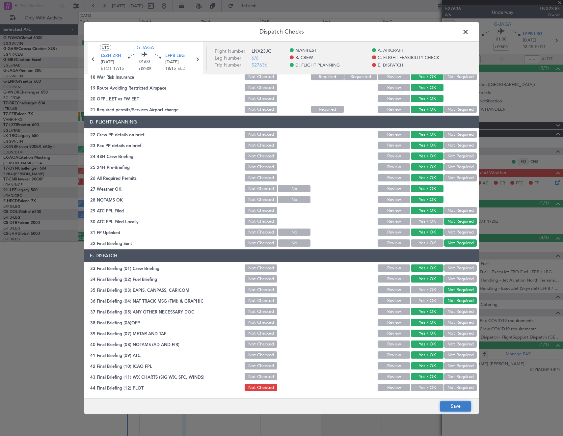
click at [452, 401] on button "Save" at bounding box center [455, 406] width 31 height 11
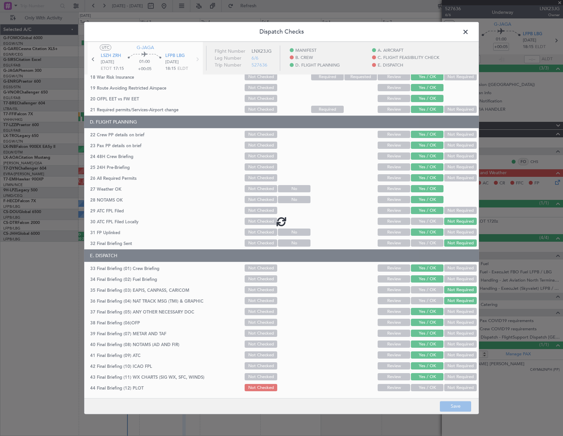
click at [430, 385] on div at bounding box center [281, 221] width 394 height 359
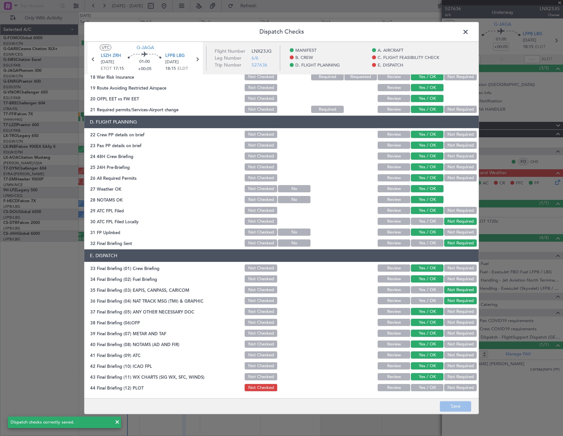
click at [421, 390] on button "Yes / OK" at bounding box center [427, 387] width 33 height 7
click at [459, 408] on button "Save" at bounding box center [455, 406] width 31 height 11
click at [469, 33] on span at bounding box center [469, 33] width 0 height 13
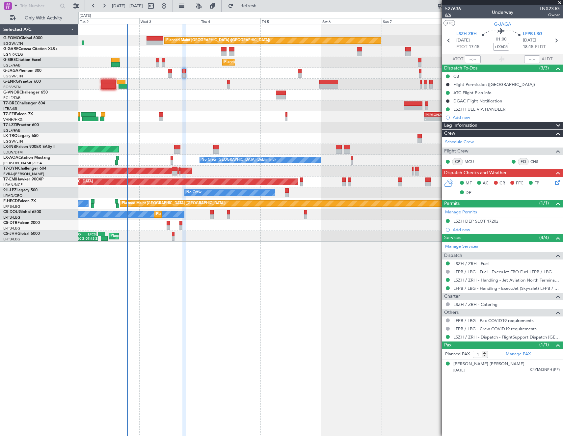
click at [451, 15] on span "6/6" at bounding box center [453, 15] width 16 height 6
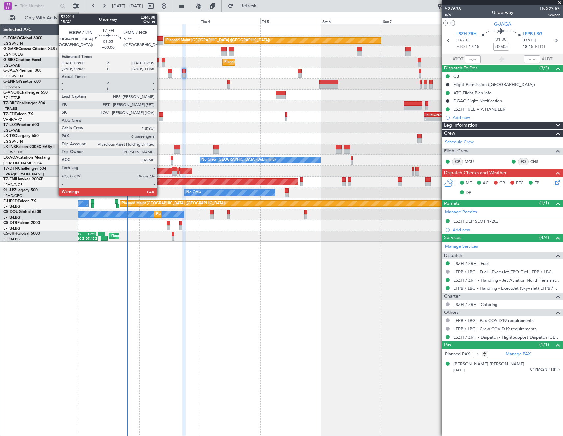
click at [160, 115] on div at bounding box center [161, 114] width 4 height 5
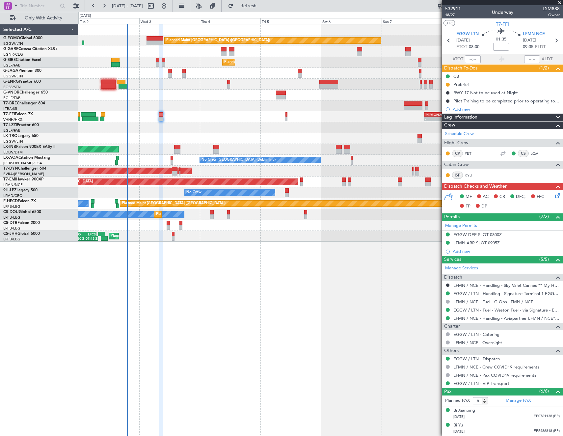
drag, startPoint x: 447, startPoint y: 83, endPoint x: 447, endPoint y: 102, distance: 18.8
click at [447, 83] on button at bounding box center [448, 85] width 4 height 4
click at [443, 125] on span "Cancelled" at bounding box center [448, 123] width 19 height 7
click at [554, 197] on icon at bounding box center [556, 194] width 5 height 5
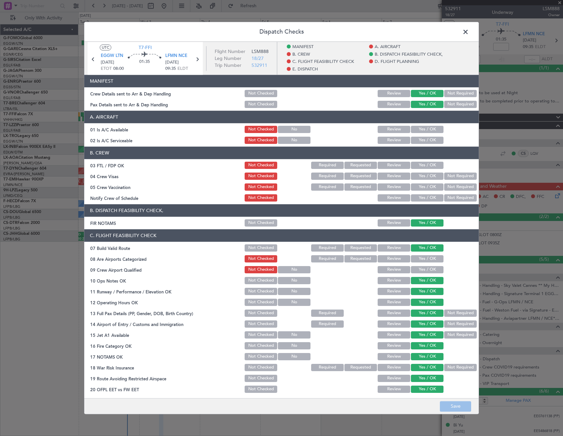
click at [420, 129] on button "Yes / OK" at bounding box center [427, 129] width 33 height 7
click at [422, 144] on div "Yes / OK" at bounding box center [426, 140] width 33 height 9
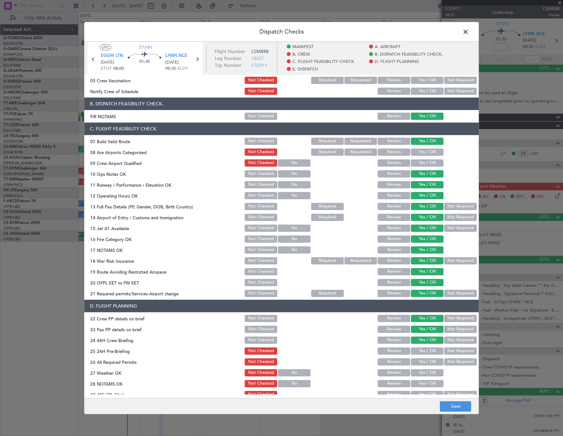
scroll to position [0, 0]
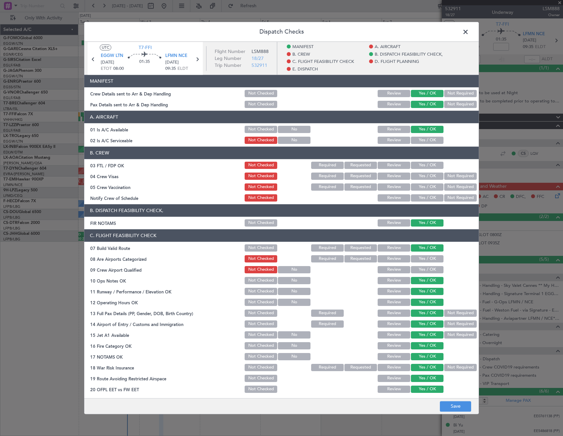
click at [423, 142] on button "Yes / OK" at bounding box center [427, 140] width 33 height 7
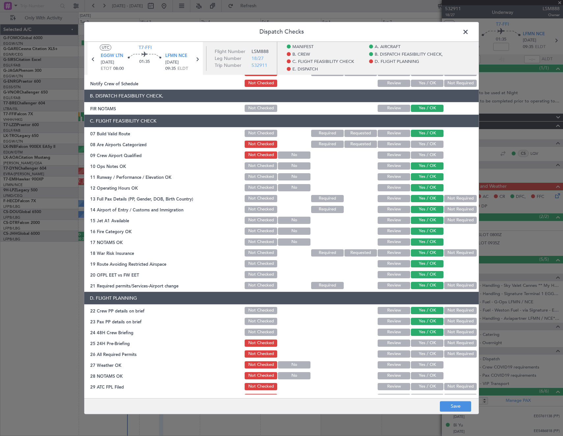
scroll to position [197, 0]
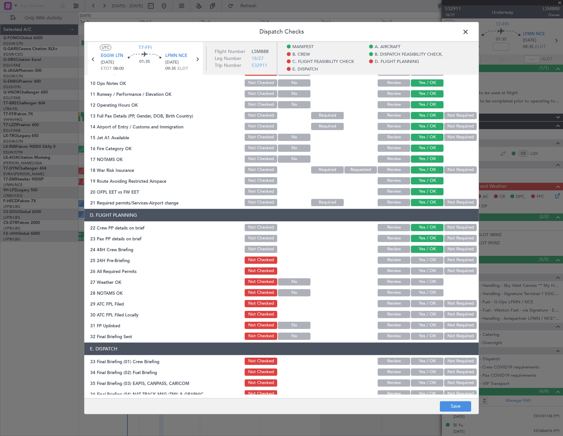
click at [417, 261] on button "Yes / OK" at bounding box center [427, 259] width 33 height 7
click at [417, 275] on button "Yes / OK" at bounding box center [427, 270] width 33 height 7
click at [420, 286] on div "Yes / OK" at bounding box center [426, 281] width 33 height 9
click at [455, 404] on button "Save" at bounding box center [455, 406] width 31 height 11
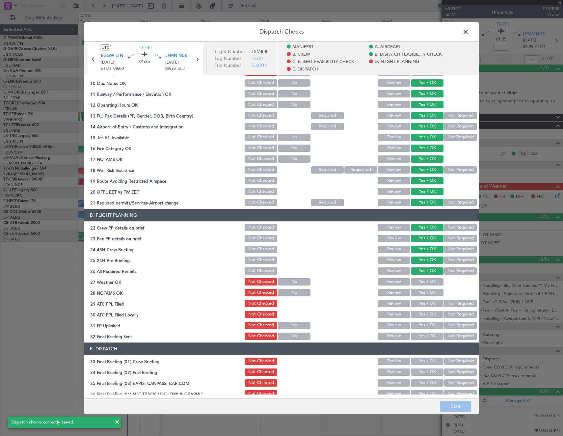
click at [469, 32] on span at bounding box center [469, 33] width 0 height 13
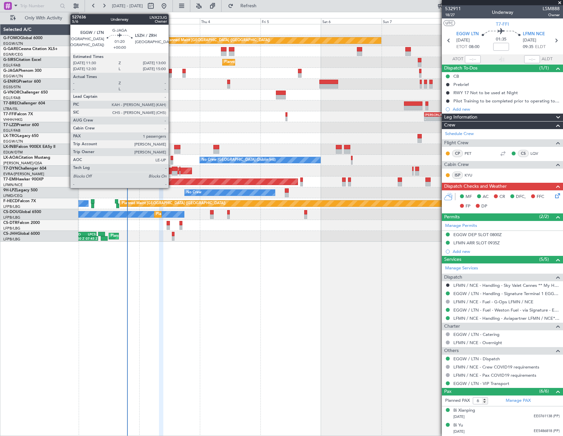
click at [171, 71] on div at bounding box center [170, 71] width 4 height 5
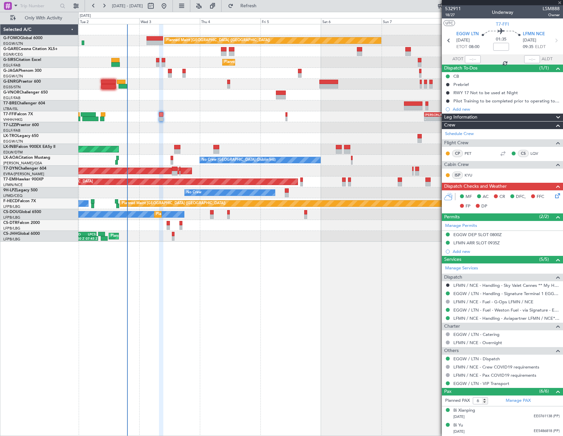
type input "1"
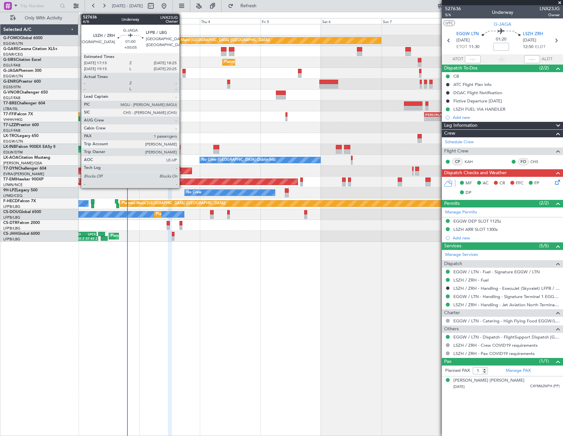
click at [182, 71] on div at bounding box center [183, 71] width 3 height 5
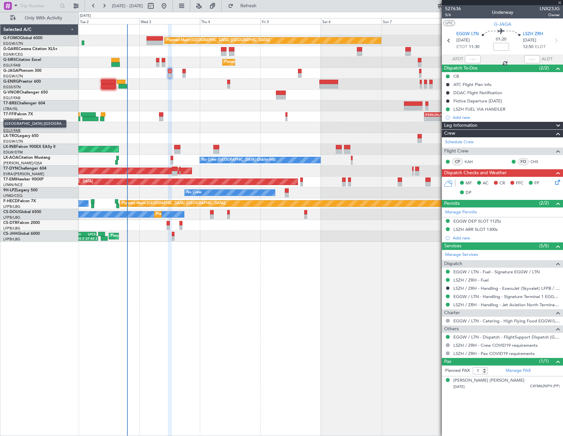
type input "+00:05"
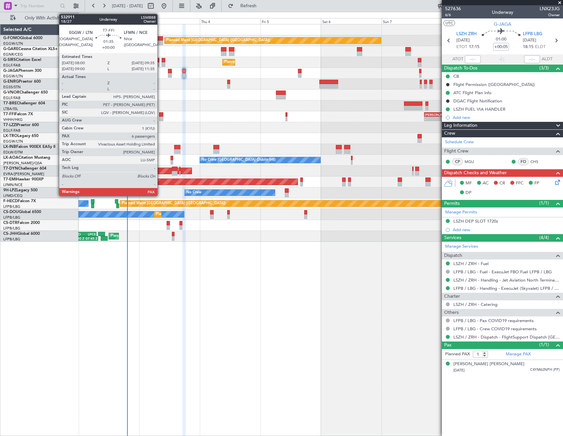
click at [160, 117] on div at bounding box center [161, 119] width 4 height 5
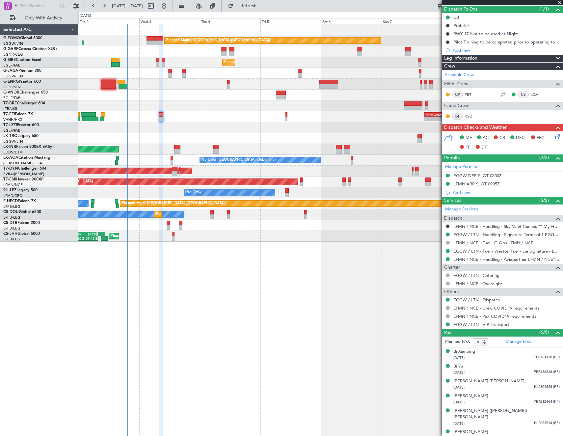
scroll to position [0, 0]
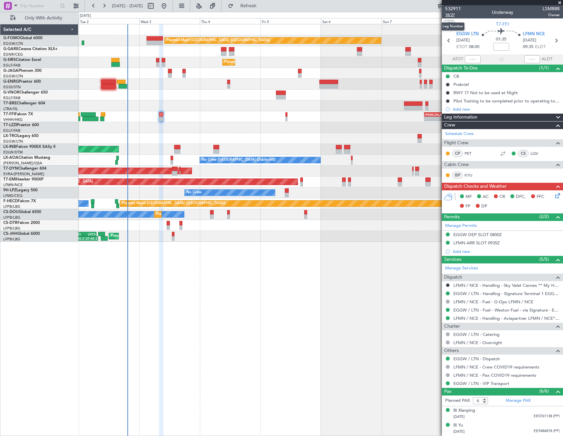
click at [450, 15] on span "18/27" at bounding box center [453, 15] width 16 height 6
click at [476, 242] on mat-tooltip-component "EGGW DEP SLOT 0800Z" at bounding box center [477, 245] width 53 height 17
click at [489, 242] on div "LFMN ARR SLOT 0935Z" at bounding box center [476, 243] width 46 height 6
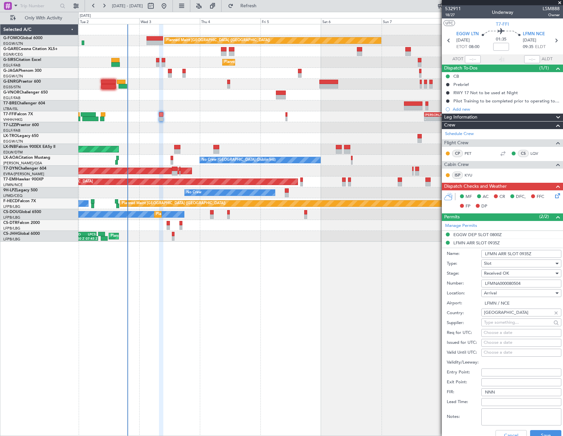
click at [531, 283] on input "LFMNA000080504" at bounding box center [521, 283] width 80 height 8
click at [506, 433] on button "Cancel" at bounding box center [510, 435] width 31 height 11
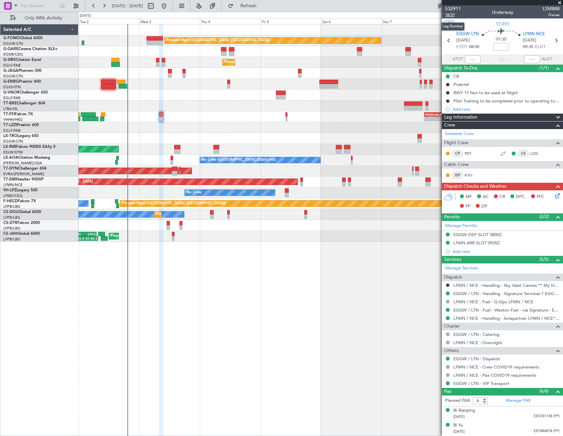
click at [452, 16] on span "18/27" at bounding box center [453, 15] width 16 height 6
click at [554, 195] on icon at bounding box center [556, 194] width 5 height 5
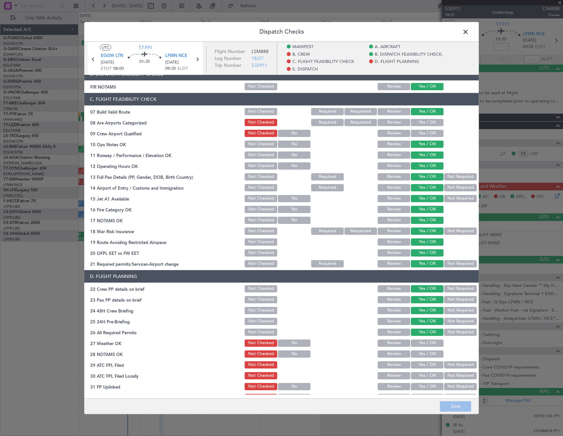
scroll to position [230, 0]
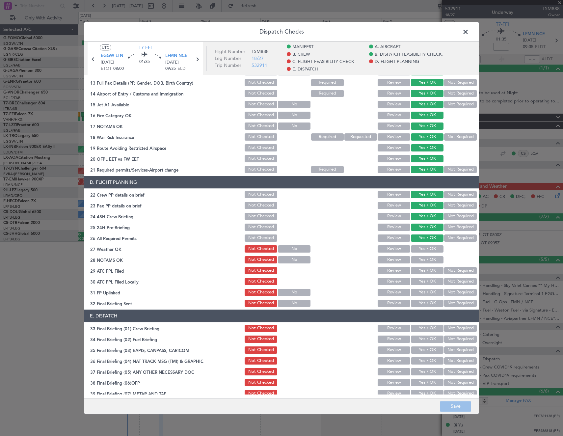
click at [424, 248] on button "Yes / OK" at bounding box center [427, 248] width 33 height 7
click at [428, 256] on div "Yes / OK" at bounding box center [426, 259] width 33 height 9
drag, startPoint x: 429, startPoint y: 258, endPoint x: 431, endPoint y: 271, distance: 13.0
click at [429, 258] on button "Yes / OK" at bounding box center [427, 259] width 33 height 7
click at [433, 273] on button "Yes / OK" at bounding box center [427, 270] width 33 height 7
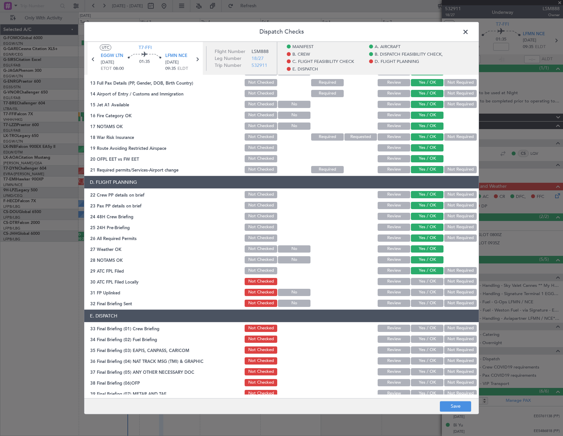
click at [455, 283] on button "Not Required" at bounding box center [460, 281] width 33 height 7
click at [430, 293] on button "Yes / OK" at bounding box center [427, 292] width 33 height 7
click at [449, 301] on button "Not Required" at bounding box center [460, 303] width 33 height 7
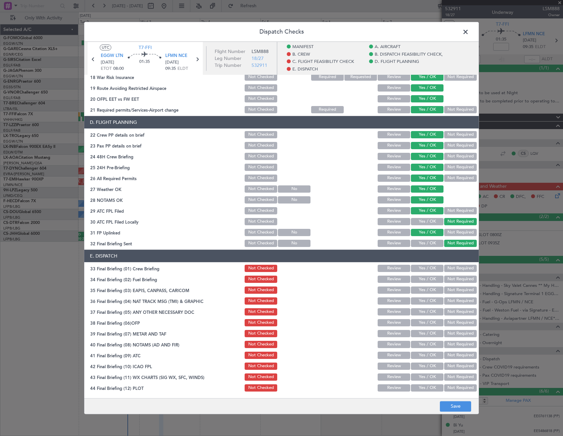
click at [427, 270] on button "Yes / OK" at bounding box center [427, 268] width 33 height 7
click at [426, 278] on button "Yes / OK" at bounding box center [427, 279] width 33 height 7
click at [445, 292] on button "Not Required" at bounding box center [460, 289] width 33 height 7
drag, startPoint x: 447, startPoint y: 301, endPoint x: 429, endPoint y: 312, distance: 21.6
click at [447, 302] on button "Not Required" at bounding box center [460, 300] width 33 height 7
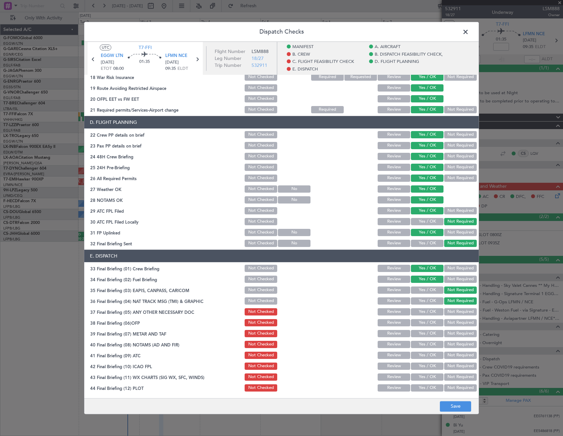
drag, startPoint x: 428, startPoint y: 313, endPoint x: 425, endPoint y: 321, distance: 8.4
click at [428, 313] on button "Yes / OK" at bounding box center [427, 311] width 33 height 7
click at [425, 322] on button "Yes / OK" at bounding box center [427, 322] width 33 height 7
click at [427, 333] on button "Yes / OK" at bounding box center [427, 333] width 33 height 7
drag, startPoint x: 427, startPoint y: 343, endPoint x: 427, endPoint y: 346, distance: 3.4
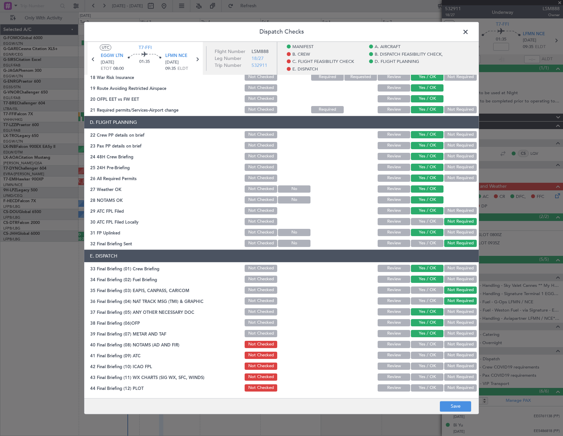
click at [427, 344] on button "Yes / OK" at bounding box center [427, 344] width 33 height 7
click at [425, 358] on button "Yes / OK" at bounding box center [427, 355] width 33 height 7
drag, startPoint x: 424, startPoint y: 365, endPoint x: 424, endPoint y: 374, distance: 9.2
click at [424, 368] on button "Yes / OK" at bounding box center [427, 365] width 33 height 7
drag, startPoint x: 424, startPoint y: 380, endPoint x: 423, endPoint y: 387, distance: 7.0
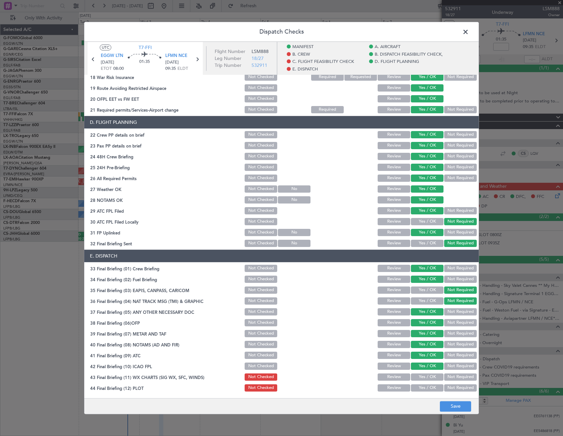
click at [424, 381] on div "Yes / OK" at bounding box center [426, 376] width 33 height 9
drag, startPoint x: 423, startPoint y: 387, endPoint x: 433, endPoint y: 391, distance: 10.6
click at [423, 388] on button "Yes / OK" at bounding box center [427, 387] width 33 height 7
click at [423, 380] on button "Yes / OK" at bounding box center [427, 376] width 33 height 7
click at [453, 408] on button "Save" at bounding box center [455, 406] width 31 height 11
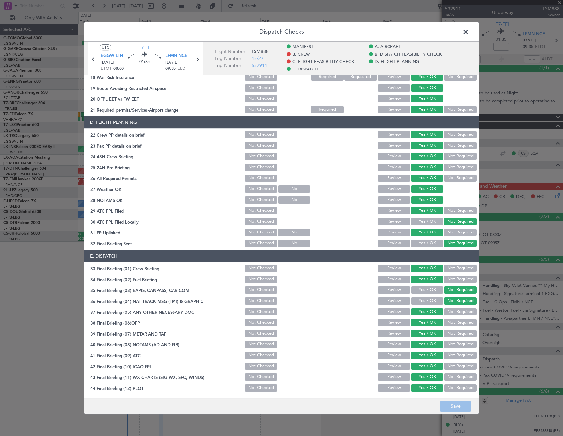
click at [469, 29] on span at bounding box center [469, 33] width 0 height 13
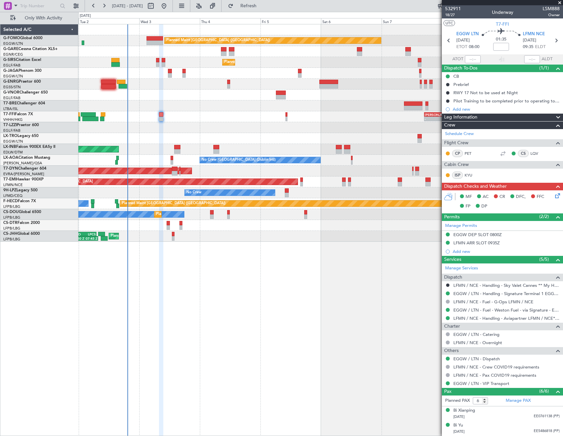
click at [554, 195] on icon at bounding box center [556, 194] width 5 height 5
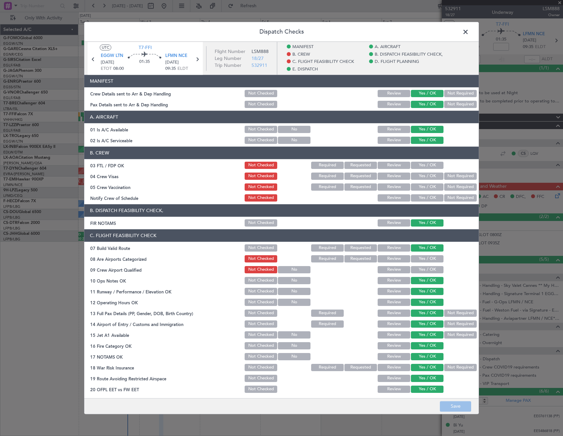
click at [469, 33] on span at bounding box center [469, 33] width 0 height 13
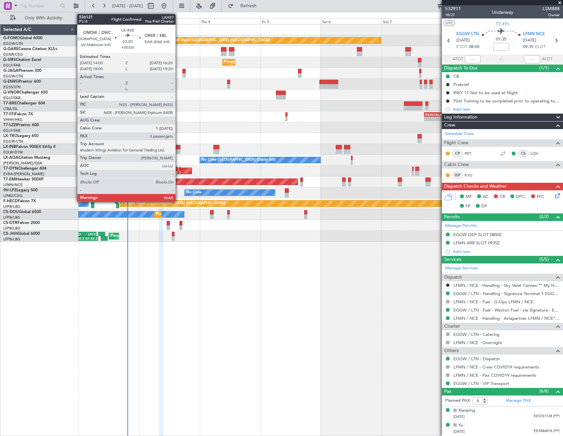
click at [178, 146] on div at bounding box center [177, 147] width 6 height 5
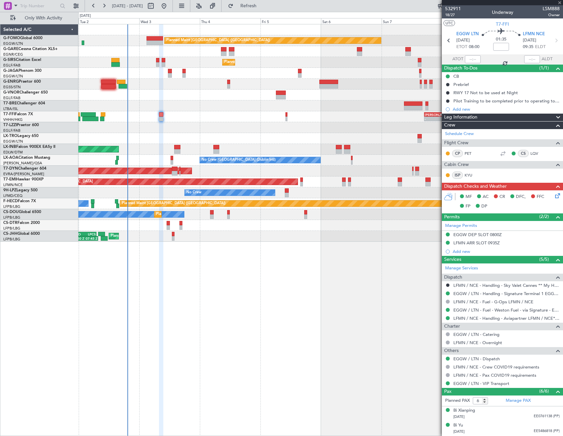
type input "0"
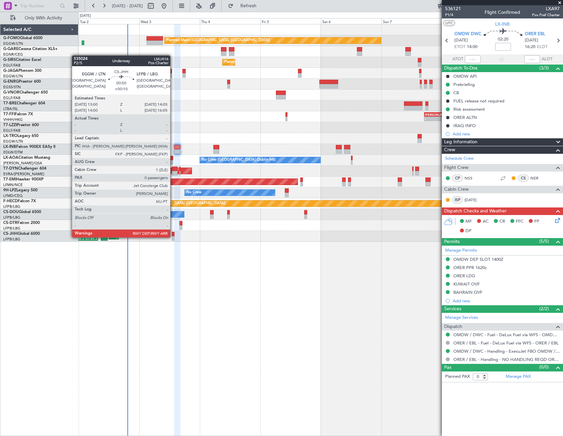
click at [173, 237] on div at bounding box center [173, 238] width 3 height 5
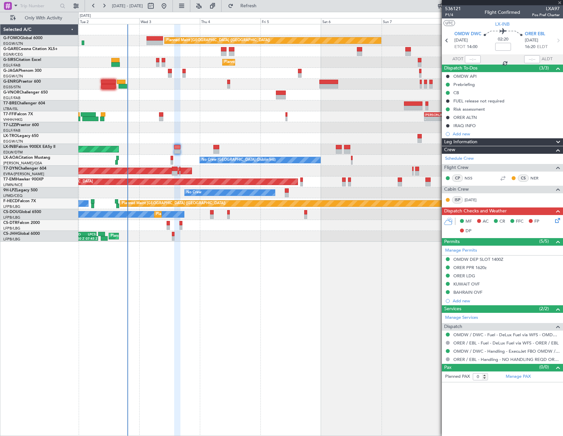
type input "+00:10"
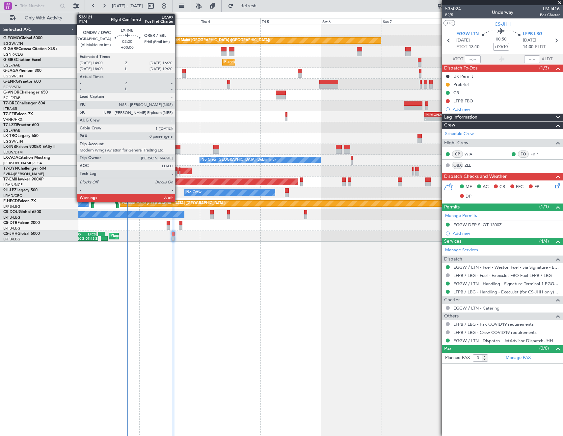
click at [178, 149] on div at bounding box center [177, 151] width 6 height 5
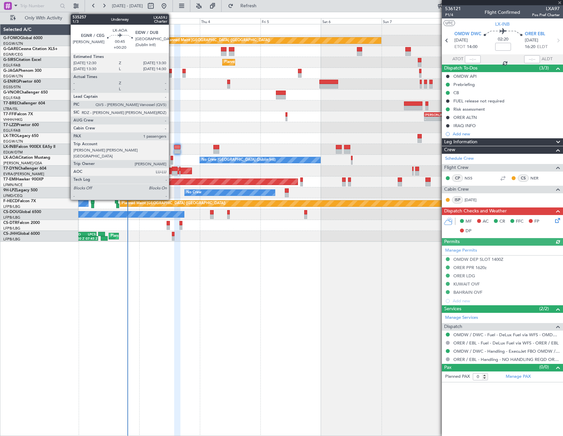
click at [172, 161] on div at bounding box center [172, 162] width 3 height 5
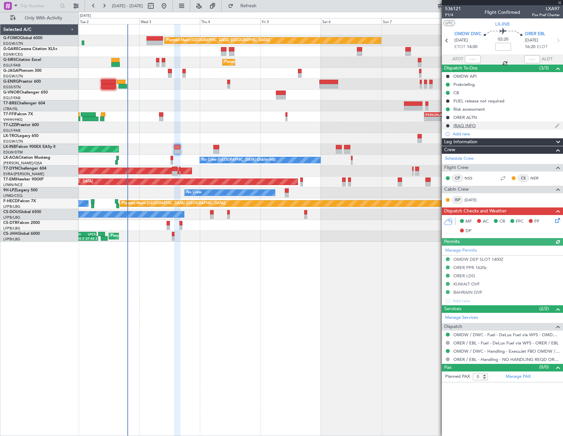
type input "+00:20"
type input "1"
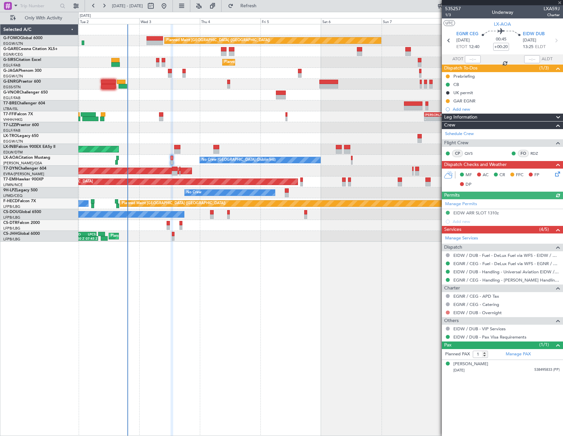
click at [447, 312] on button at bounding box center [448, 312] width 4 height 4
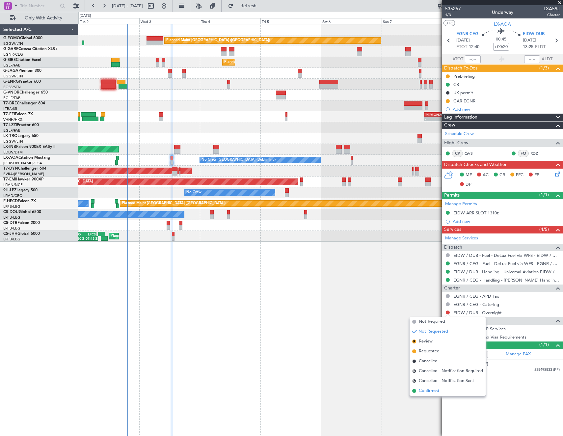
click at [433, 390] on span "Confirmed" at bounding box center [429, 390] width 20 height 7
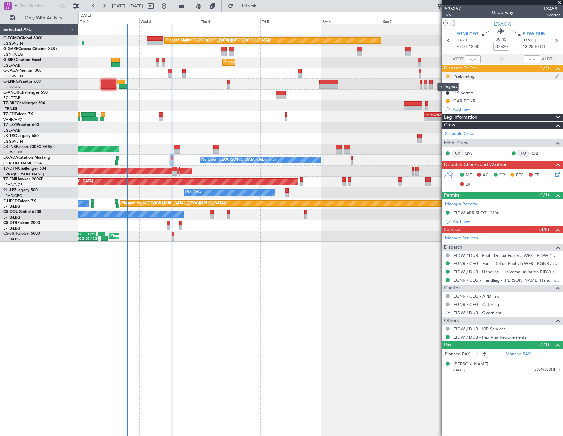
click at [448, 75] on button at bounding box center [448, 76] width 4 height 4
click at [446, 118] on span "Cancelled" at bounding box center [448, 115] width 19 height 7
click at [555, 175] on icon at bounding box center [556, 172] width 5 height 5
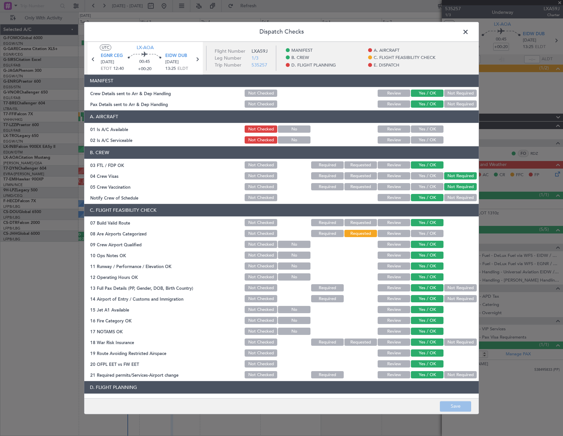
drag, startPoint x: 425, startPoint y: 126, endPoint x: 426, endPoint y: 140, distance: 13.5
click at [425, 132] on button "Yes / OK" at bounding box center [427, 129] width 33 height 7
click at [426, 143] on button "Yes / OK" at bounding box center [427, 140] width 33 height 7
click at [423, 234] on button "Yes / OK" at bounding box center [427, 233] width 33 height 7
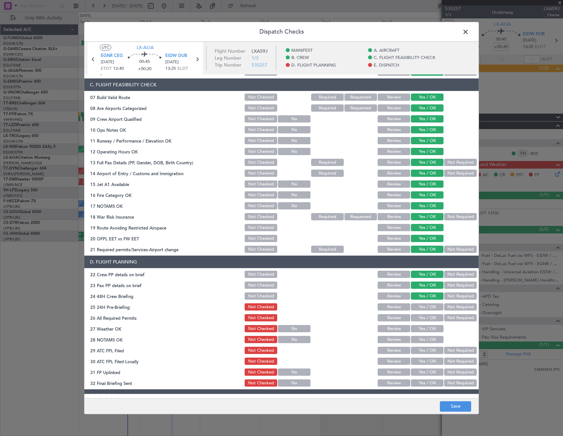
scroll to position [197, 0]
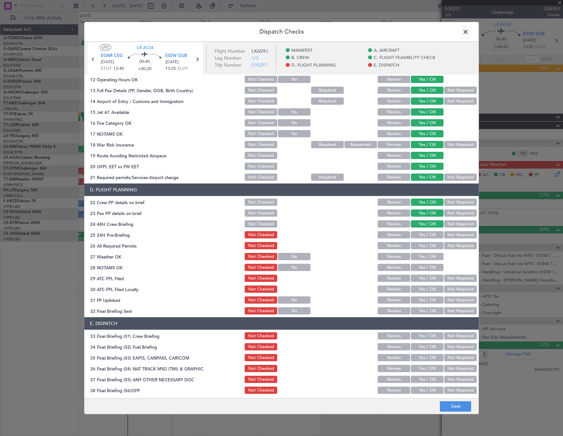
click at [419, 232] on button "Yes / OK" at bounding box center [427, 234] width 33 height 7
click at [421, 249] on button "Yes / OK" at bounding box center [427, 245] width 33 height 7
click at [455, 409] on button "Save" at bounding box center [455, 406] width 31 height 11
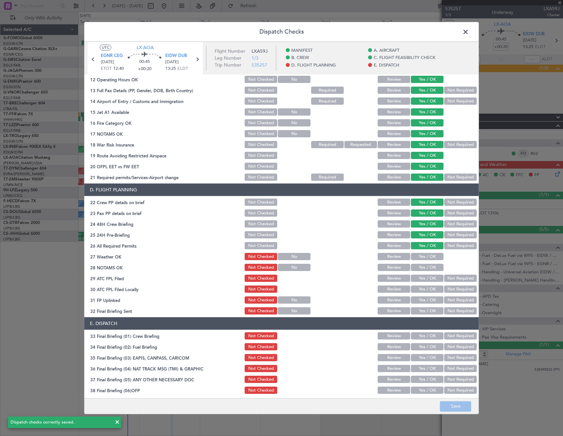
click at [469, 34] on span at bounding box center [469, 33] width 0 height 13
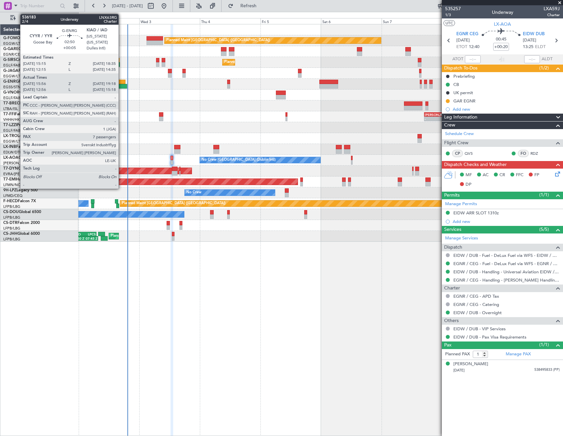
click at [121, 85] on div at bounding box center [122, 86] width 9 height 5
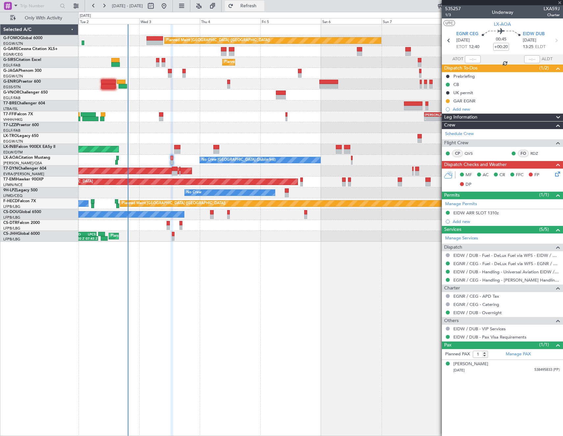
type input "+00:05"
type input "16:11"
type input "19:03"
type input "7"
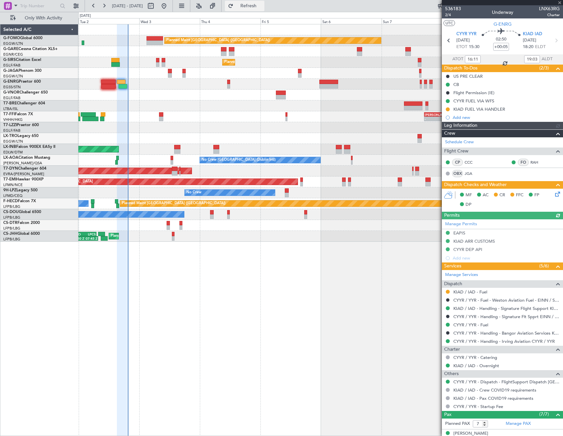
click at [262, 7] on span "Refresh" at bounding box center [249, 6] width 28 height 5
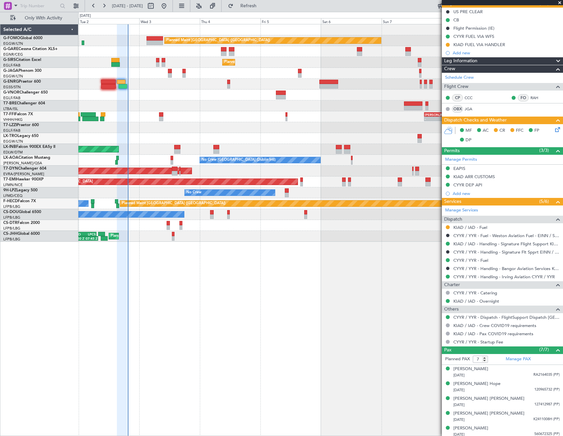
scroll to position [97, 0]
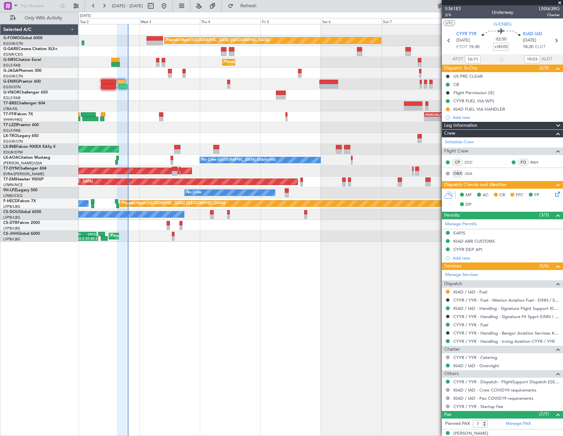
click at [170, 157] on div "No Crew Dublin (Dublin Intl) No Crew Sabadell" at bounding box center [320, 160] width 484 height 11
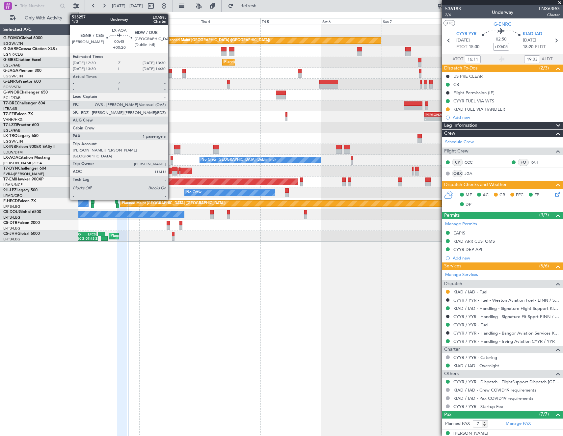
click at [171, 157] on div at bounding box center [172, 158] width 3 height 5
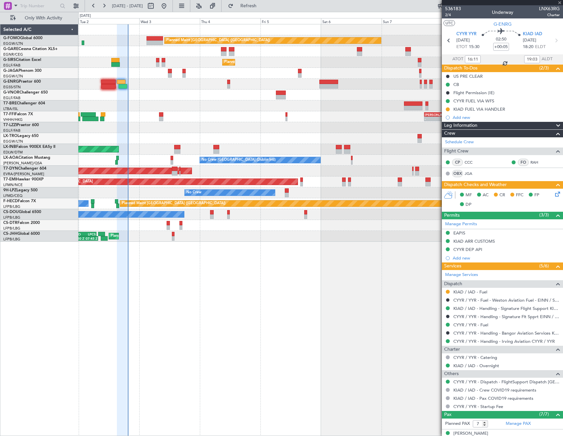
type input "+00:20"
type input "1"
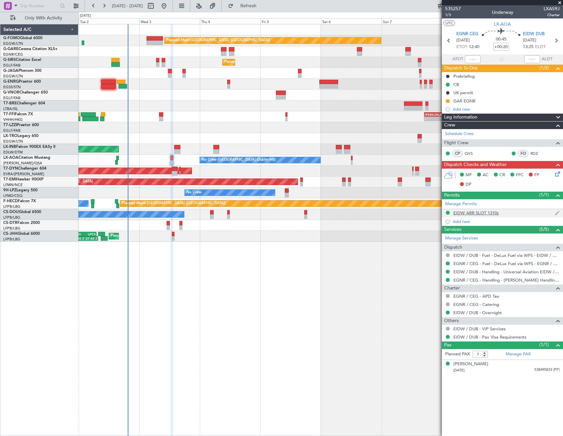
click at [474, 211] on div "EIDW ARR SLOT 1310z" at bounding box center [475, 213] width 45 height 6
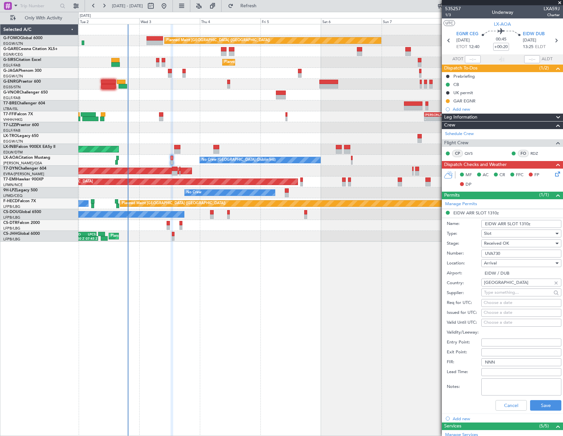
click at [515, 250] on input "UVA730" at bounding box center [521, 253] width 80 height 8
click at [505, 407] on button "Cancel" at bounding box center [510, 405] width 31 height 11
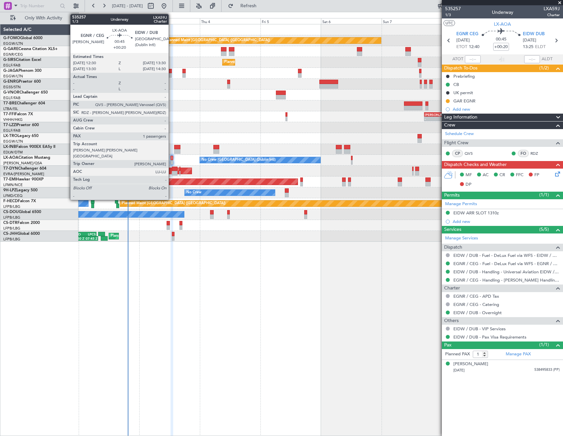
click at [171, 159] on div at bounding box center [172, 158] width 3 height 5
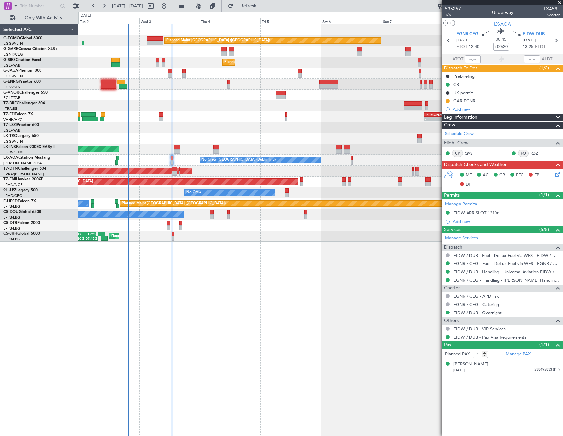
click at [557, 175] on icon at bounding box center [556, 172] width 5 height 5
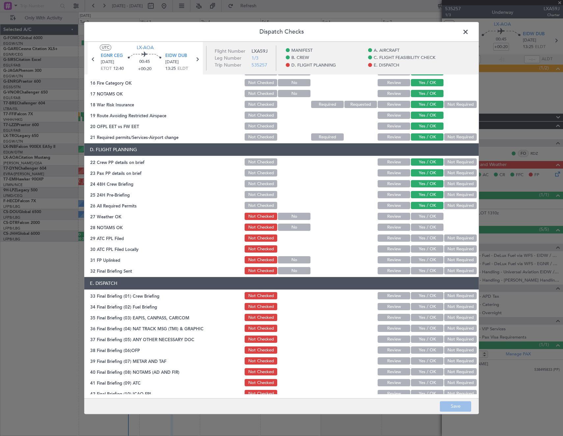
scroll to position [263, 0]
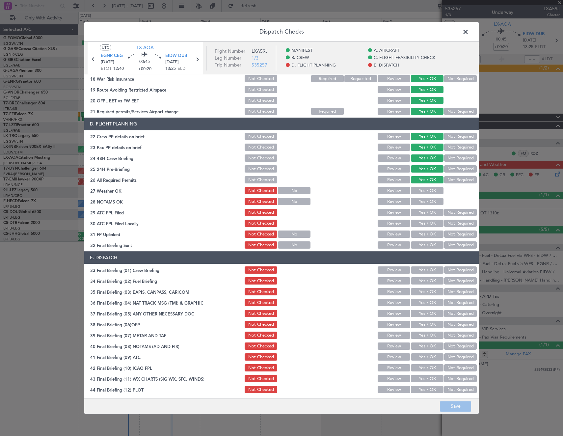
click at [419, 191] on button "Yes / OK" at bounding box center [427, 190] width 33 height 7
click at [421, 199] on button "Yes / OK" at bounding box center [427, 201] width 33 height 7
drag, startPoint x: 421, startPoint y: 211, endPoint x: 433, endPoint y: 219, distance: 14.5
click at [423, 212] on button "Yes / OK" at bounding box center [427, 212] width 33 height 7
drag, startPoint x: 445, startPoint y: 222, endPoint x: 427, endPoint y: 236, distance: 23.1
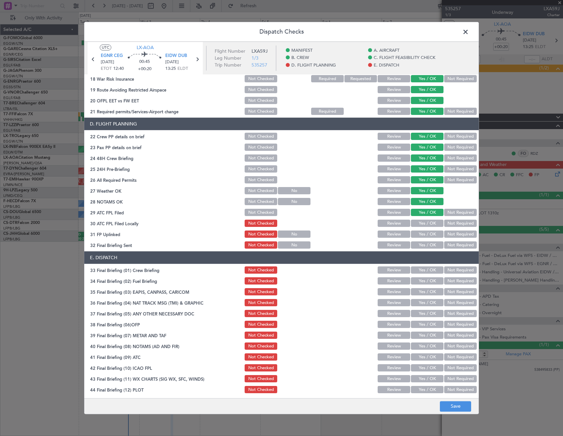
click at [445, 222] on button "Not Required" at bounding box center [460, 223] width 33 height 7
click at [427, 236] on button "Yes / OK" at bounding box center [427, 234] width 33 height 7
click at [463, 247] on button "Not Required" at bounding box center [460, 245] width 33 height 7
click at [431, 270] on button "Yes / OK" at bounding box center [427, 270] width 33 height 7
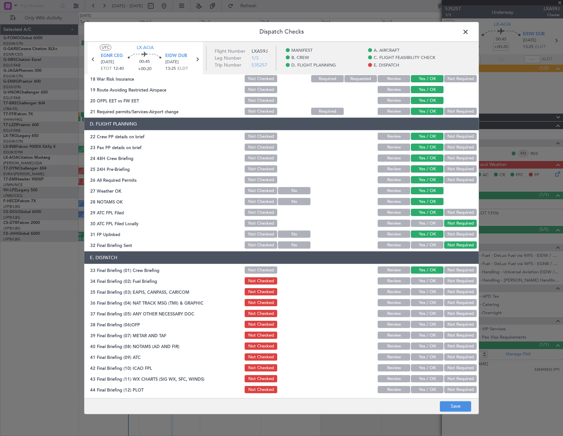
click at [432, 282] on button "Yes / OK" at bounding box center [427, 280] width 33 height 7
click at [449, 293] on button "Not Required" at bounding box center [460, 291] width 33 height 7
drag, startPoint x: 449, startPoint y: 300, endPoint x: 450, endPoint y: 303, distance: 3.7
click at [450, 302] on button "Not Required" at bounding box center [460, 302] width 33 height 7
click at [431, 318] on div "Yes / OK" at bounding box center [426, 313] width 33 height 9
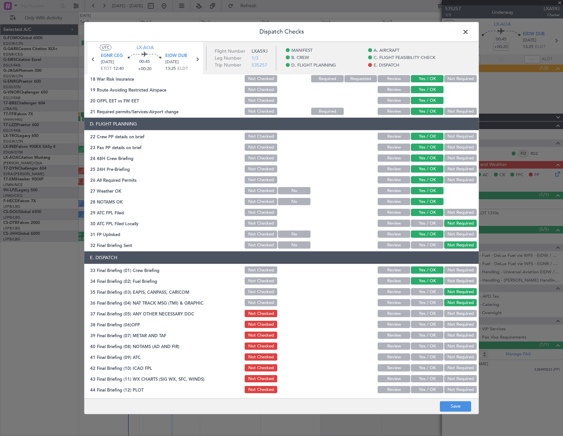
click at [429, 315] on button "Yes / OK" at bounding box center [427, 313] width 33 height 7
click at [426, 328] on button "Yes / OK" at bounding box center [427, 324] width 33 height 7
drag, startPoint x: 425, startPoint y: 334, endPoint x: 424, endPoint y: 341, distance: 6.9
click at [424, 335] on button "Yes / OK" at bounding box center [427, 335] width 33 height 7
drag, startPoint x: 424, startPoint y: 345, endPoint x: 424, endPoint y: 357, distance: 11.5
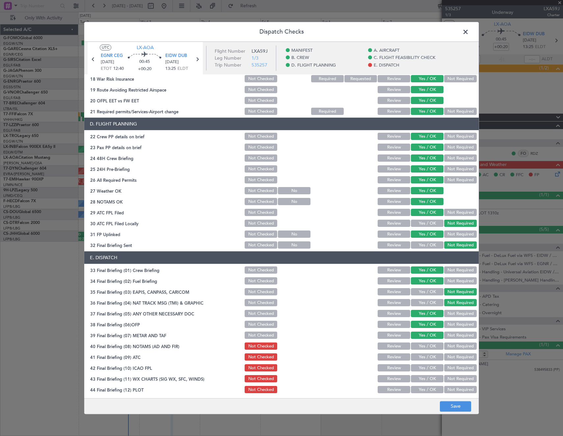
click at [424, 347] on button "Yes / OK" at bounding box center [427, 346] width 33 height 7
drag, startPoint x: 424, startPoint y: 357, endPoint x: 423, endPoint y: 371, distance: 14.5
click at [424, 357] on button "Yes / OK" at bounding box center [427, 357] width 33 height 7
click at [422, 370] on button "Yes / OK" at bounding box center [427, 367] width 33 height 7
drag, startPoint x: 422, startPoint y: 378, endPoint x: 423, endPoint y: 386, distance: 7.6
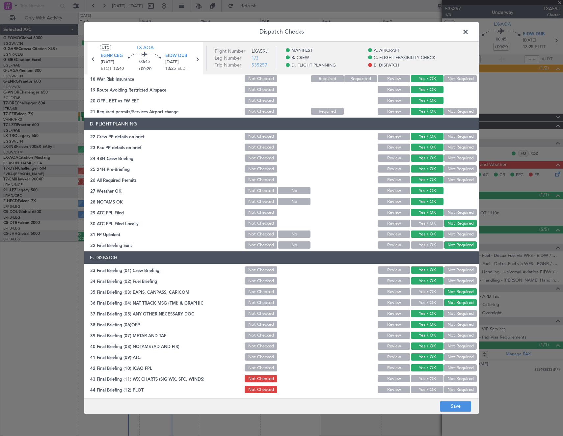
click at [422, 380] on button "Yes / OK" at bounding box center [427, 378] width 33 height 7
drag, startPoint x: 423, startPoint y: 389, endPoint x: 435, endPoint y: 395, distance: 14.1
click at [423, 391] on button "Yes / OK" at bounding box center [427, 389] width 33 height 7
click at [453, 403] on button "Save" at bounding box center [455, 406] width 31 height 11
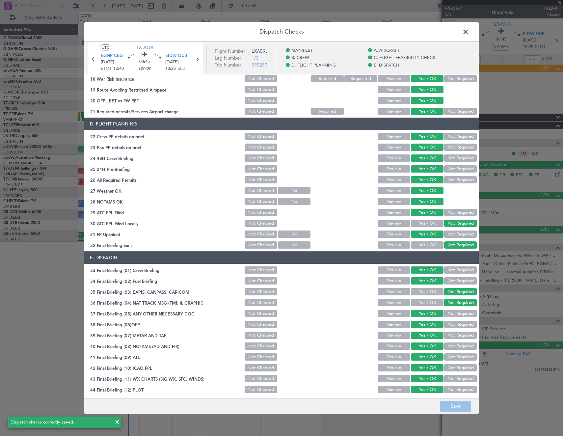
click at [469, 31] on span at bounding box center [469, 33] width 0 height 13
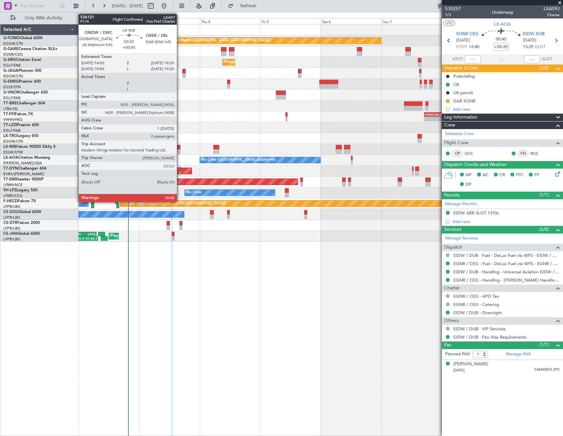
click at [180, 147] on div at bounding box center [177, 147] width 6 height 5
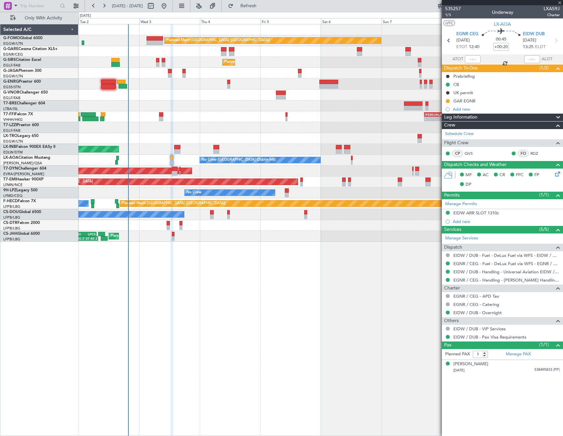
type input "0"
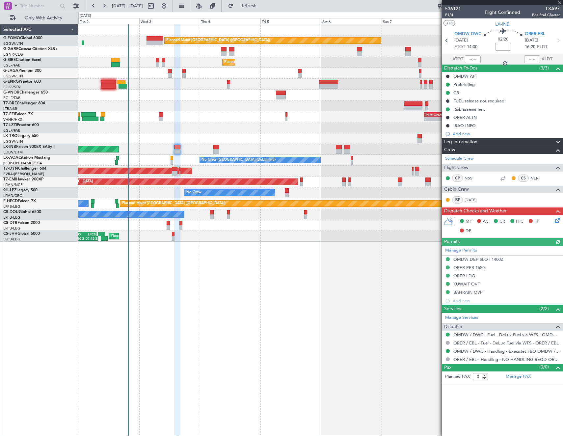
click at [556, 220] on icon at bounding box center [556, 219] width 5 height 5
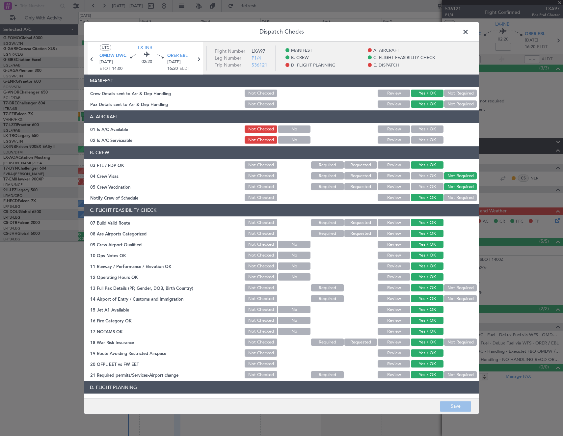
click at [419, 129] on button "Yes / OK" at bounding box center [427, 129] width 33 height 7
click at [419, 140] on button "Yes / OK" at bounding box center [427, 140] width 33 height 7
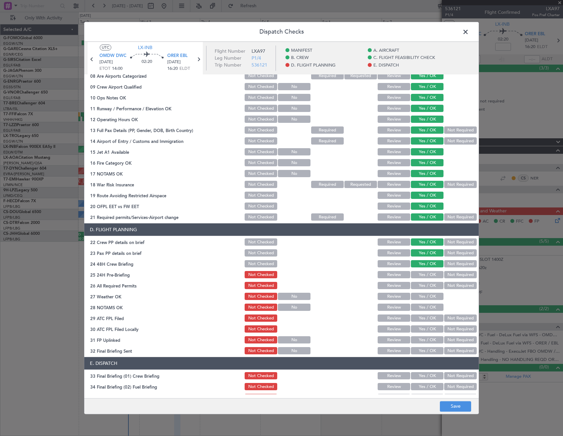
scroll to position [197, 0]
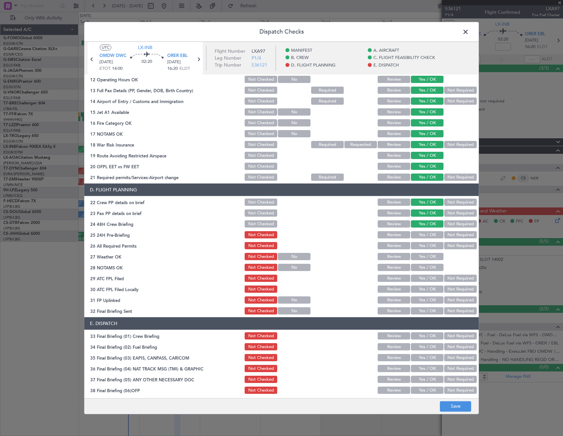
click at [421, 235] on button "Yes / OK" at bounding box center [427, 234] width 33 height 7
click at [425, 247] on button "Yes / OK" at bounding box center [427, 245] width 33 height 7
click at [451, 405] on button "Save" at bounding box center [455, 406] width 31 height 11
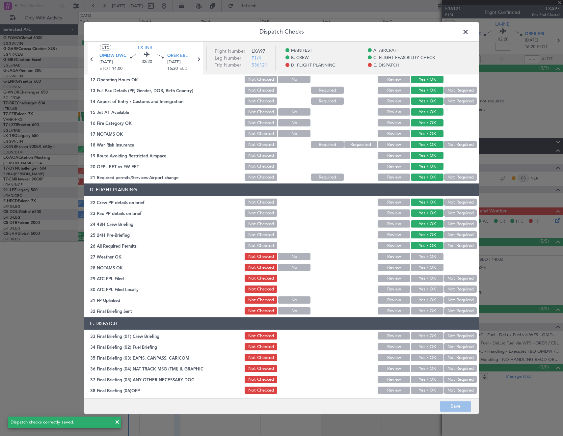
click at [469, 31] on span at bounding box center [469, 33] width 0 height 13
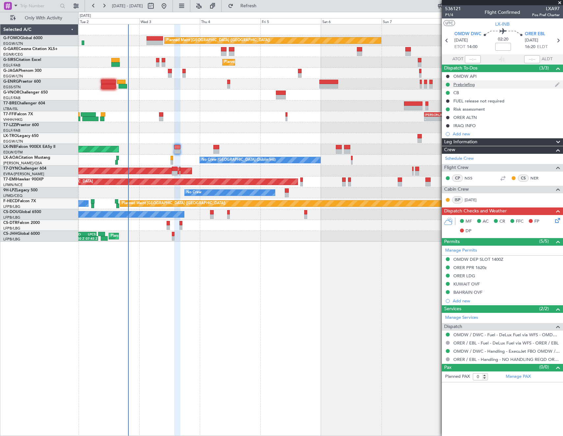
click at [466, 86] on div "Prebriefing" at bounding box center [463, 85] width 21 height 6
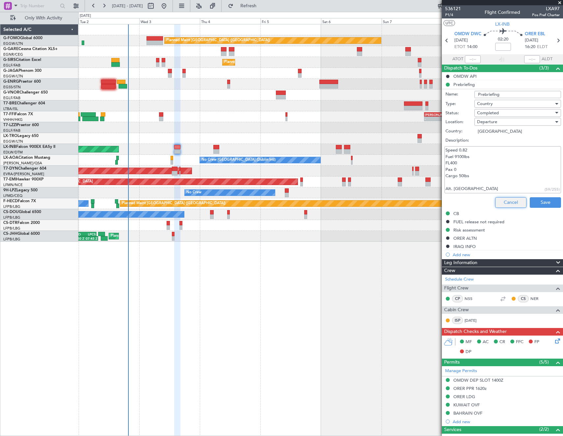
click at [511, 203] on button "Cancel" at bounding box center [510, 202] width 31 height 11
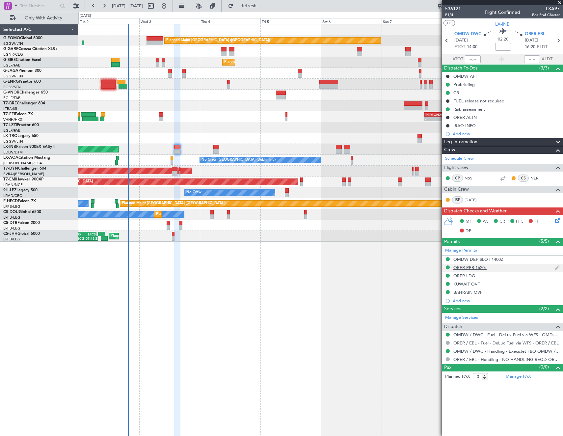
click at [471, 269] on div "ORER PPR 1620z" at bounding box center [469, 268] width 33 height 6
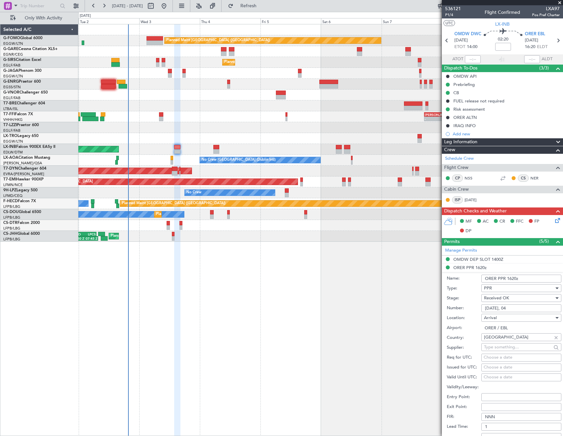
click at [522, 307] on input "3582/09/03, 04" at bounding box center [521, 308] width 80 height 8
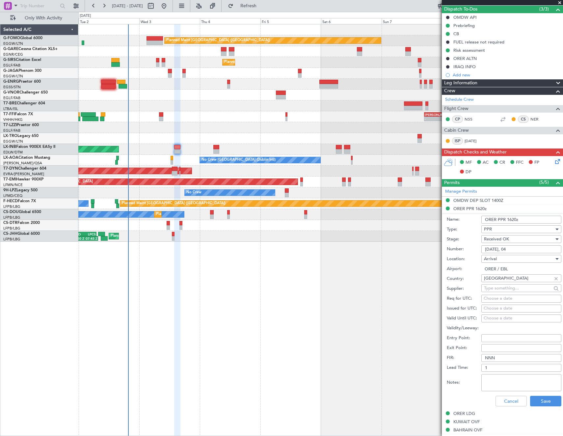
scroll to position [99, 0]
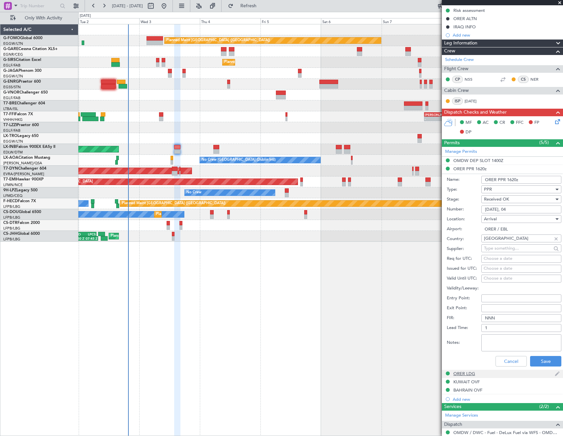
click at [465, 373] on div "ORER LDG" at bounding box center [464, 374] width 22 height 6
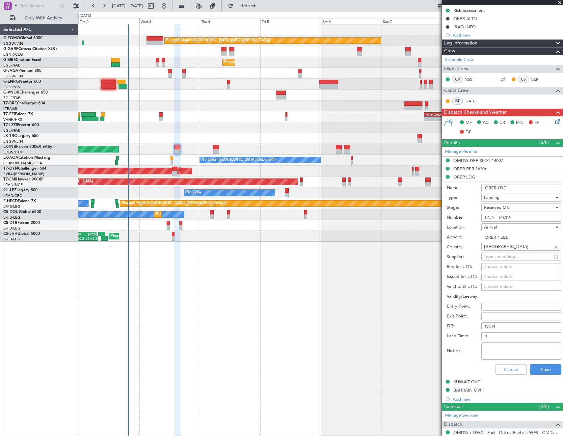
click at [515, 218] on input "LND 50706" at bounding box center [521, 218] width 80 height 8
click at [511, 216] on input "LND 50706" at bounding box center [521, 218] width 80 height 8
click at [470, 381] on div "KUWAIT OVF" at bounding box center [466, 382] width 26 height 6
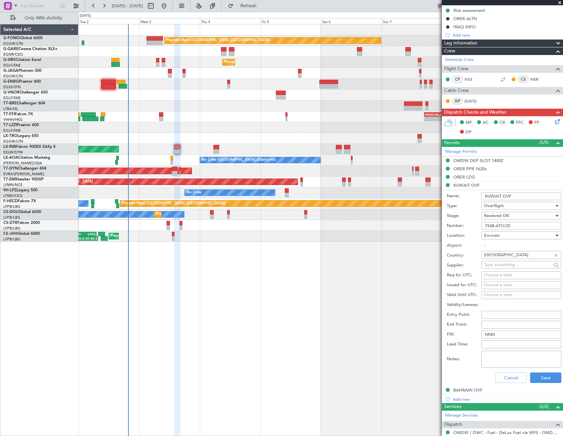
click at [516, 222] on input "7548-ATO/25" at bounding box center [521, 226] width 80 height 8
click at [478, 388] on div "BAHRAIN OVF" at bounding box center [467, 390] width 29 height 6
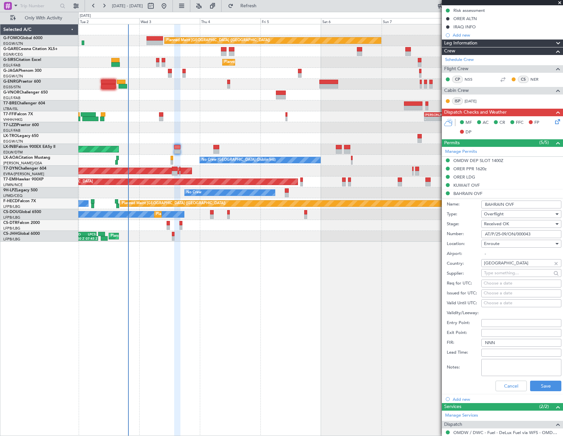
click at [512, 229] on div "Number: AT/P/25-09/ON/000043" at bounding box center [504, 234] width 115 height 10
click at [512, 233] on input "AT/P/25-09/ON/000043" at bounding box center [521, 234] width 80 height 8
click at [508, 383] on button "Cancel" at bounding box center [510, 386] width 31 height 11
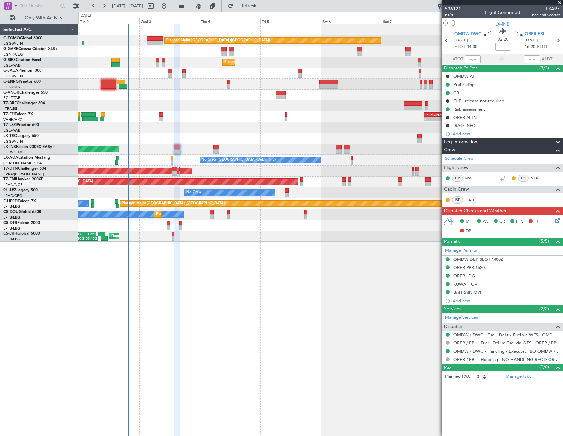
click at [558, 220] on icon at bounding box center [556, 219] width 5 height 5
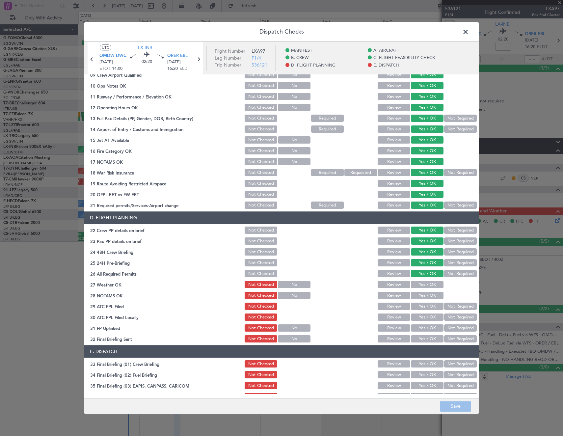
scroll to position [263, 0]
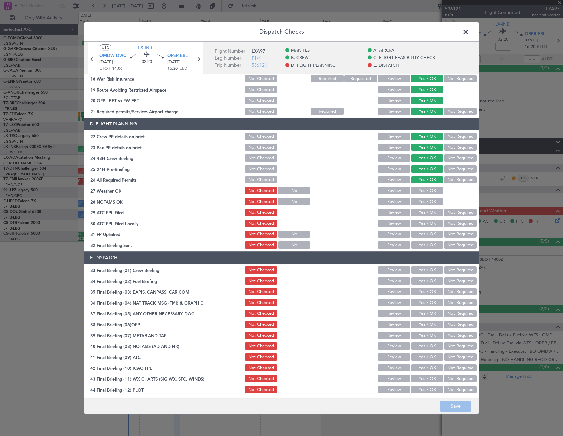
drag, startPoint x: 417, startPoint y: 188, endPoint x: 421, endPoint y: 195, distance: 7.2
click at [417, 188] on button "Yes / OK" at bounding box center [427, 190] width 33 height 7
click at [422, 197] on section "D. FLIGHT PLANNING 22 Crew PP details on brief Not Checked Review Yes / OK Not …" at bounding box center [281, 184] width 394 height 132
drag, startPoint x: 423, startPoint y: 198, endPoint x: 424, endPoint y: 205, distance: 6.7
click at [423, 198] on button "Yes / OK" at bounding box center [427, 201] width 33 height 7
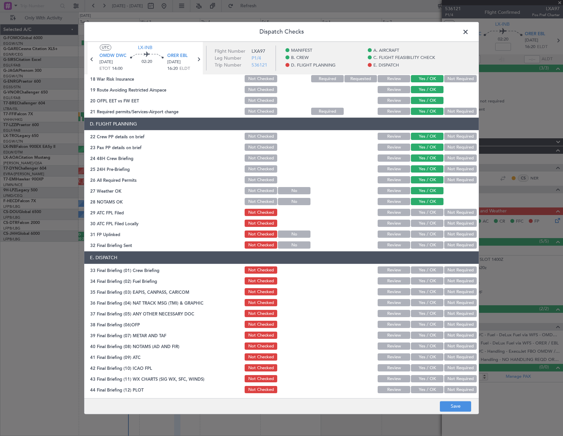
click at [426, 212] on button "Yes / OK" at bounding box center [427, 212] width 33 height 7
click at [424, 223] on button "Yes / OK" at bounding box center [427, 223] width 33 height 7
click at [428, 233] on button "Yes / OK" at bounding box center [427, 234] width 33 height 7
click at [461, 247] on button "Not Required" at bounding box center [460, 245] width 33 height 7
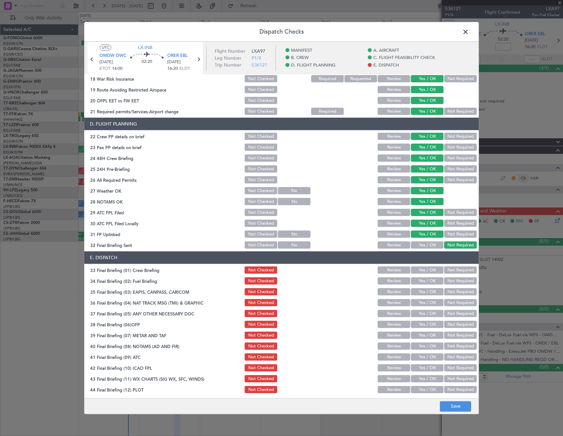
click at [423, 273] on button "Yes / OK" at bounding box center [427, 270] width 33 height 7
drag, startPoint x: 426, startPoint y: 281, endPoint x: 430, endPoint y: 285, distance: 5.6
click at [426, 281] on button "Yes / OK" at bounding box center [427, 280] width 33 height 7
click at [447, 294] on button "Not Required" at bounding box center [460, 291] width 33 height 7
click at [446, 303] on button "Not Required" at bounding box center [460, 302] width 33 height 7
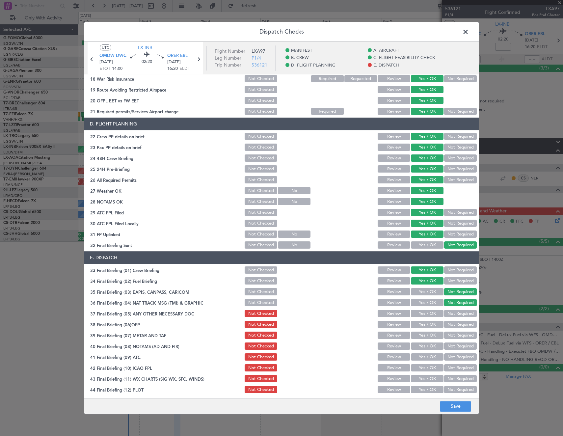
drag, startPoint x: 422, startPoint y: 313, endPoint x: 425, endPoint y: 319, distance: 6.2
click at [423, 314] on button "Yes / OK" at bounding box center [427, 313] width 33 height 7
click at [425, 325] on button "Yes / OK" at bounding box center [427, 324] width 33 height 7
click at [424, 336] on button "Yes / OK" at bounding box center [427, 335] width 33 height 7
click at [423, 347] on button "Yes / OK" at bounding box center [427, 346] width 33 height 7
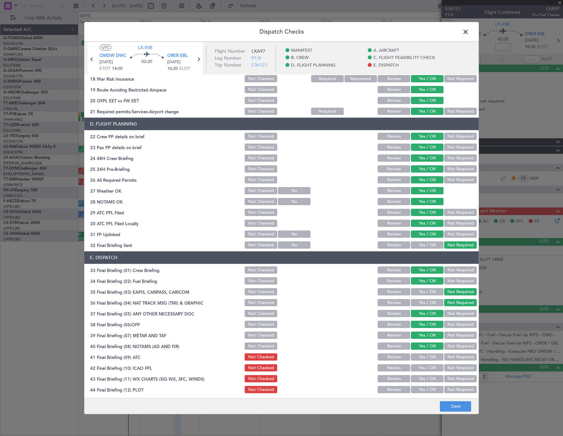
click at [423, 357] on button "Yes / OK" at bounding box center [427, 357] width 33 height 7
click at [422, 368] on button "Yes / OK" at bounding box center [427, 367] width 33 height 7
click at [420, 379] on button "Yes / OK" at bounding box center [427, 378] width 33 height 7
click at [417, 390] on button "Yes / OK" at bounding box center [427, 389] width 33 height 7
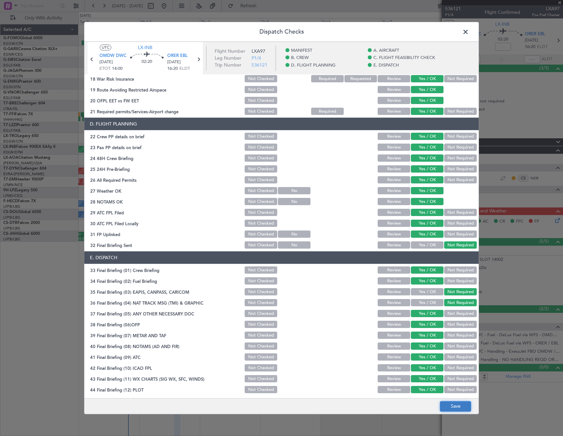
click at [469, 407] on button "Save" at bounding box center [455, 406] width 31 height 11
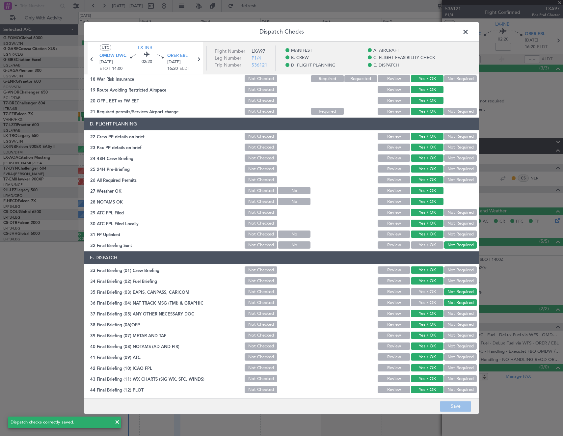
click at [469, 31] on span at bounding box center [469, 33] width 0 height 13
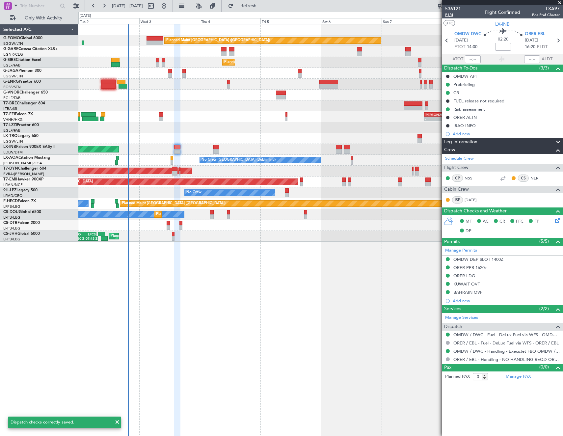
click at [450, 14] on span "P1/4" at bounding box center [453, 15] width 16 height 6
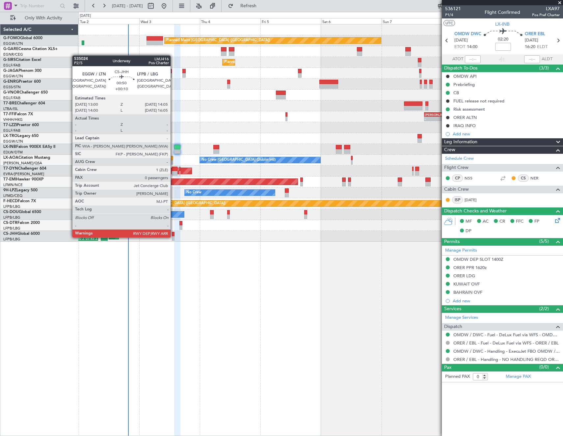
click at [173, 237] on div at bounding box center [173, 238] width 3 height 5
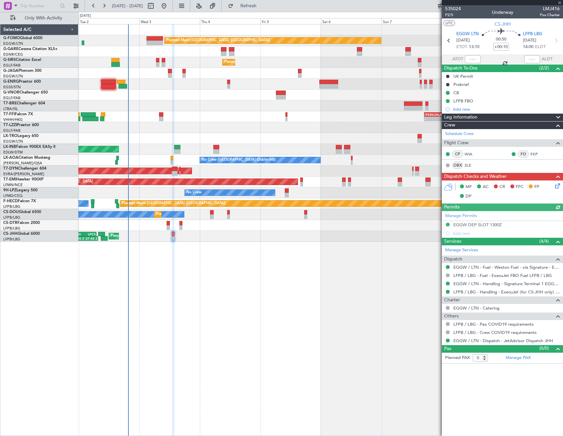
click at [556, 184] on icon at bounding box center [556, 184] width 5 height 5
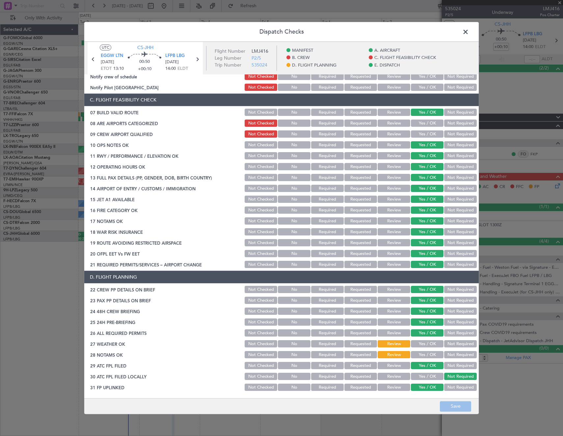
scroll to position [165, 0]
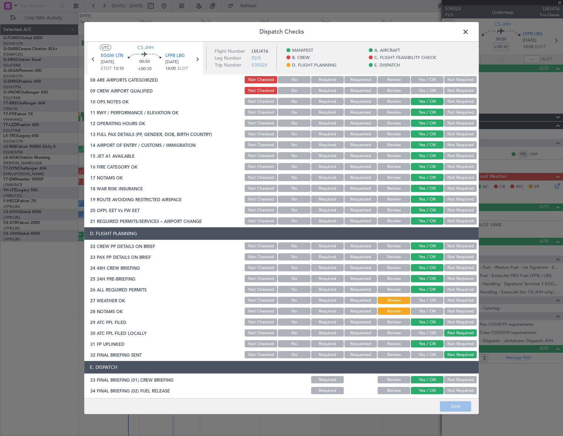
click at [469, 28] on span at bounding box center [469, 33] width 0 height 13
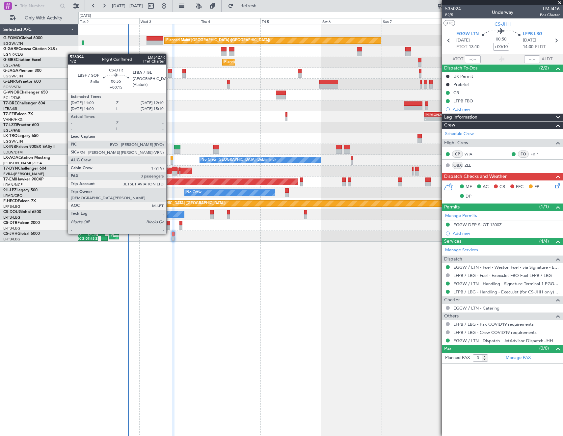
click at [169, 227] on div at bounding box center [168, 227] width 3 height 5
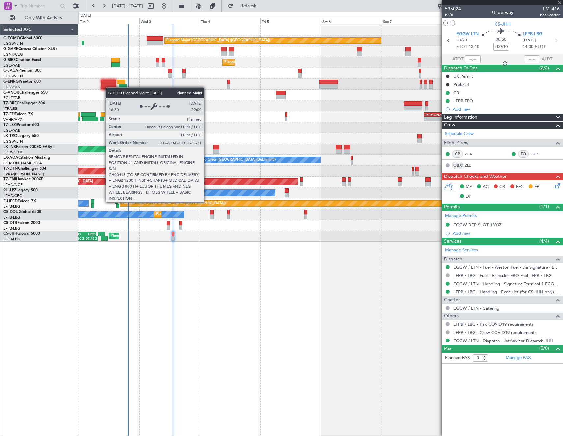
type input "+00:15"
type input "3"
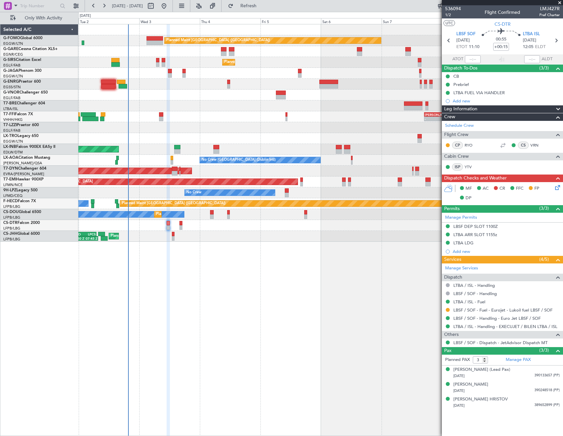
click at [559, 187] on icon at bounding box center [556, 186] width 5 height 5
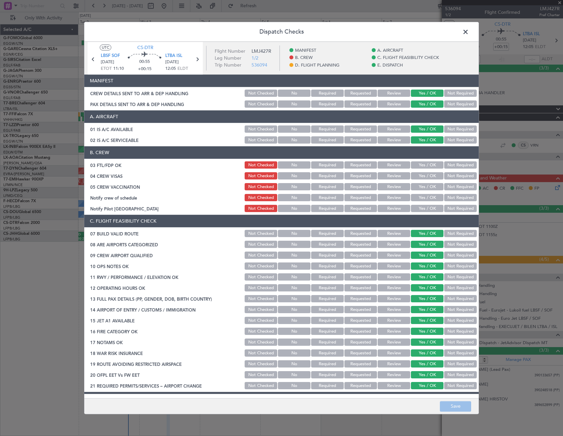
click at [421, 165] on button "Yes / OK" at bounding box center [427, 165] width 33 height 7
click at [447, 177] on button "Not Required" at bounding box center [460, 175] width 33 height 7
click at [449, 189] on button "Not Required" at bounding box center [460, 186] width 33 height 7
click at [425, 196] on button "Yes / OK" at bounding box center [427, 197] width 33 height 7
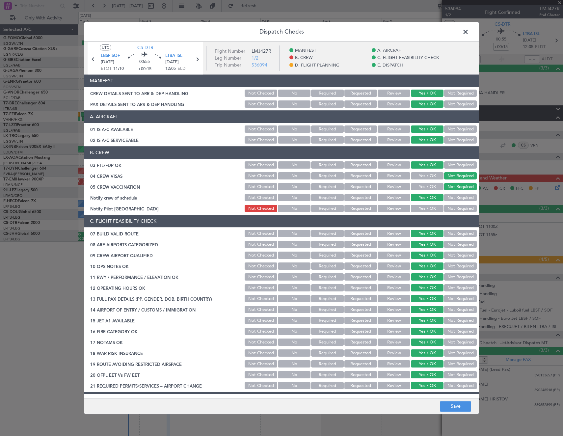
click at [454, 207] on button "Not Required" at bounding box center [460, 208] width 33 height 7
click at [424, 210] on button "Yes / OK" at bounding box center [427, 208] width 33 height 7
click at [452, 405] on button "Save" at bounding box center [455, 406] width 31 height 11
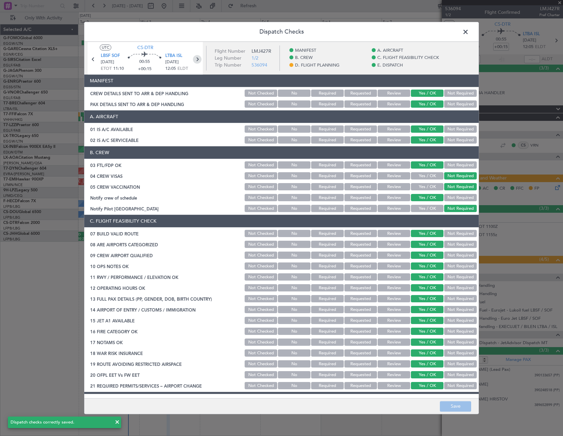
click at [196, 58] on icon at bounding box center [197, 59] width 9 height 9
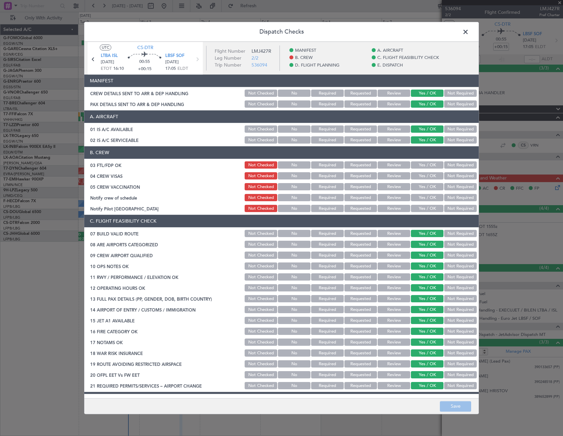
click at [428, 166] on button "Yes / OK" at bounding box center [427, 165] width 33 height 7
click at [446, 176] on button "Not Required" at bounding box center [460, 175] width 33 height 7
click at [448, 188] on button "Not Required" at bounding box center [460, 186] width 33 height 7
drag, startPoint x: 428, startPoint y: 197, endPoint x: 428, endPoint y: 201, distance: 4.0
click at [428, 197] on button "Yes / OK" at bounding box center [427, 197] width 33 height 7
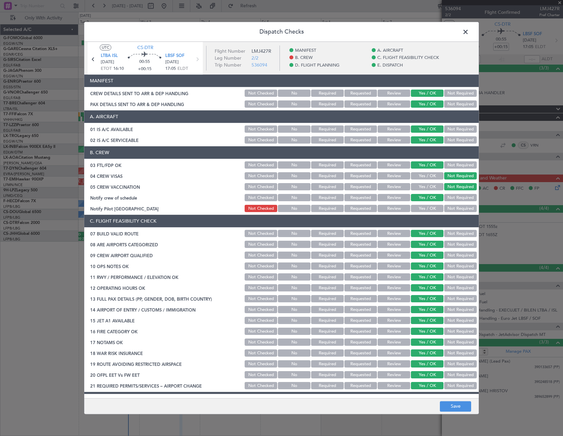
click at [425, 209] on button "Yes / OK" at bounding box center [427, 208] width 33 height 7
click at [461, 405] on button "Save" at bounding box center [455, 406] width 31 height 11
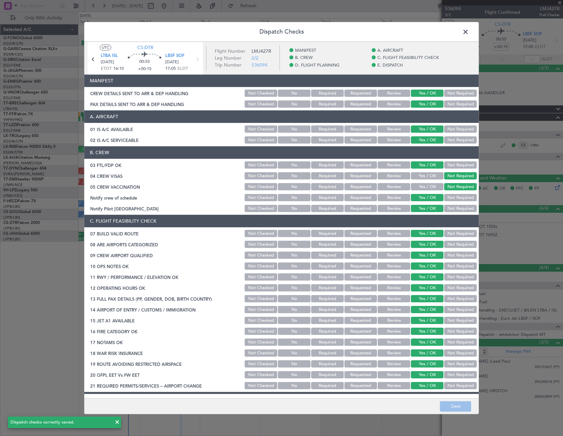
click at [469, 35] on span at bounding box center [469, 33] width 0 height 13
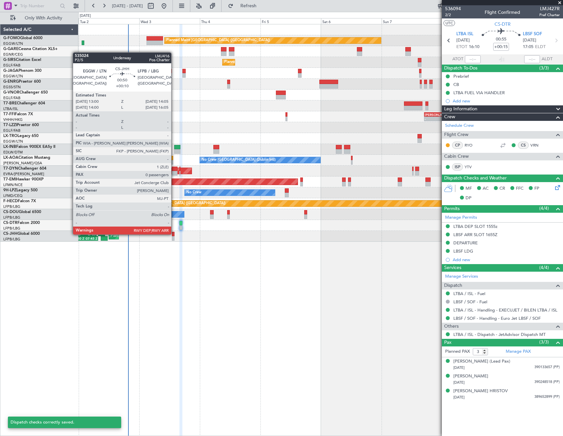
click at [174, 234] on div at bounding box center [173, 234] width 3 height 5
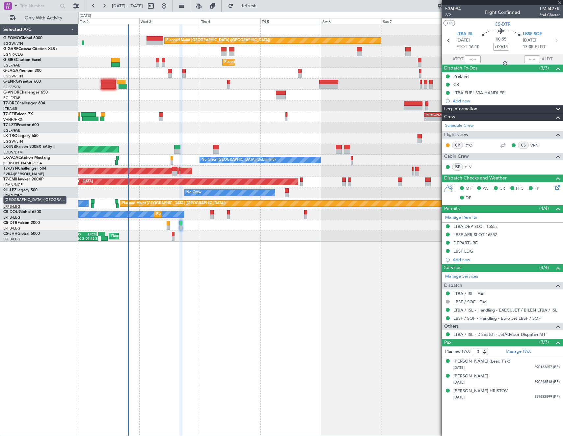
type input "+00:10"
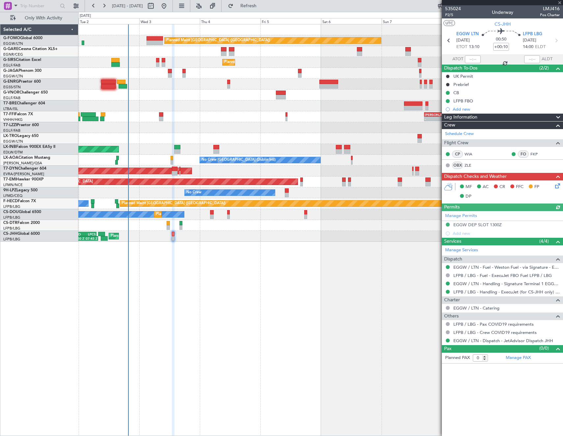
click at [556, 186] on icon at bounding box center [556, 184] width 5 height 5
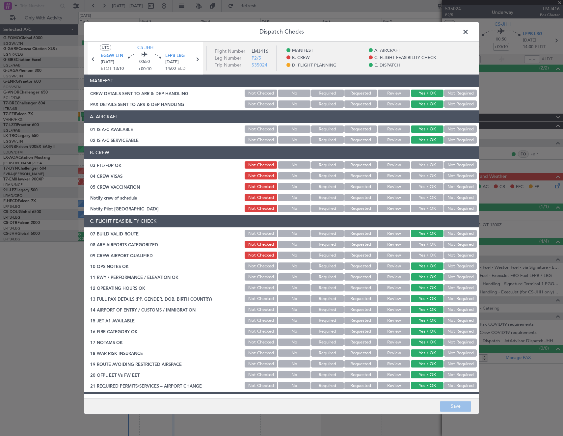
click at [469, 32] on span at bounding box center [469, 33] width 0 height 13
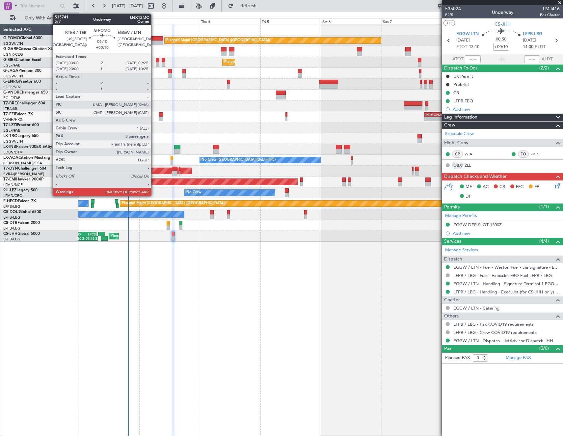
click at [154, 39] on div at bounding box center [154, 38] width 16 height 5
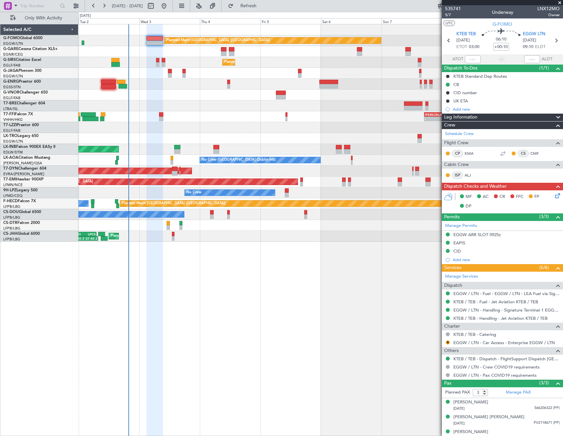
click at [554, 195] on icon at bounding box center [556, 194] width 5 height 5
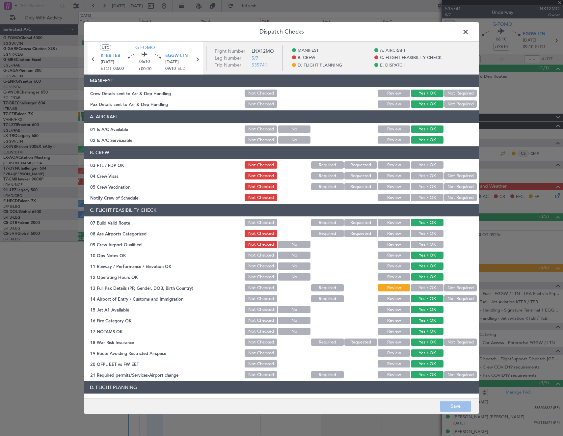
click at [421, 285] on button "Yes / OK" at bounding box center [427, 287] width 33 height 7
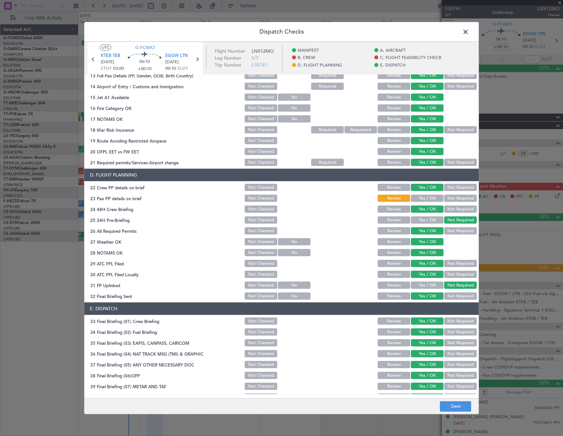
scroll to position [230, 0]
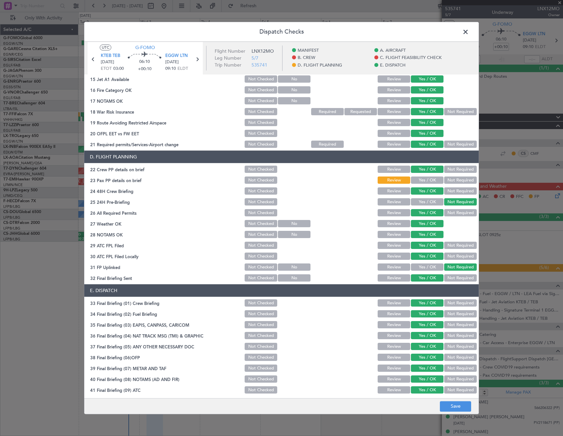
click at [422, 178] on button "Yes / OK" at bounding box center [427, 180] width 33 height 7
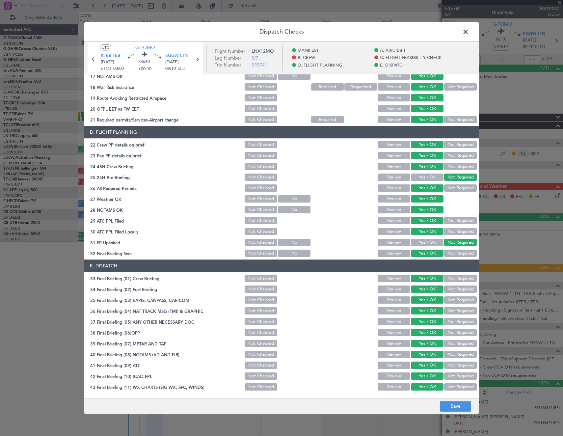
scroll to position [265, 0]
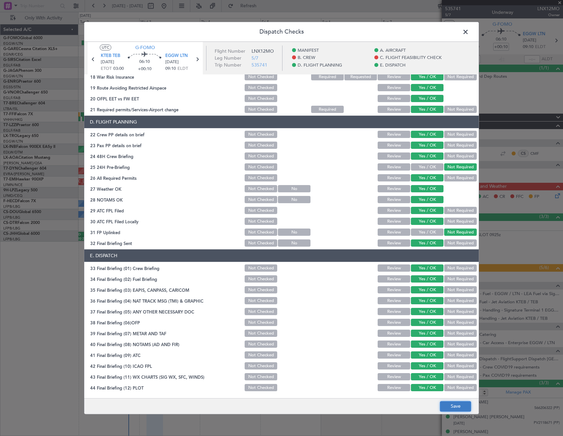
click at [459, 405] on button "Save" at bounding box center [455, 406] width 31 height 11
click at [469, 32] on span at bounding box center [469, 33] width 0 height 13
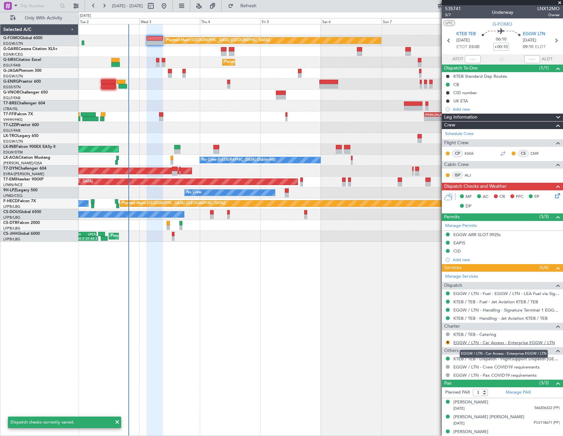
click at [499, 342] on link "EGGW / LTN - Car Access - Enterprise EGGW / LTN" at bounding box center [503, 343] width 101 height 6
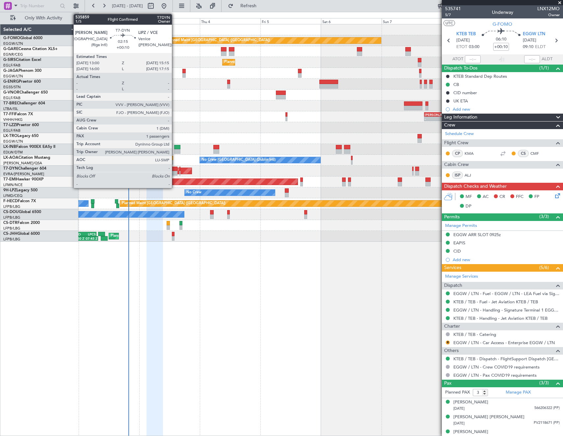
click at [175, 171] on div at bounding box center [175, 169] width 6 height 5
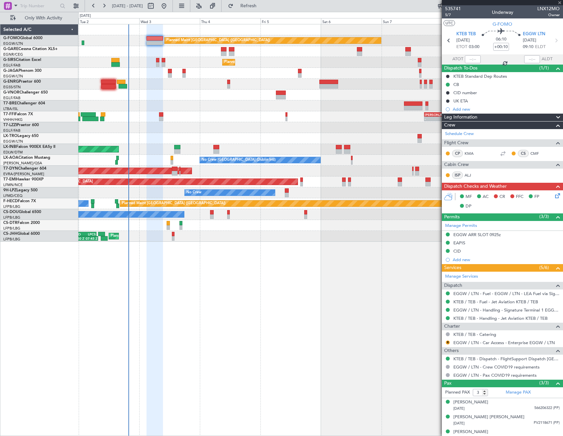
type input "1"
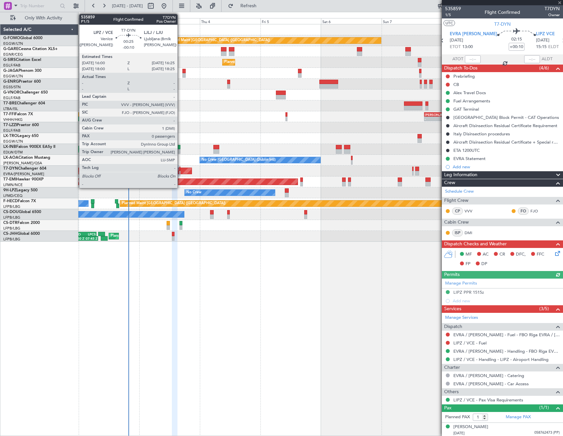
click at [180, 171] on div at bounding box center [179, 173] width 1 height 5
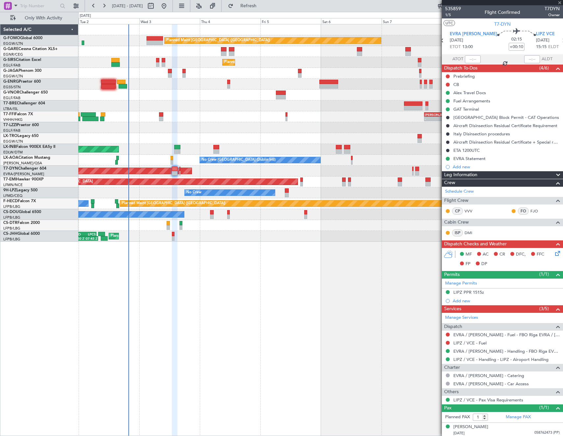
type input "-00:10"
type input "0"
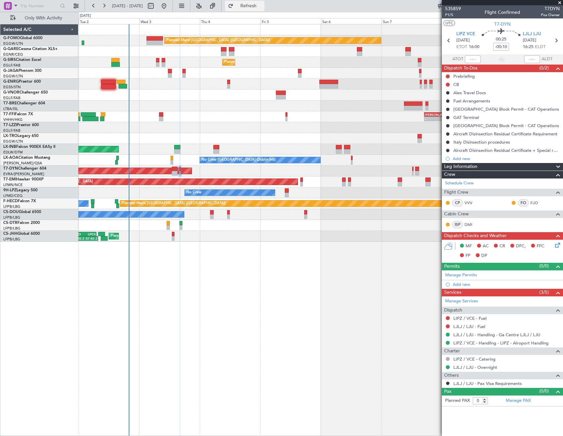
click at [262, 5] on span "Refresh" at bounding box center [249, 6] width 28 height 5
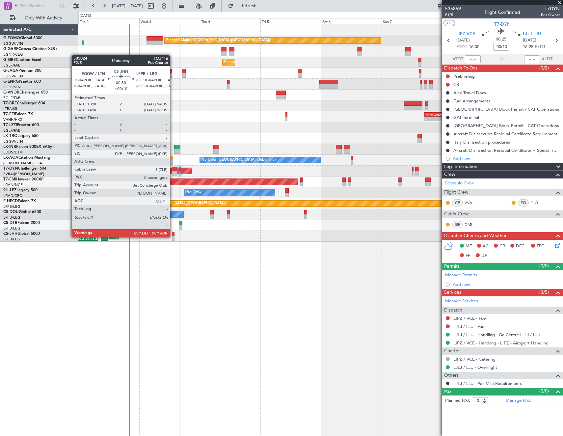
click at [173, 236] on div at bounding box center [173, 238] width 3 height 5
type input "+00:10"
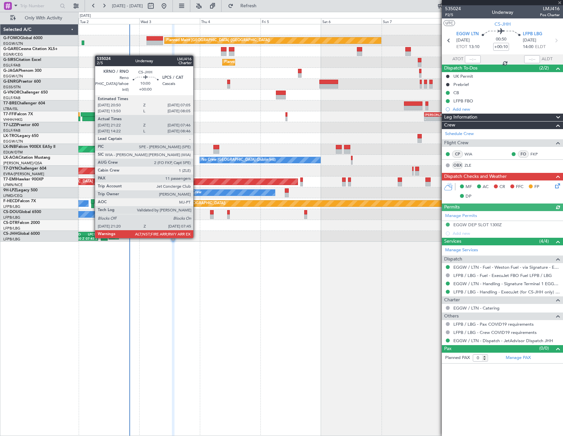
click at [92, 237] on div "07:45 Z" at bounding box center [91, 238] width 13 height 4
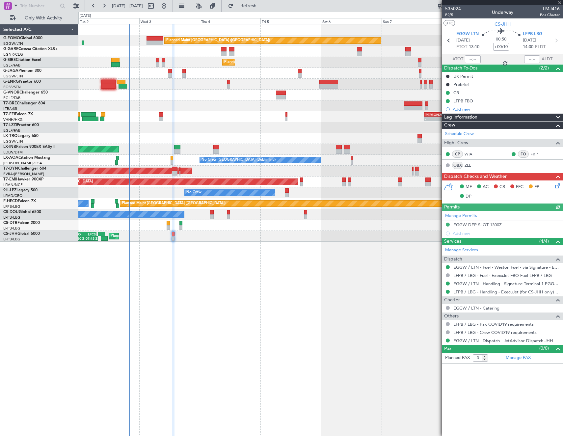
type input "21:32"
type input "07:41"
type input "11"
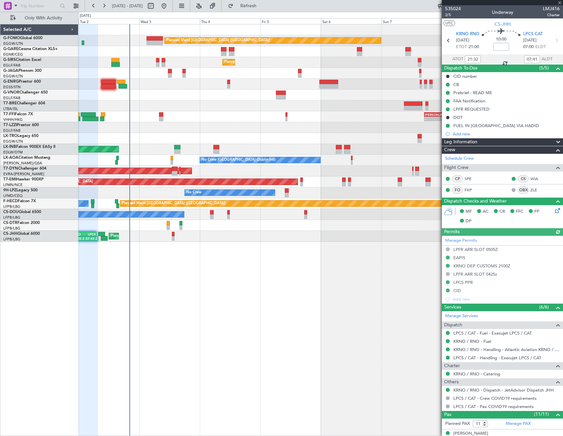
click at [554, 211] on icon at bounding box center [556, 209] width 5 height 5
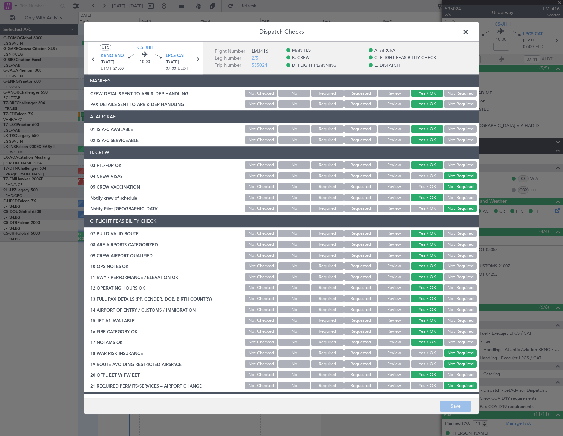
click at [104, 163] on div "03 FTL/FDP OK" at bounding box center [163, 165] width 159 height 7
click at [469, 30] on span at bounding box center [469, 33] width 0 height 13
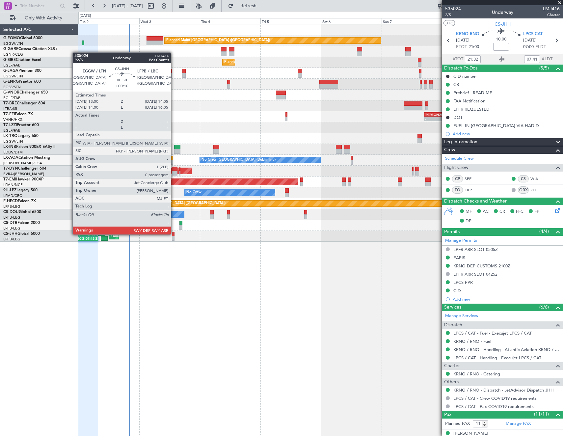
click at [174, 234] on div at bounding box center [173, 234] width 3 height 5
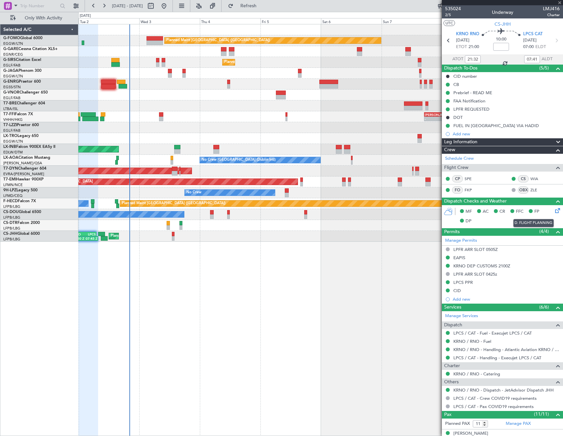
type input "+00:10"
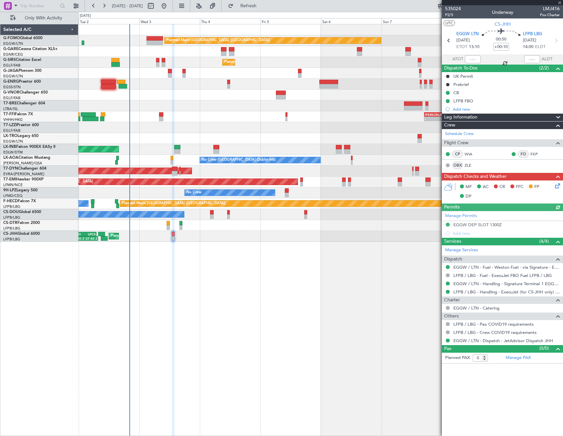
click at [557, 187] on icon at bounding box center [556, 184] width 5 height 5
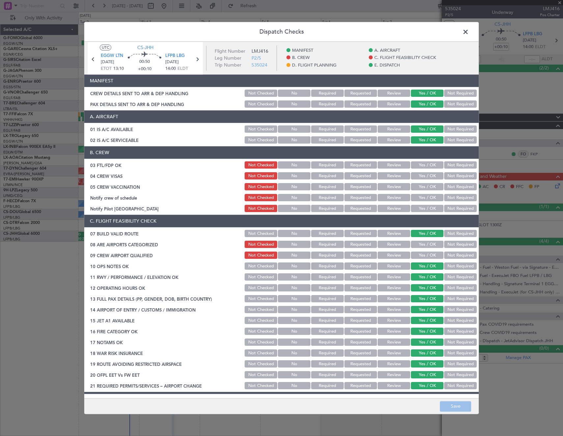
click at [431, 165] on button "Yes / OK" at bounding box center [427, 165] width 33 height 7
drag, startPoint x: 457, startPoint y: 177, endPoint x: 442, endPoint y: 181, distance: 15.3
click at [457, 177] on button "Not Required" at bounding box center [460, 175] width 33 height 7
click at [452, 186] on button "Not Required" at bounding box center [460, 186] width 33 height 7
click at [425, 196] on button "Yes / OK" at bounding box center [427, 197] width 33 height 7
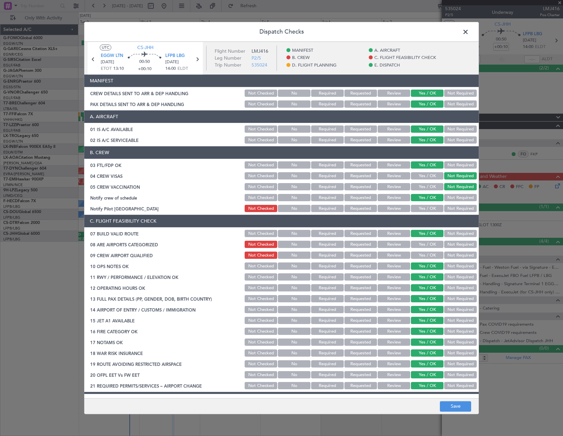
click at [430, 209] on button "Yes / OK" at bounding box center [427, 208] width 33 height 7
drag, startPoint x: 425, startPoint y: 244, endPoint x: 422, endPoint y: 253, distance: 9.4
click at [425, 246] on button "Yes / OK" at bounding box center [427, 244] width 33 height 7
click at [422, 253] on button "Yes / OK" at bounding box center [427, 255] width 33 height 7
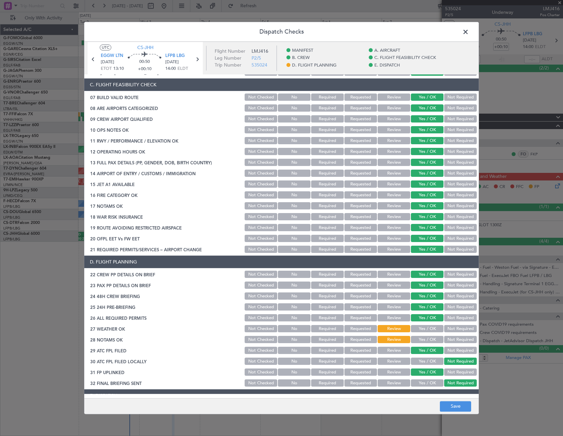
scroll to position [197, 0]
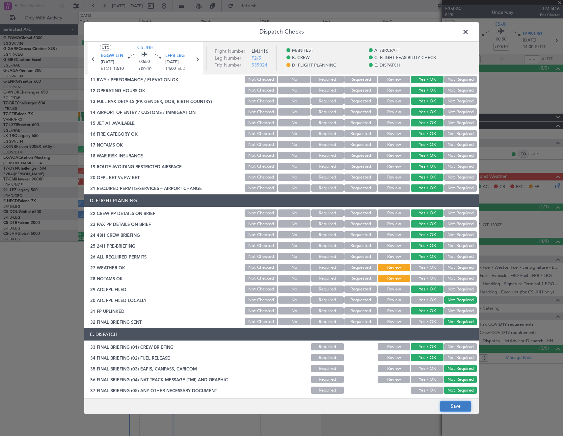
click at [458, 404] on button "Save" at bounding box center [455, 406] width 31 height 11
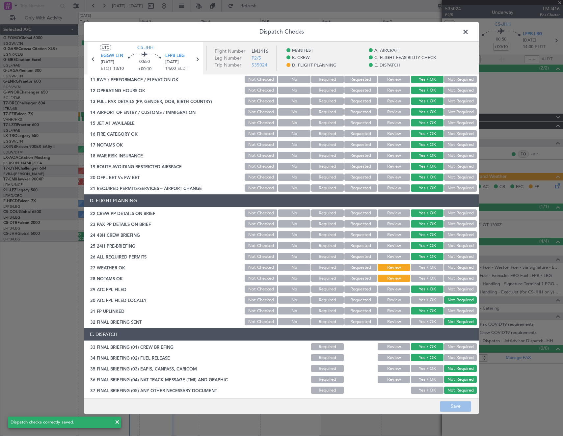
click at [469, 34] on span at bounding box center [469, 33] width 0 height 13
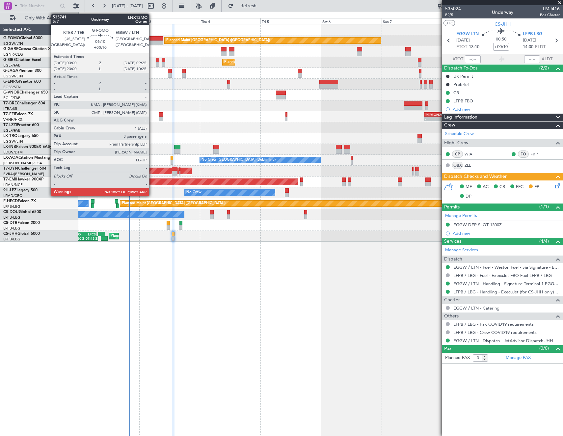
click at [152, 42] on div at bounding box center [154, 42] width 16 height 5
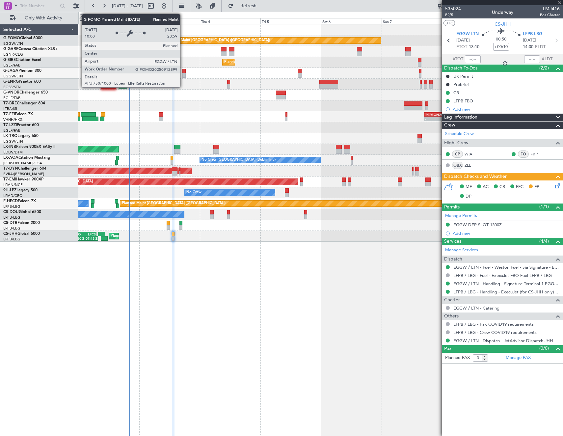
type input "3"
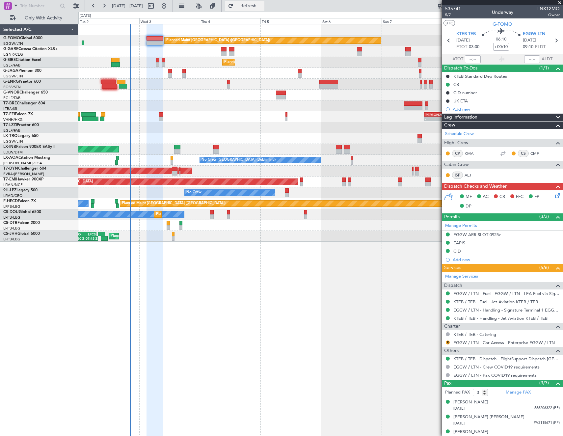
click at [262, 4] on span "Refresh" at bounding box center [249, 6] width 28 height 5
click at [262, 6] on span "Refresh" at bounding box center [249, 6] width 28 height 5
